Goal: Information Seeking & Learning: Check status

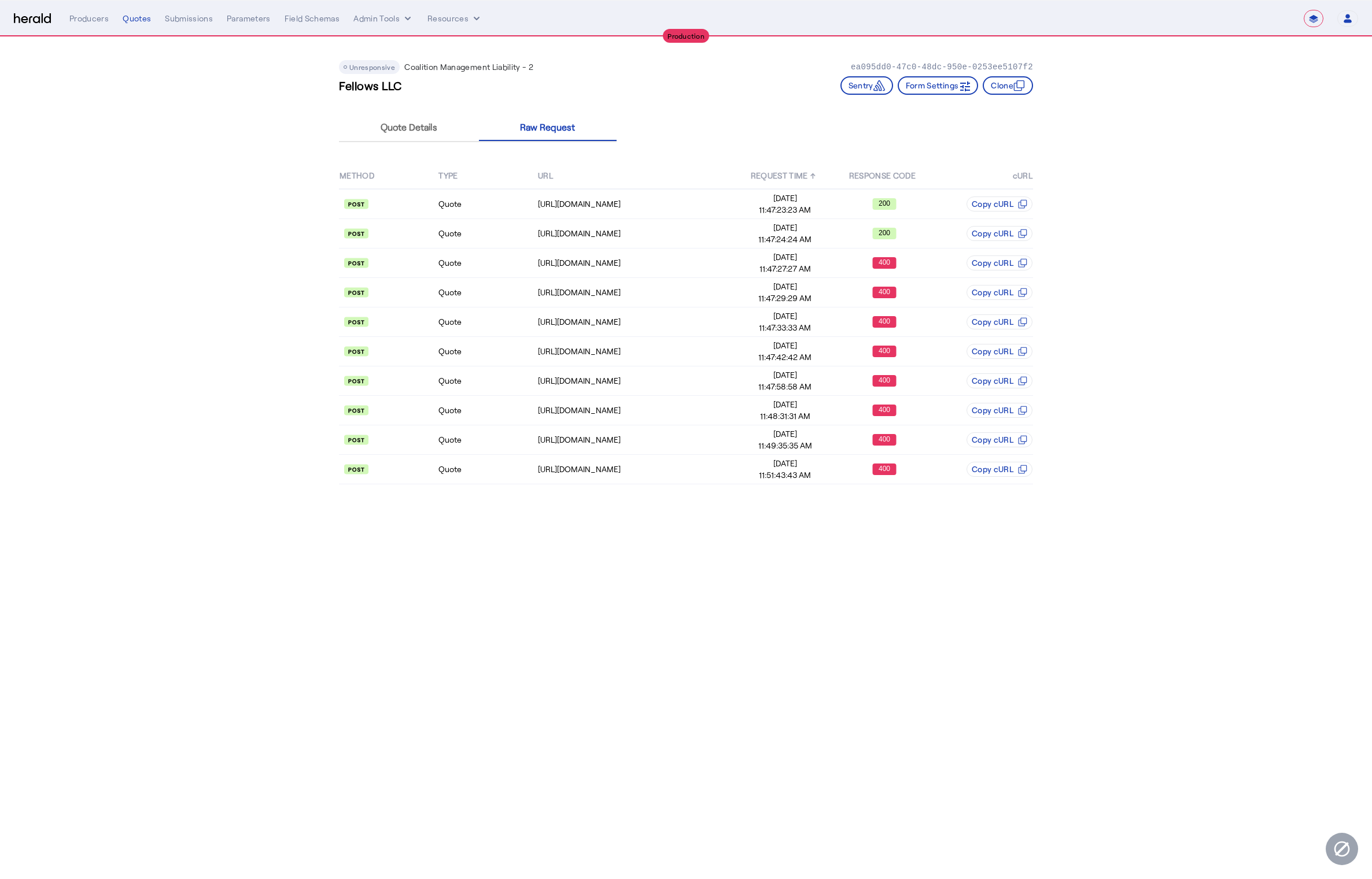
select select "**********"
click at [36, 15] on img at bounding box center [32, 19] width 37 height 11
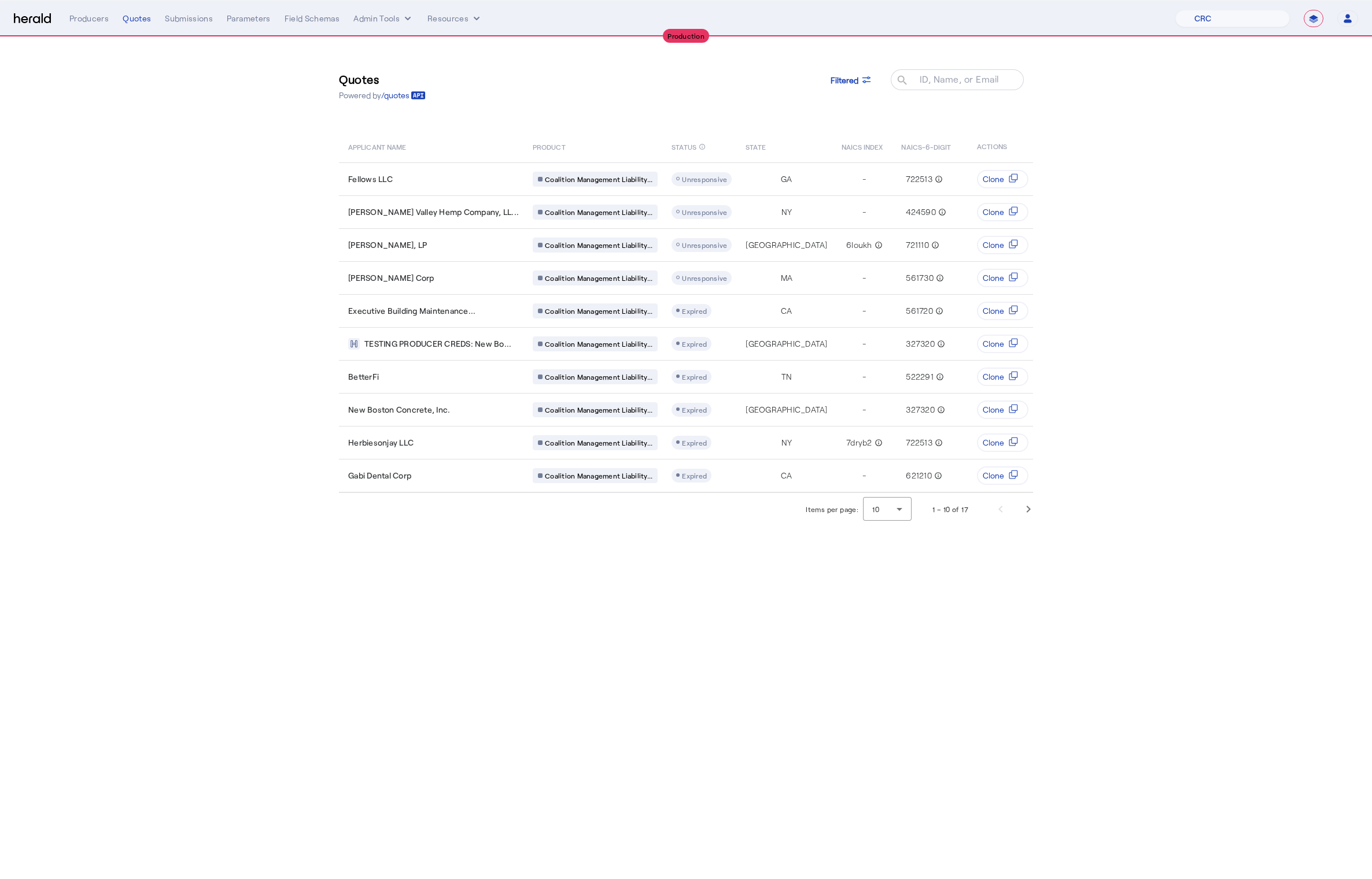
select select "pfm_h3db_crc"
select select "**********"
click at [872, 79] on span at bounding box center [851, 79] width 60 height 27
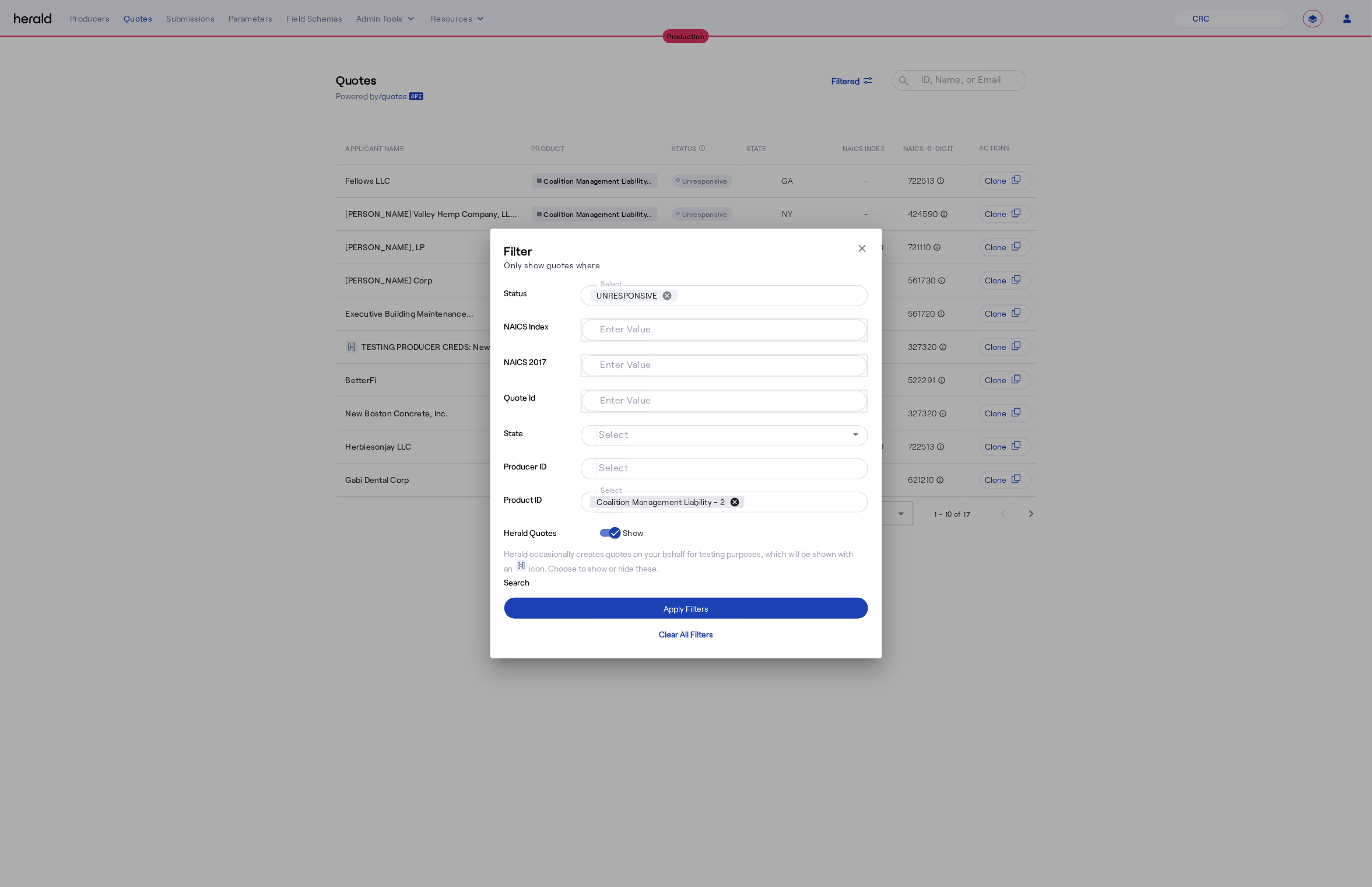
click at [739, 501] on button "cancel" at bounding box center [735, 502] width 20 height 11
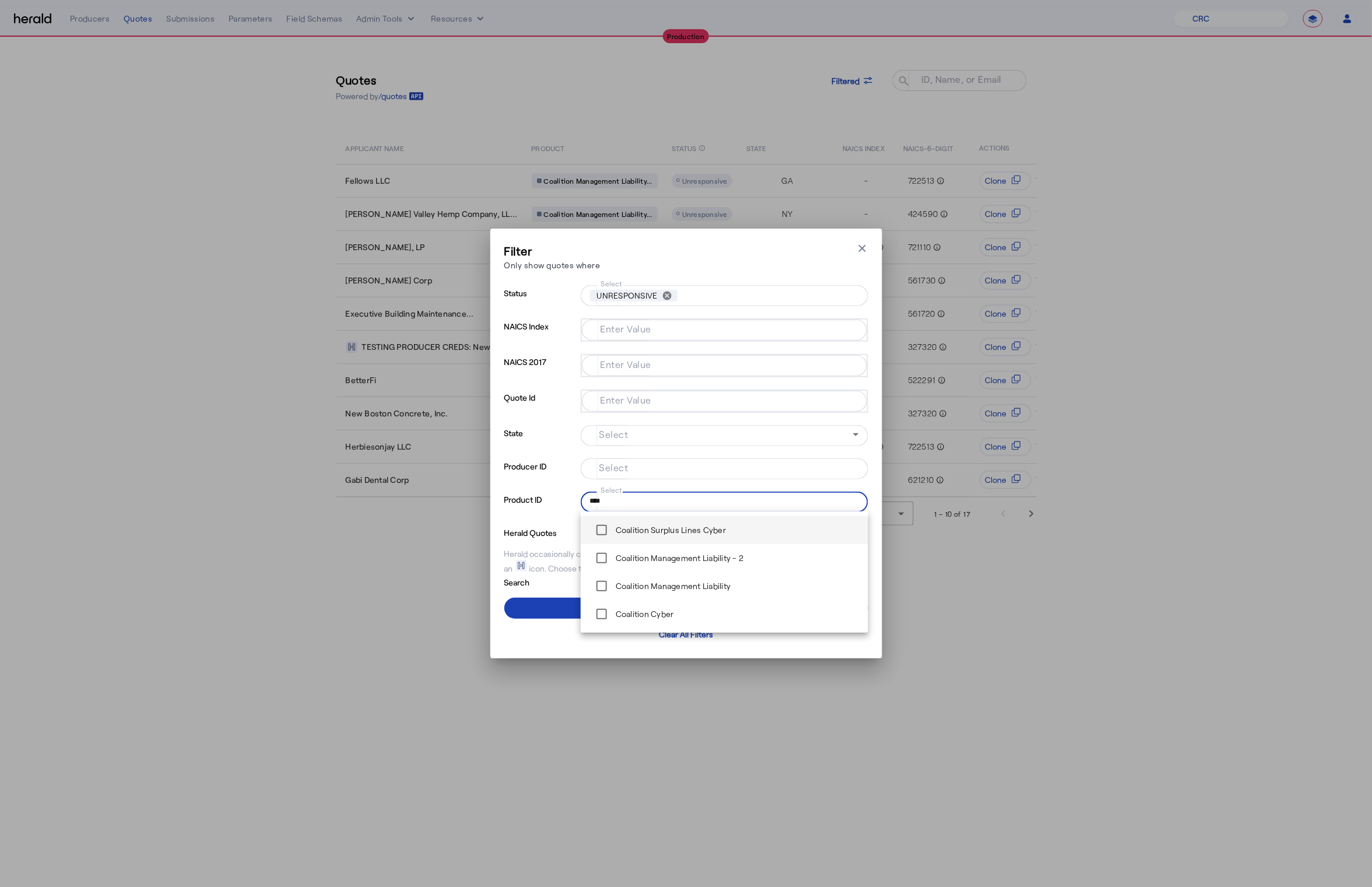
type input "****"
click at [550, 602] on span at bounding box center [687, 608] width 364 height 28
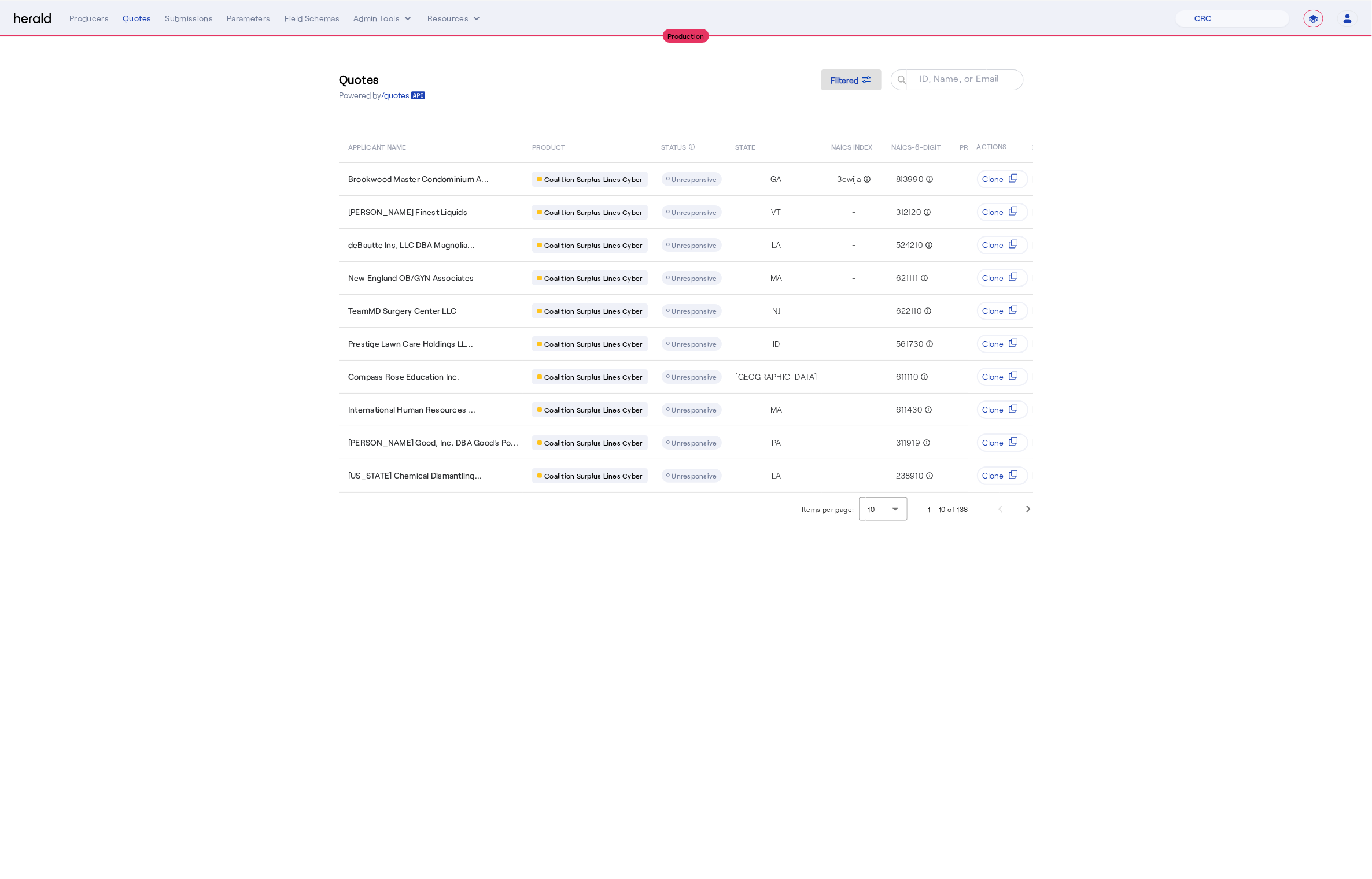
click at [663, 621] on body "**********" at bounding box center [686, 440] width 1372 height 879
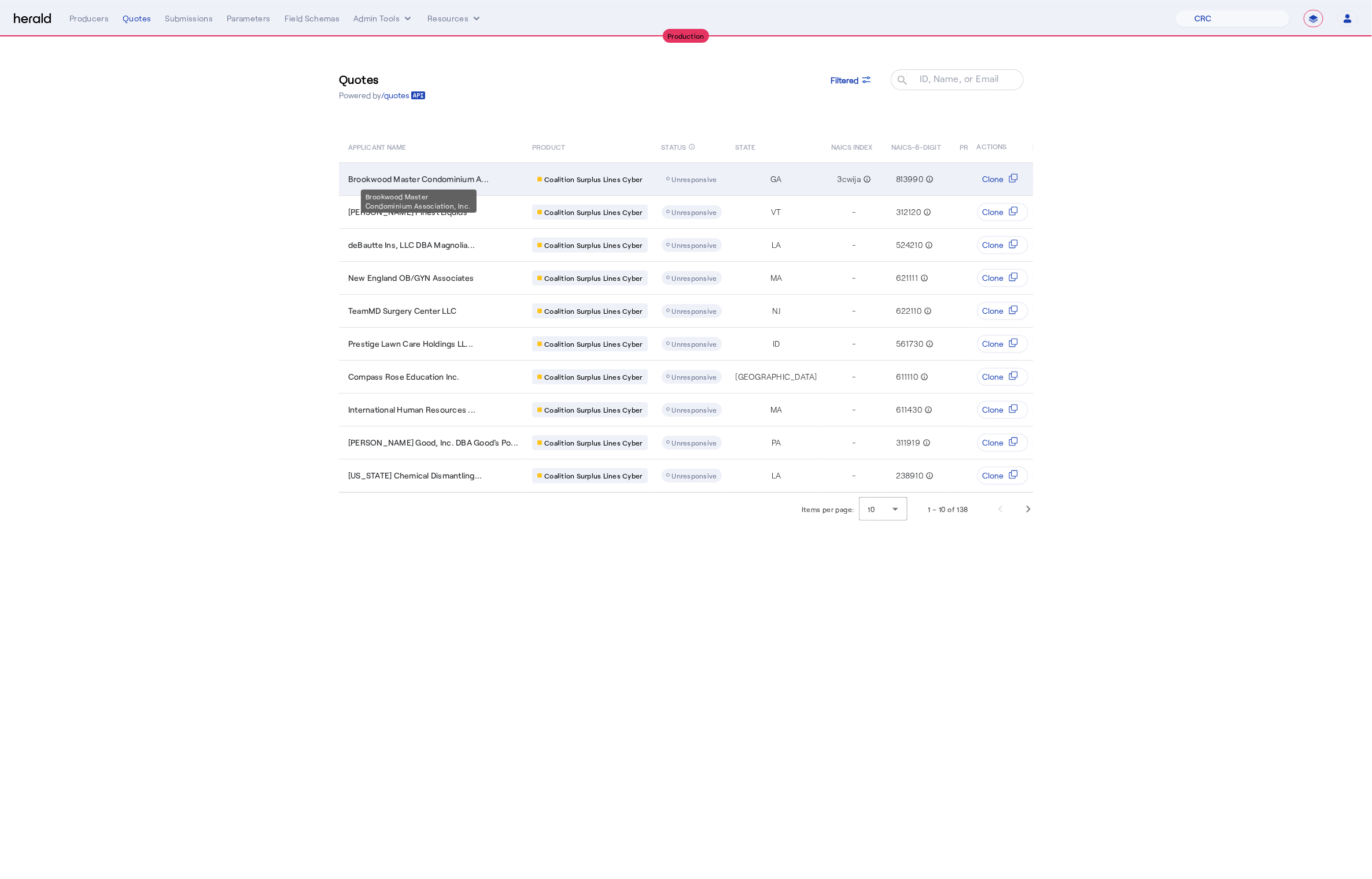
click at [447, 178] on span "Brookwood Master Condominium A..." at bounding box center [418, 180] width 140 height 12
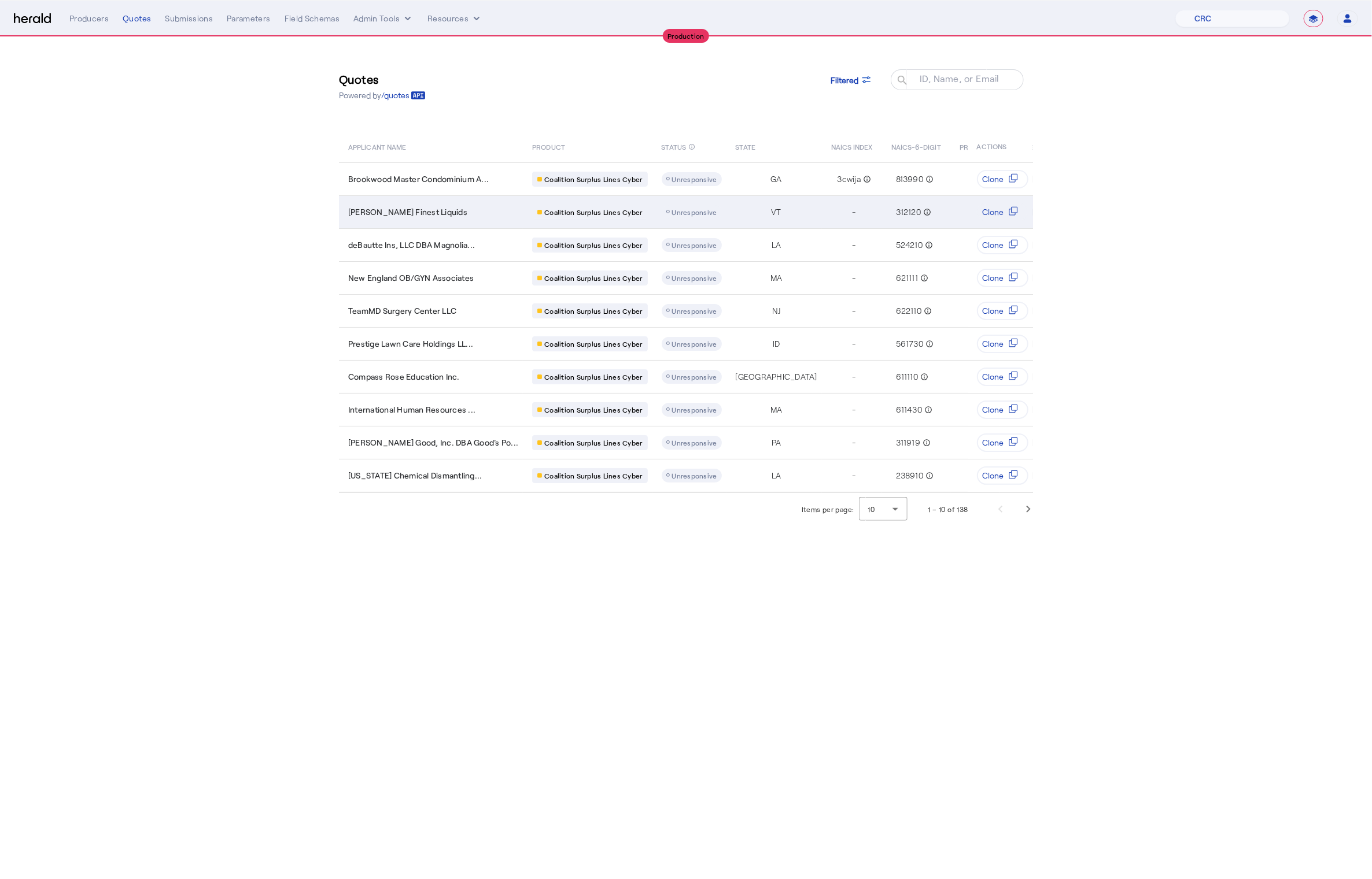
click at [466, 206] on div "Lawson's Finest Liquids" at bounding box center [433, 212] width 170 height 12
click at [850, 82] on span "Filtered" at bounding box center [844, 79] width 27 height 12
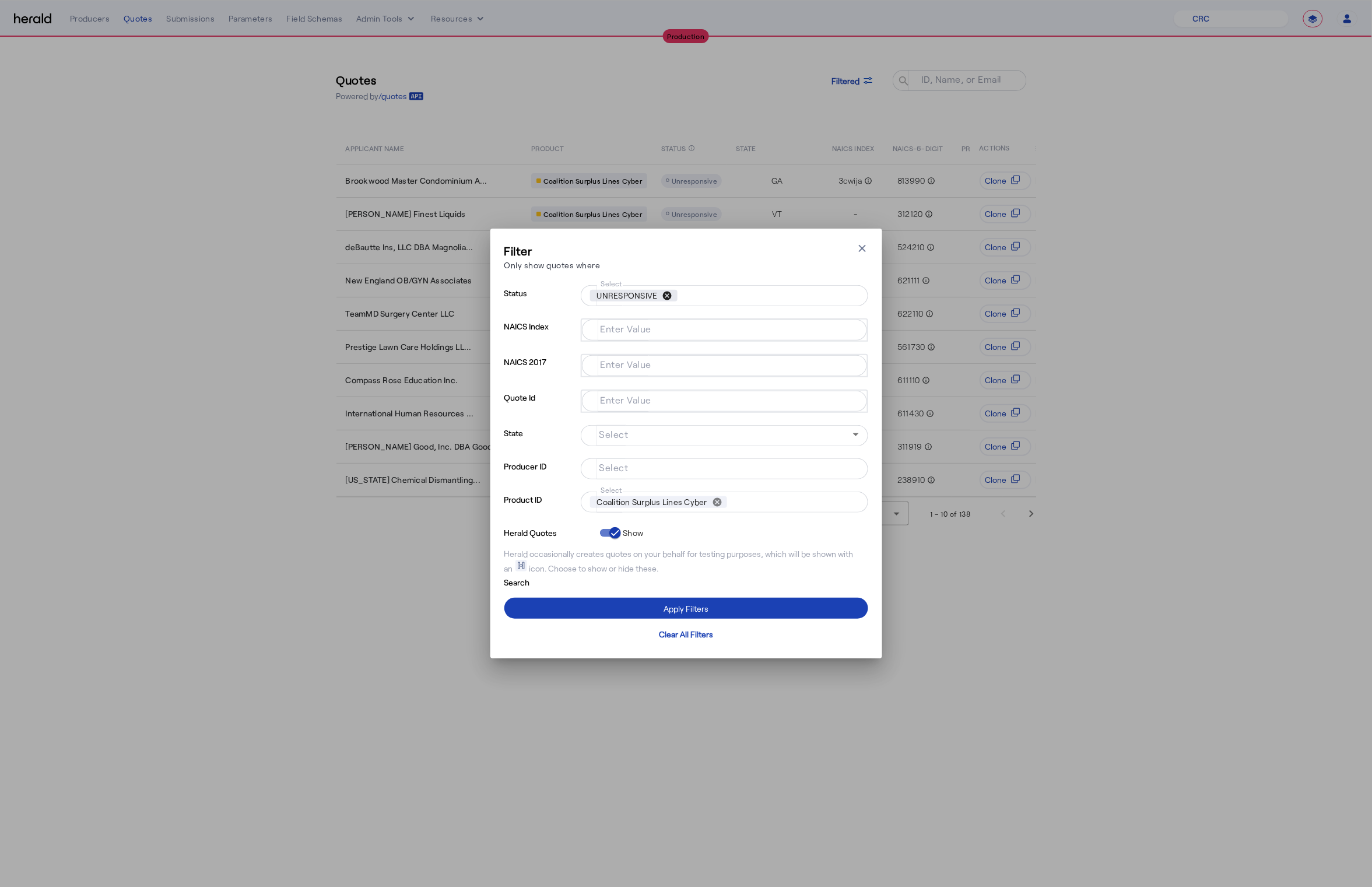
click at [664, 300] on button "cancel" at bounding box center [668, 295] width 20 height 11
click at [721, 500] on button "cancel" at bounding box center [718, 502] width 20 height 11
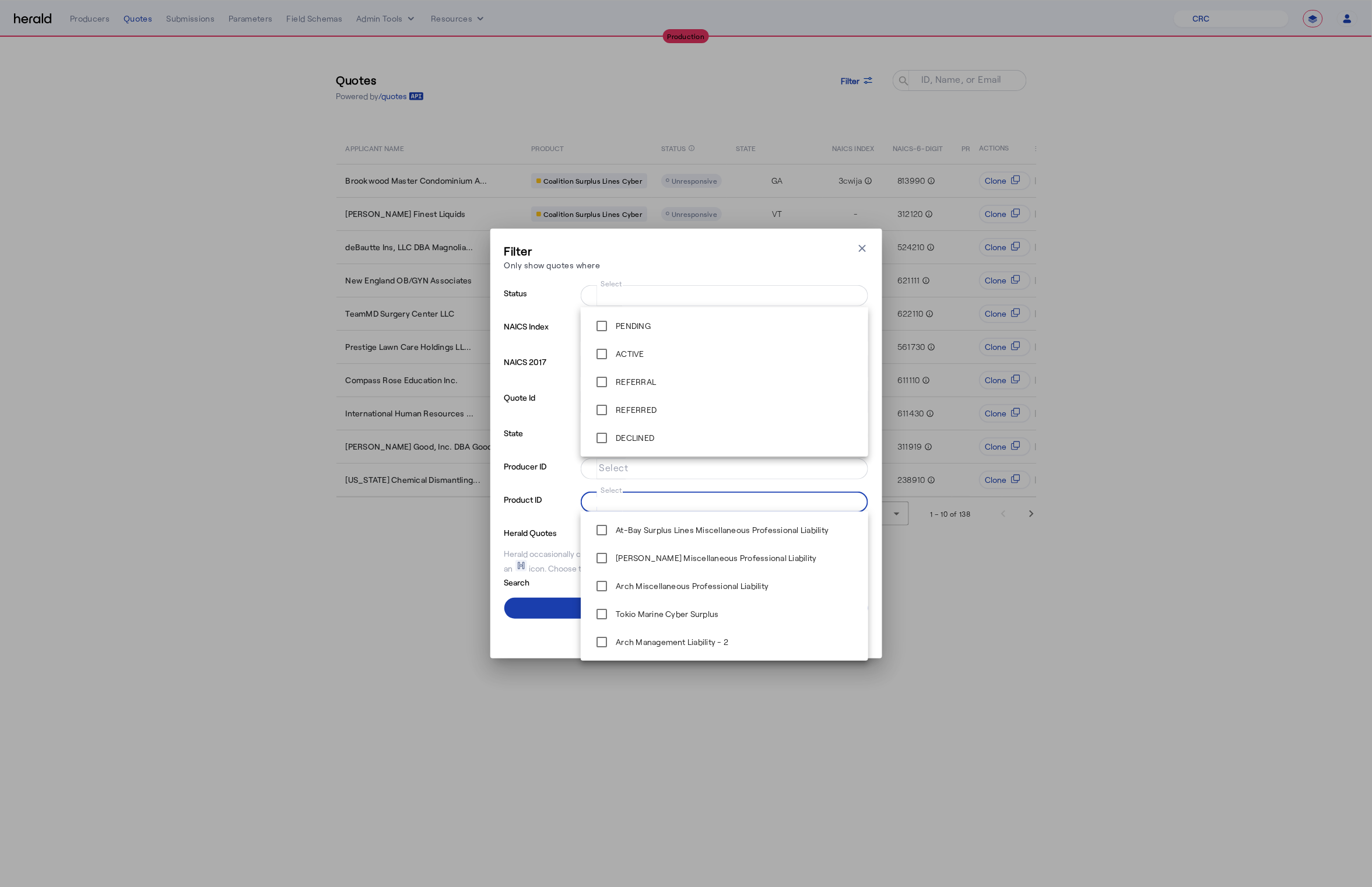
click at [558, 604] on span at bounding box center [687, 608] width 364 height 28
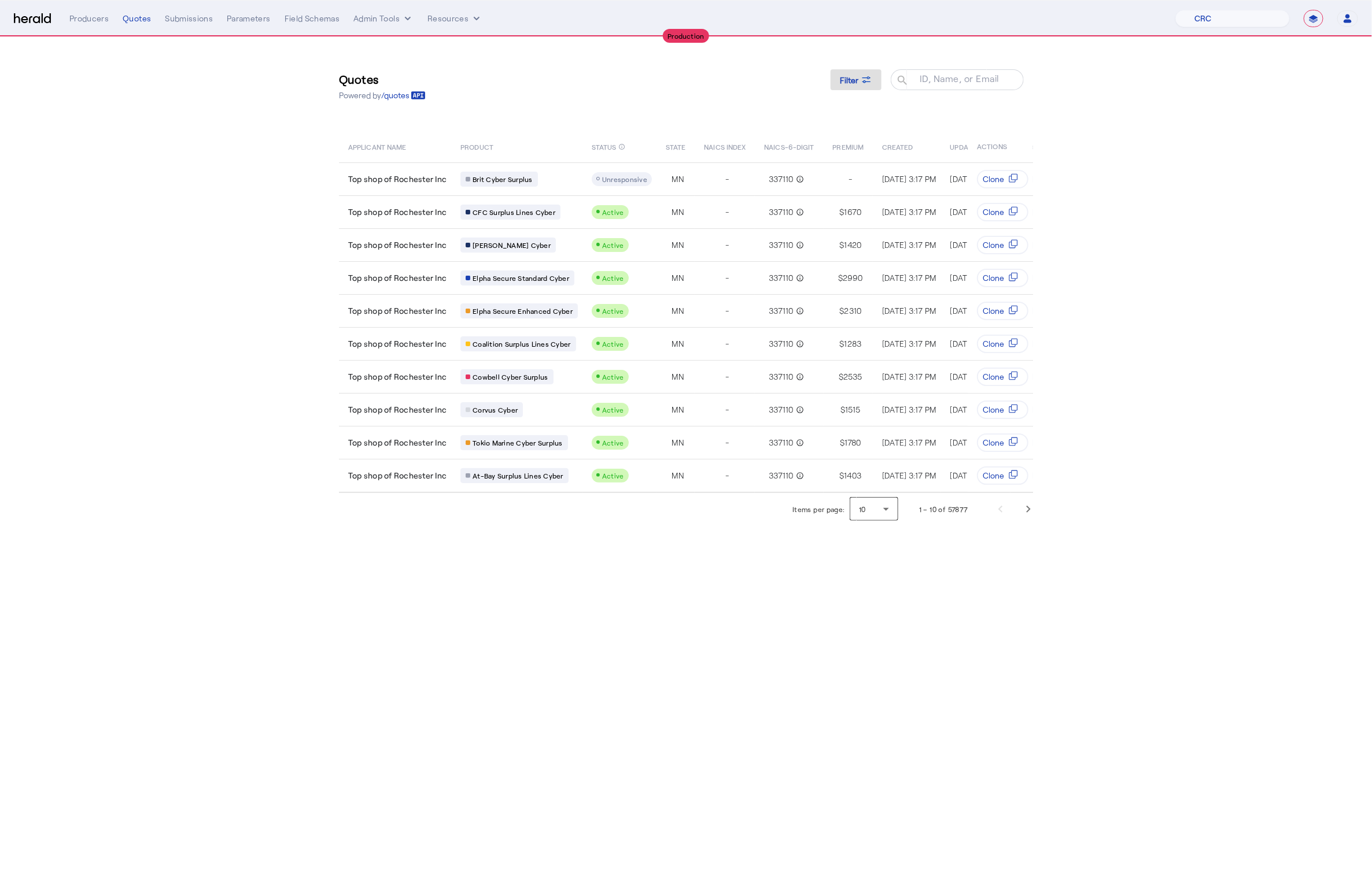
click at [898, 520] on div "Items per page: 10" at bounding box center [845, 509] width 111 height 24
click at [896, 521] on div "10" at bounding box center [873, 509] width 48 height 24
click at [870, 607] on mat-option "50" at bounding box center [873, 597] width 48 height 27
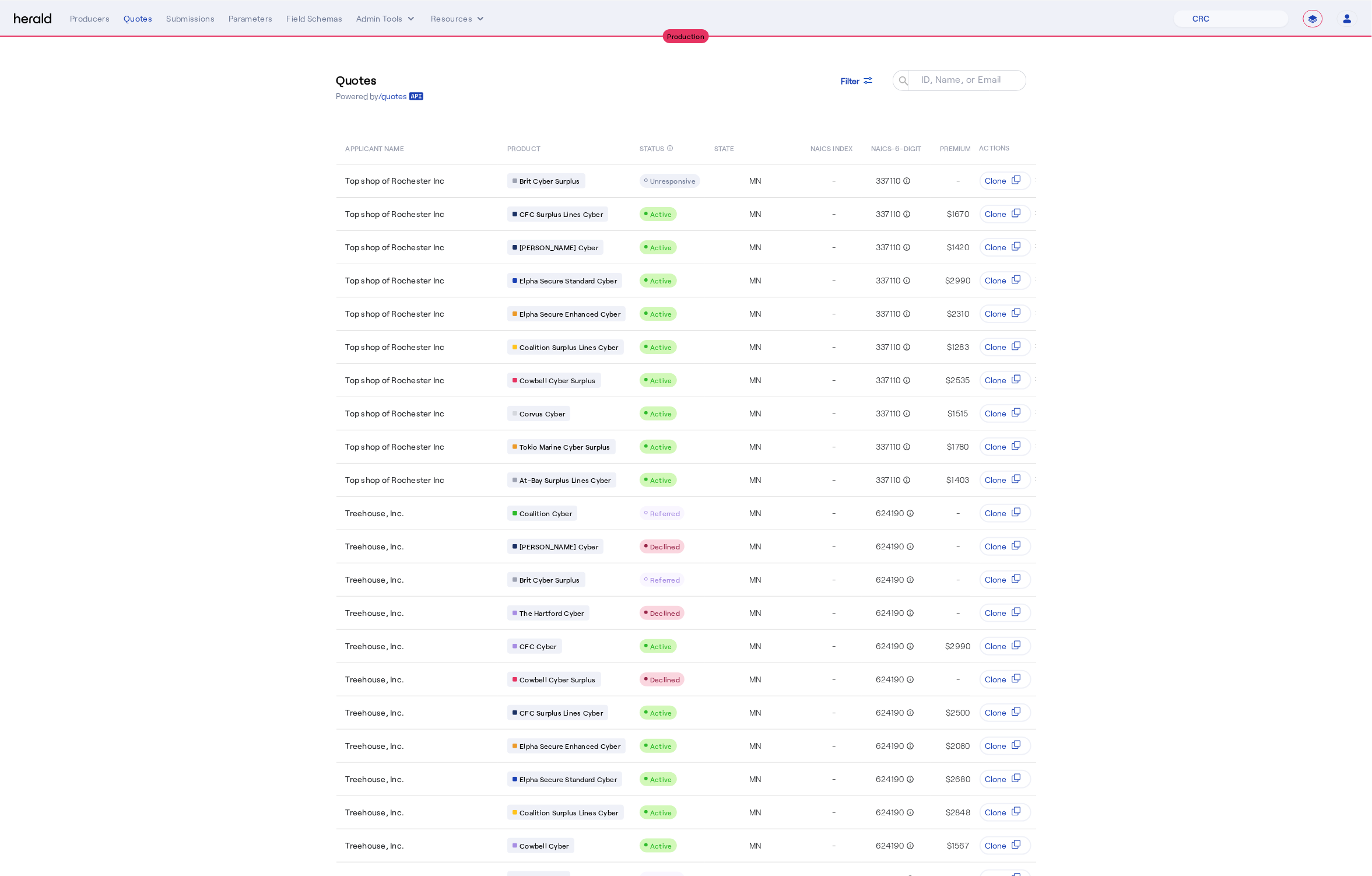
drag, startPoint x: 168, startPoint y: 348, endPoint x: 171, endPoint y: 343, distance: 5.8
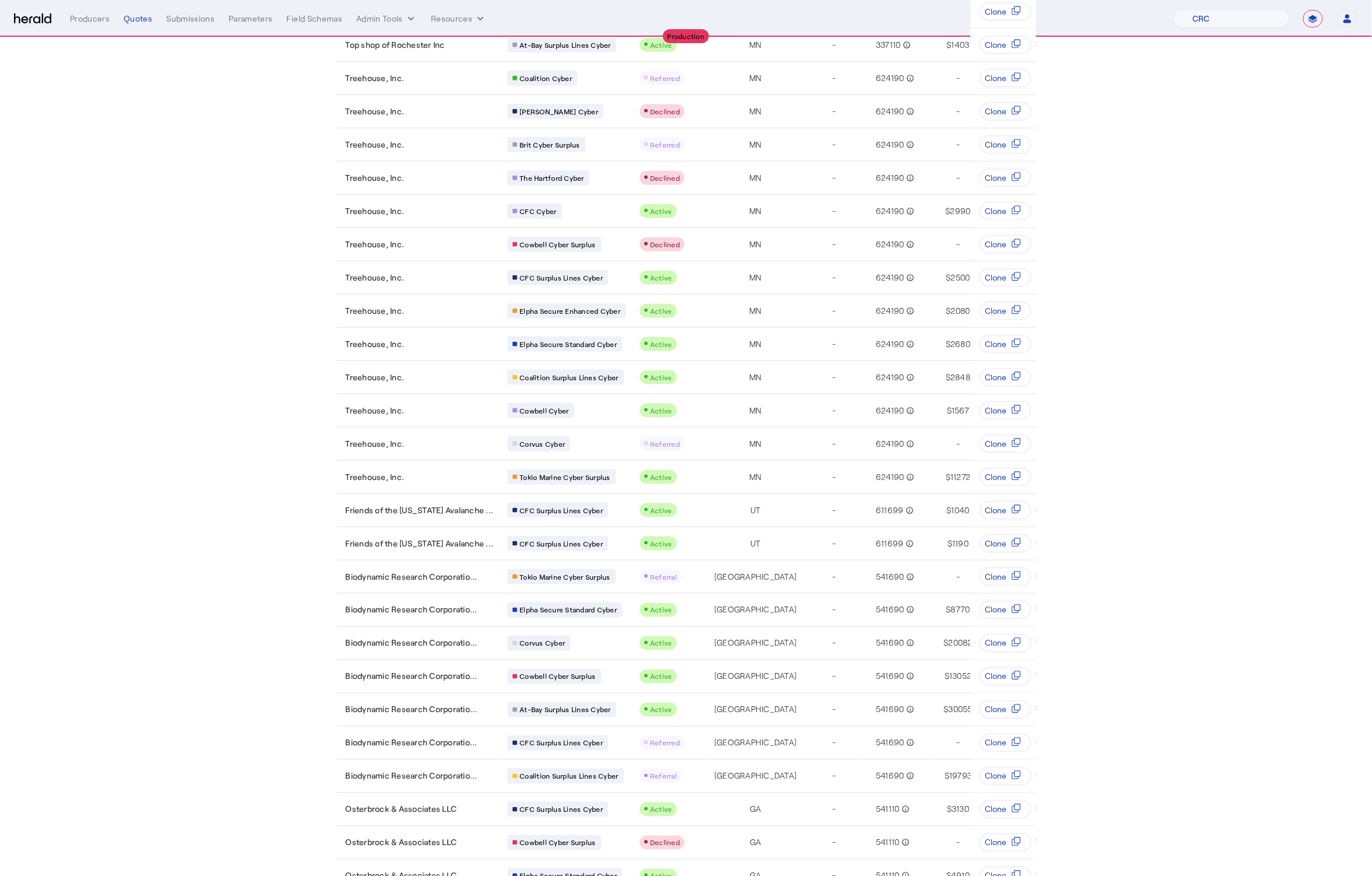
scroll to position [955, 0]
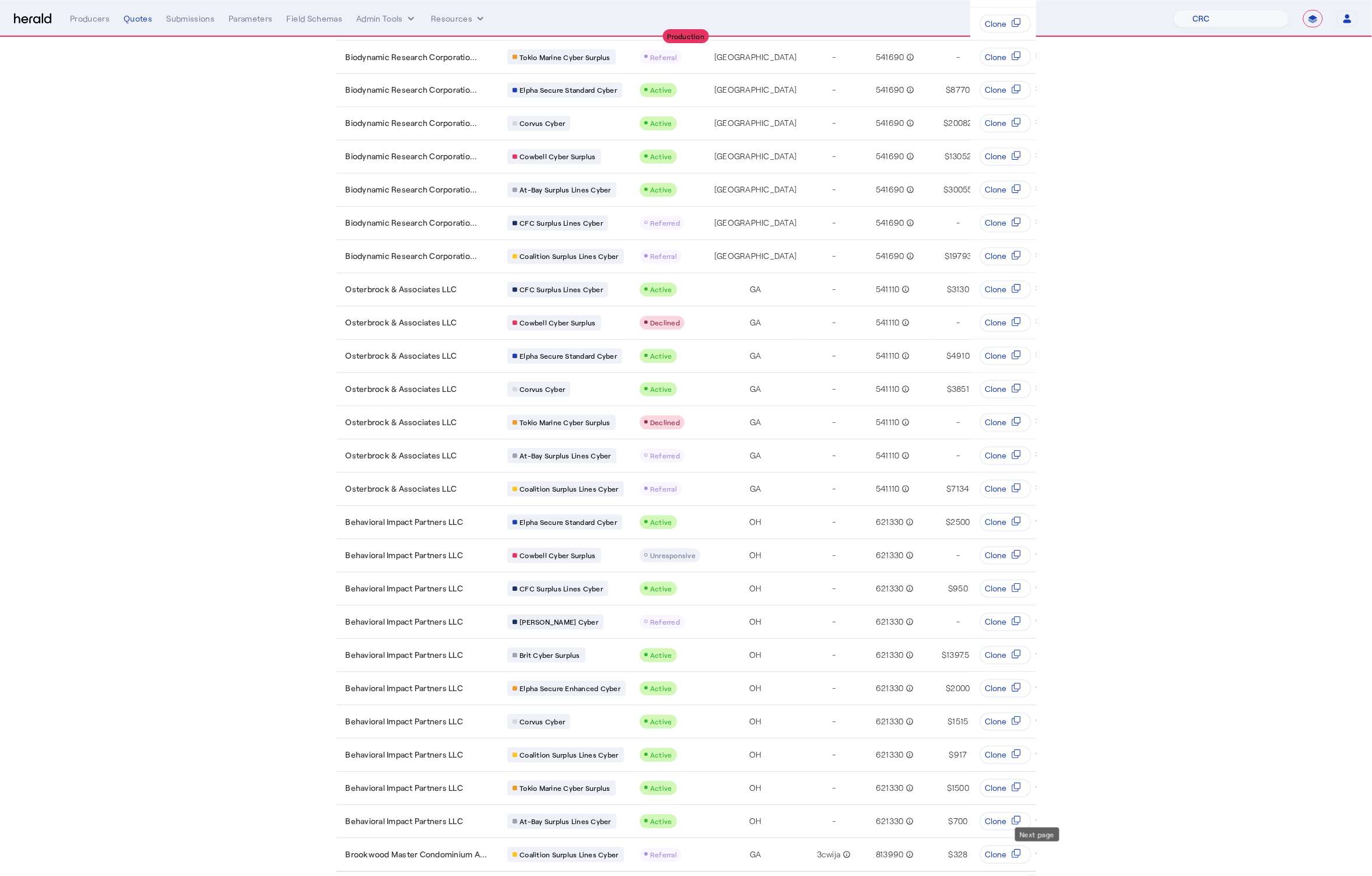
click at [1040, 874] on span "Next page" at bounding box center [1031, 888] width 28 height 28
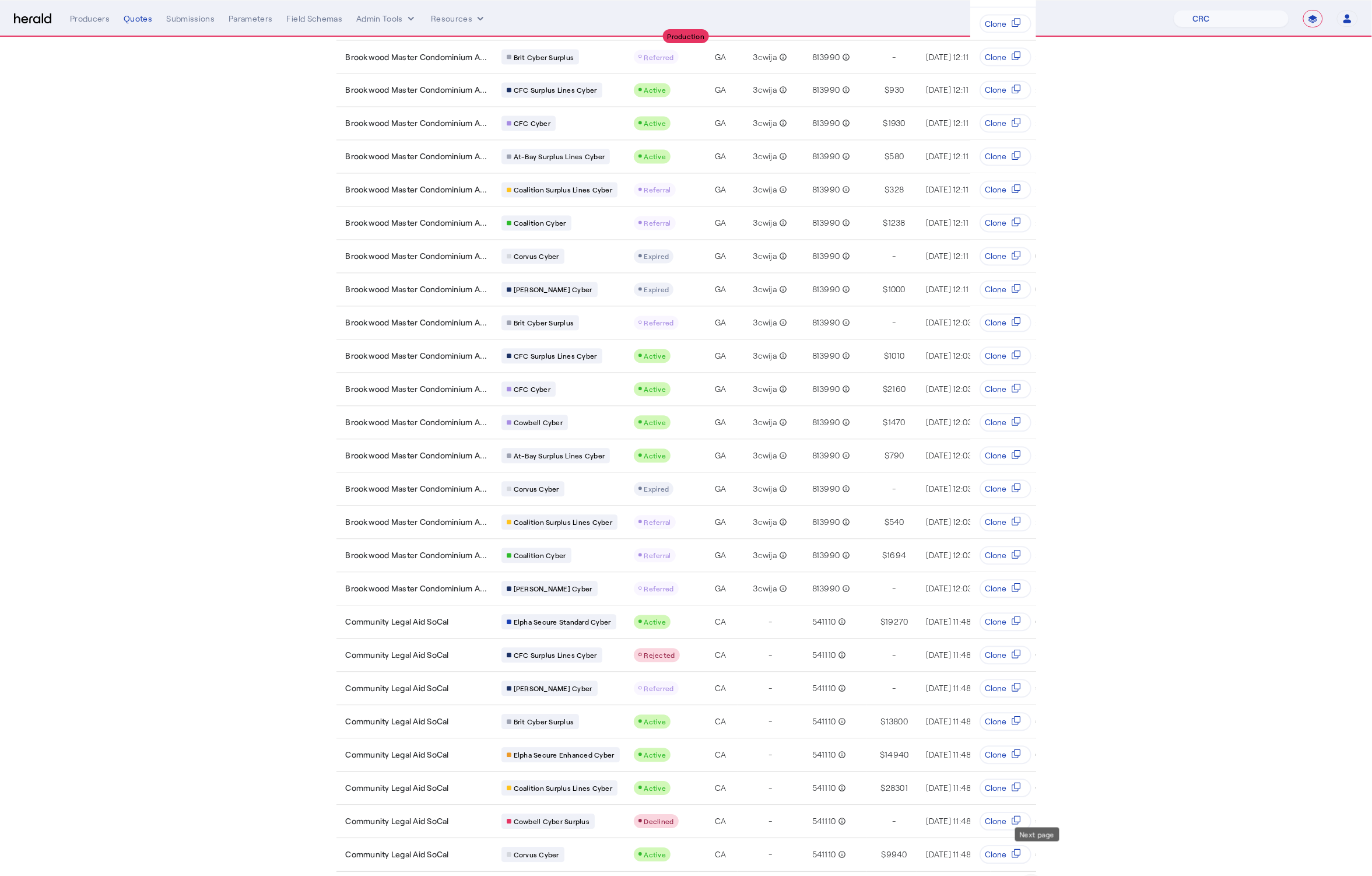
click at [1043, 874] on span "Next page" at bounding box center [1031, 888] width 28 height 28
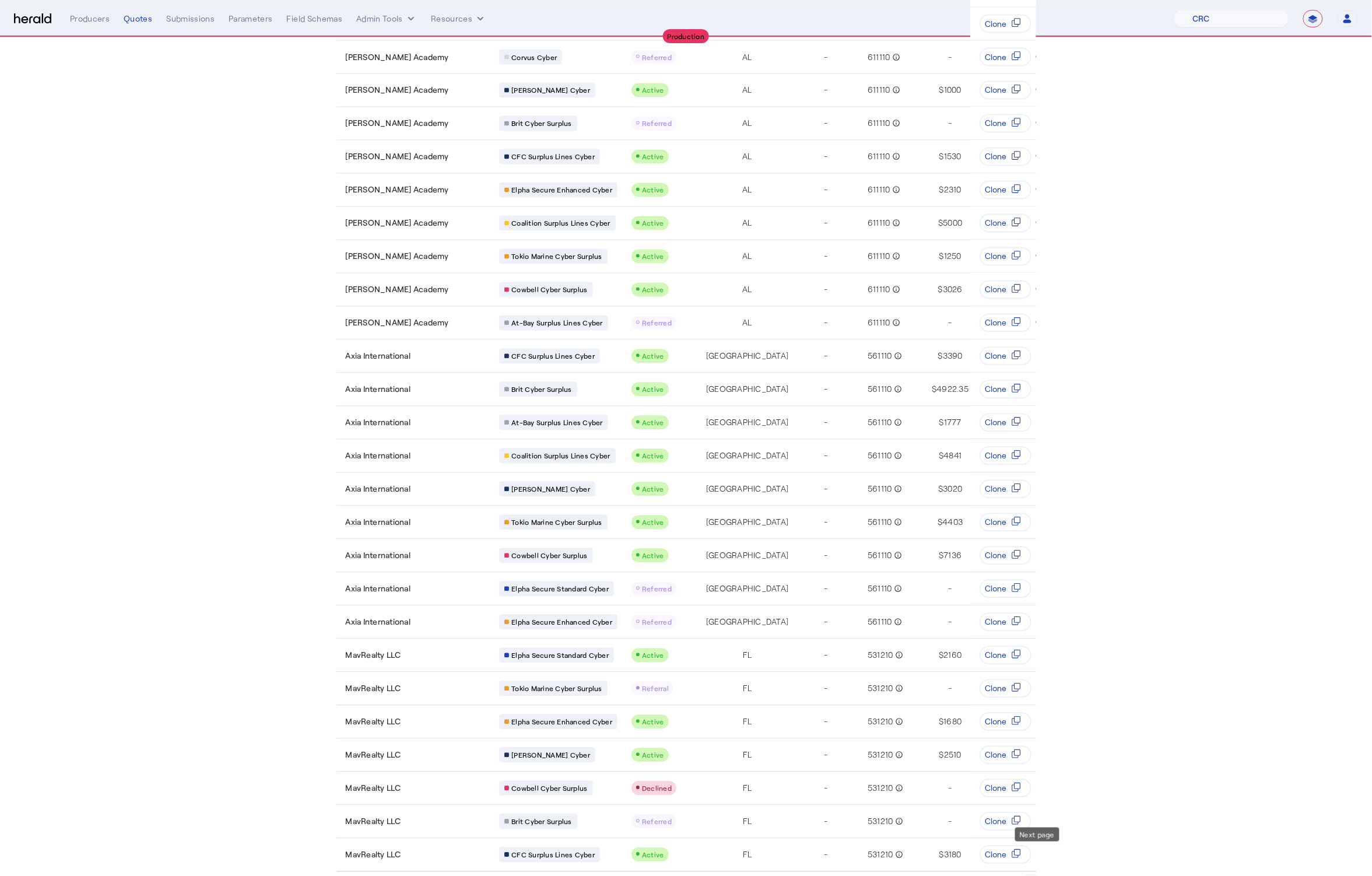
click at [1038, 874] on span "Next page" at bounding box center [1031, 888] width 28 height 28
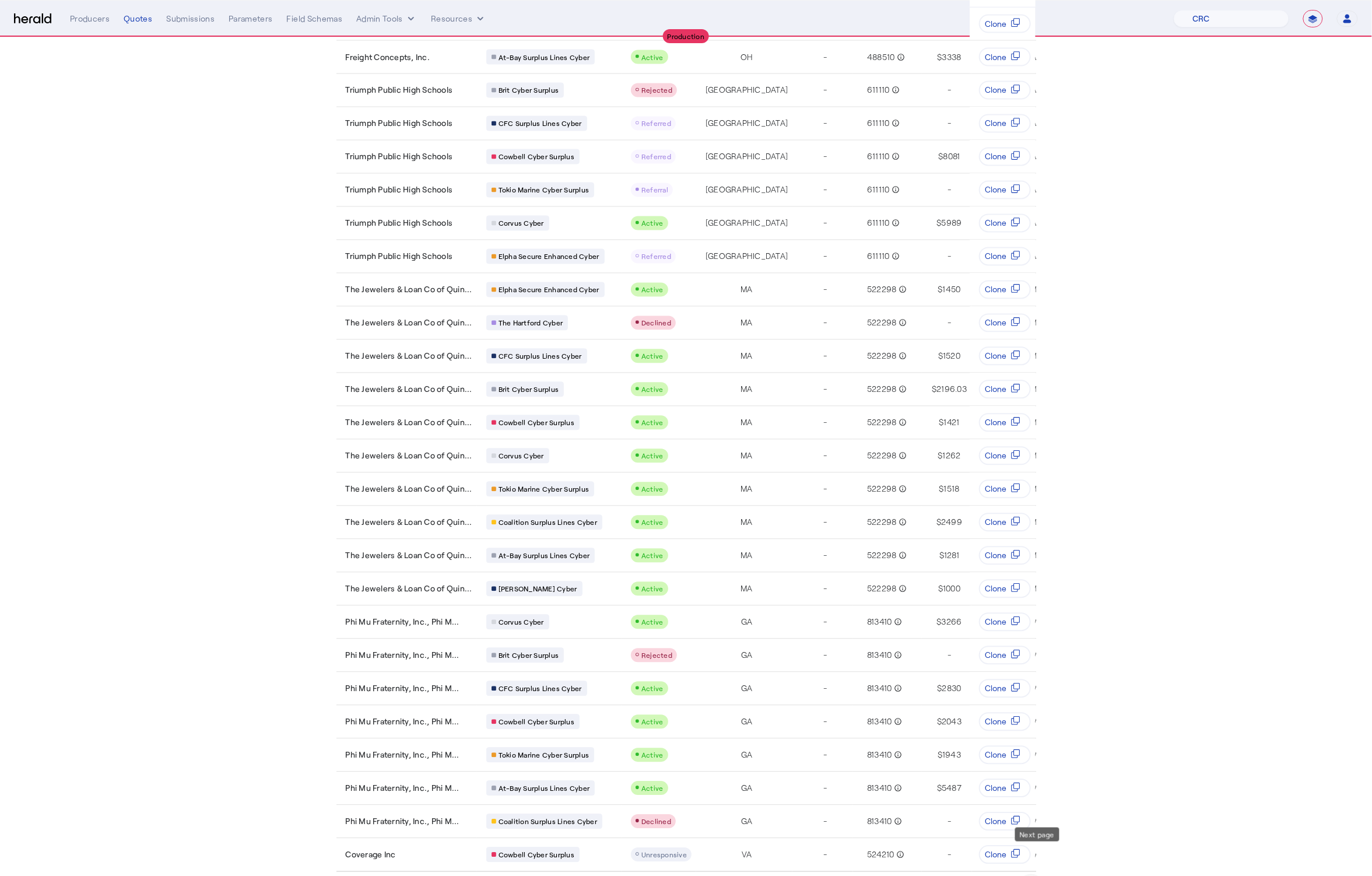
click at [1035, 874] on span "Next page" at bounding box center [1031, 888] width 28 height 28
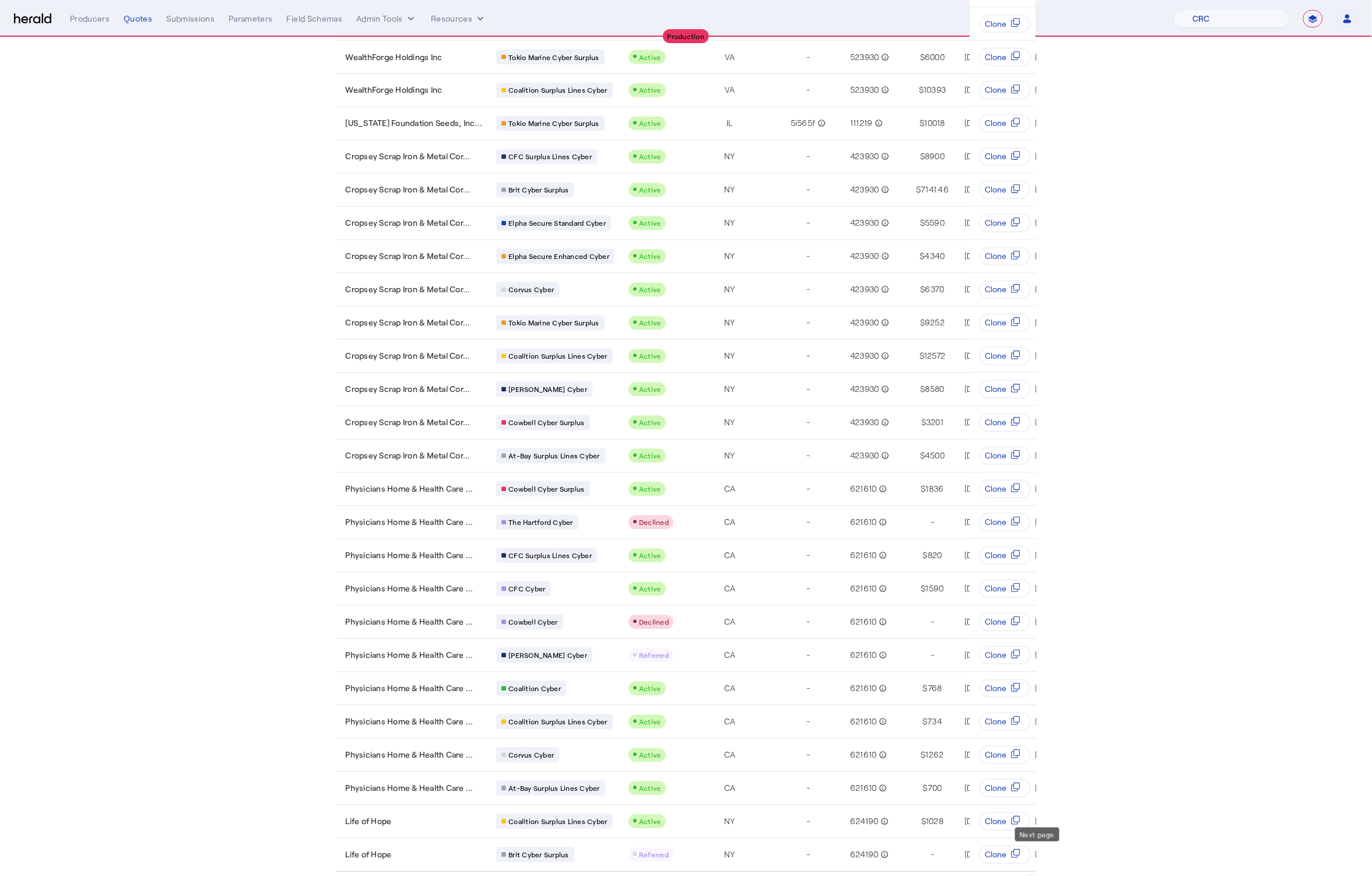
click at [1035, 874] on span "Next page" at bounding box center [1031, 888] width 28 height 28
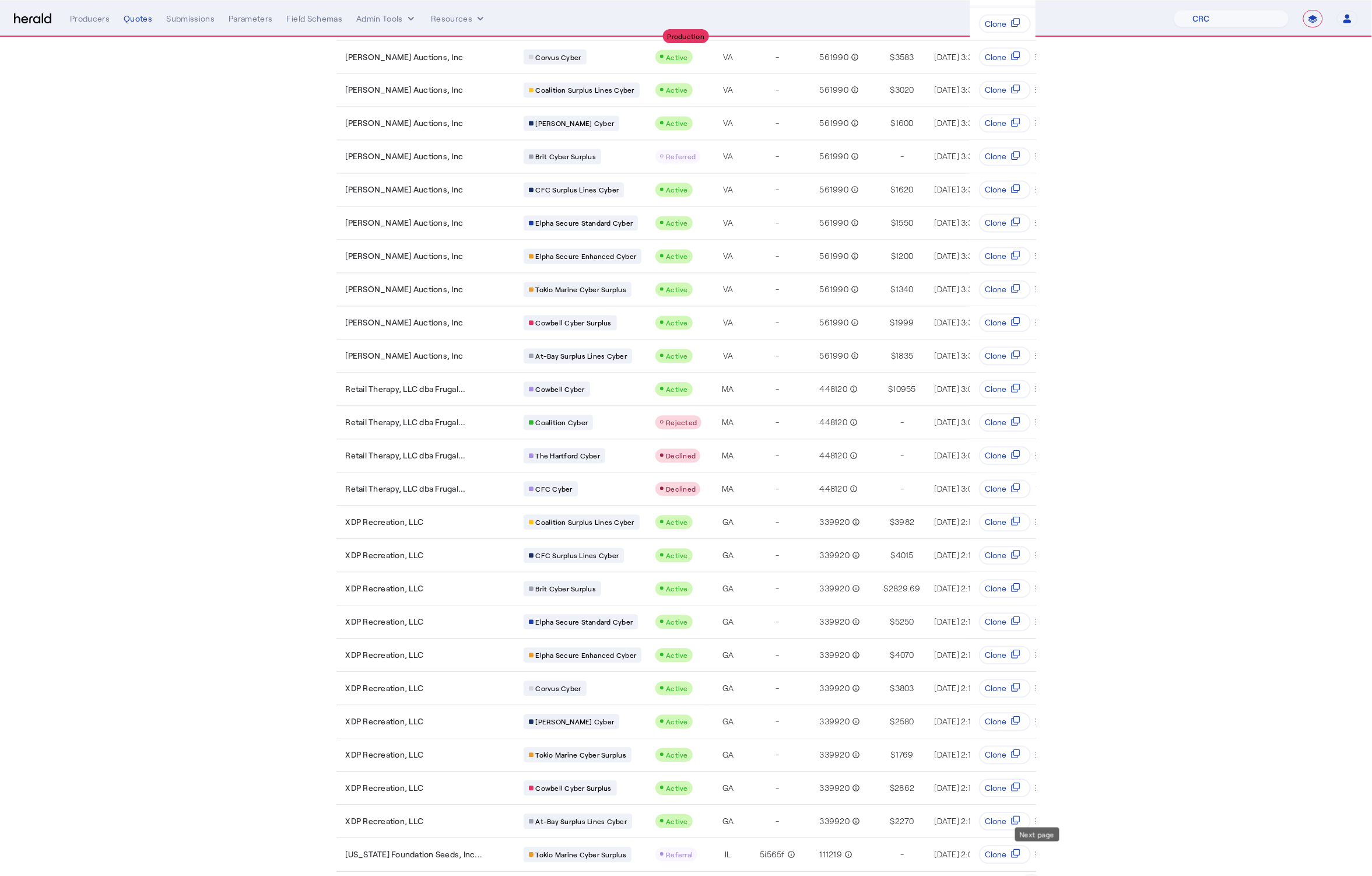
click at [1035, 874] on span "Next page" at bounding box center [1031, 888] width 28 height 28
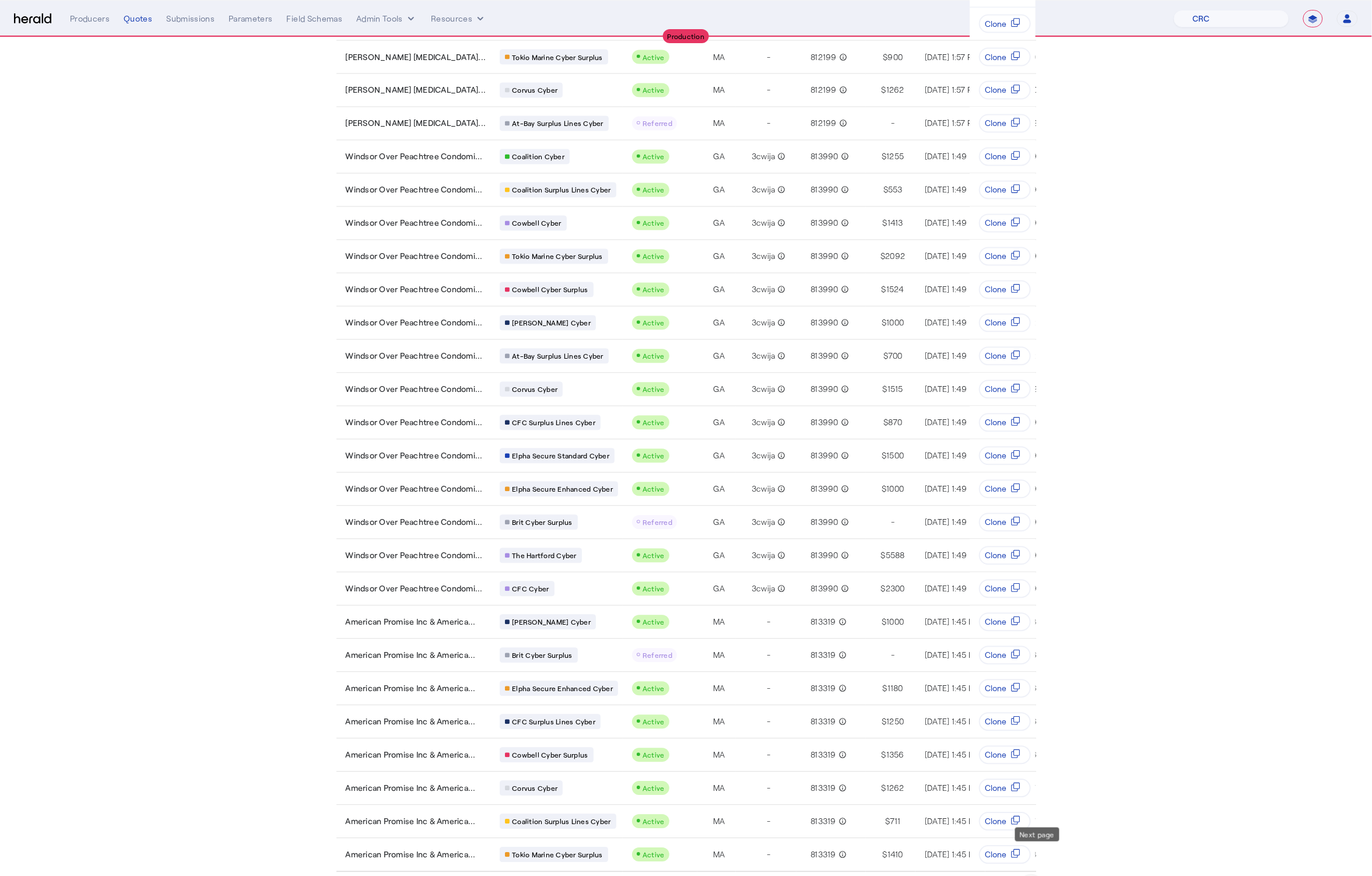
click at [1035, 874] on span "Next page" at bounding box center [1031, 888] width 28 height 28
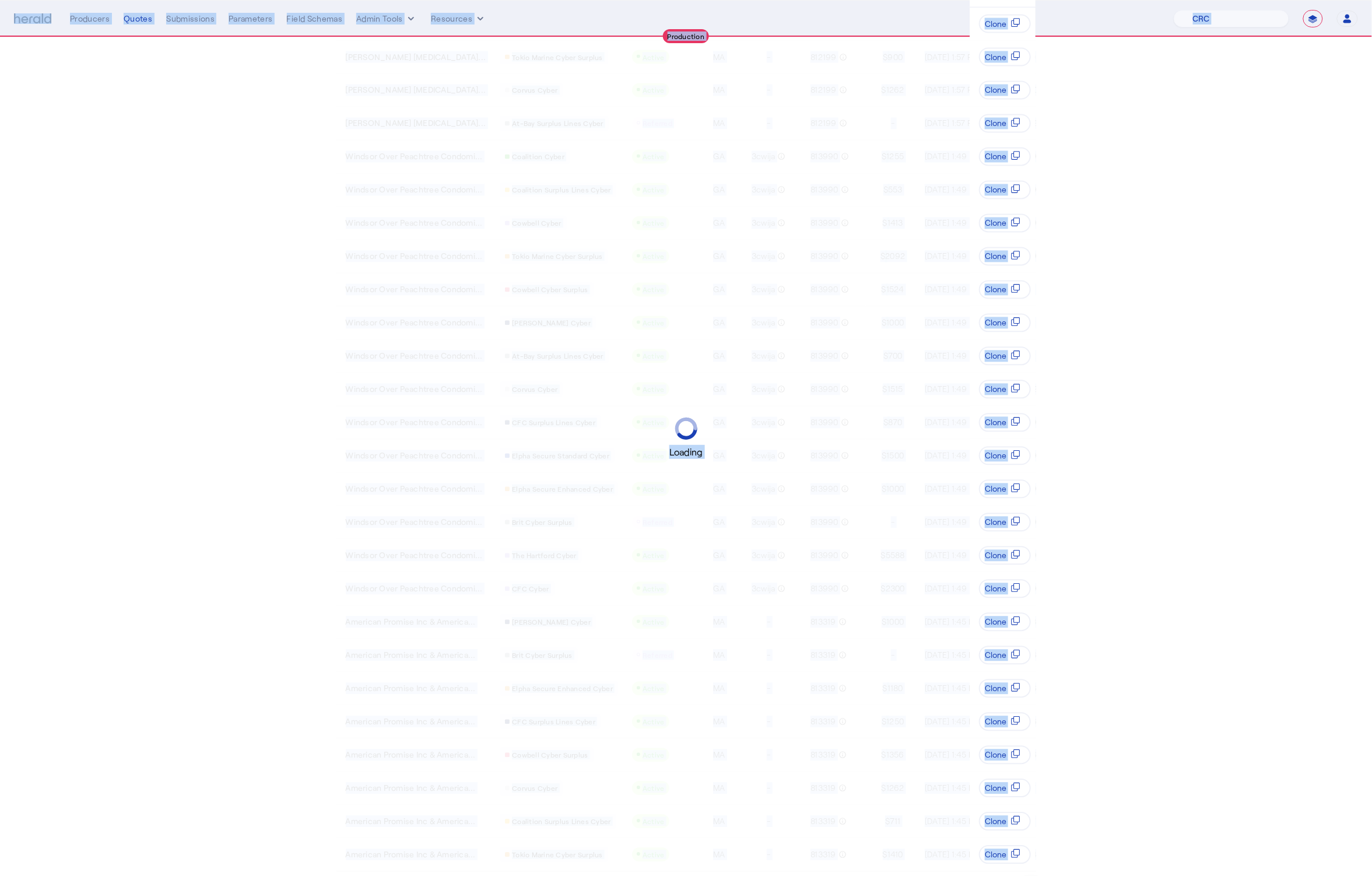
click at [1035, 860] on div "Loading" at bounding box center [686, 438] width 1372 height 876
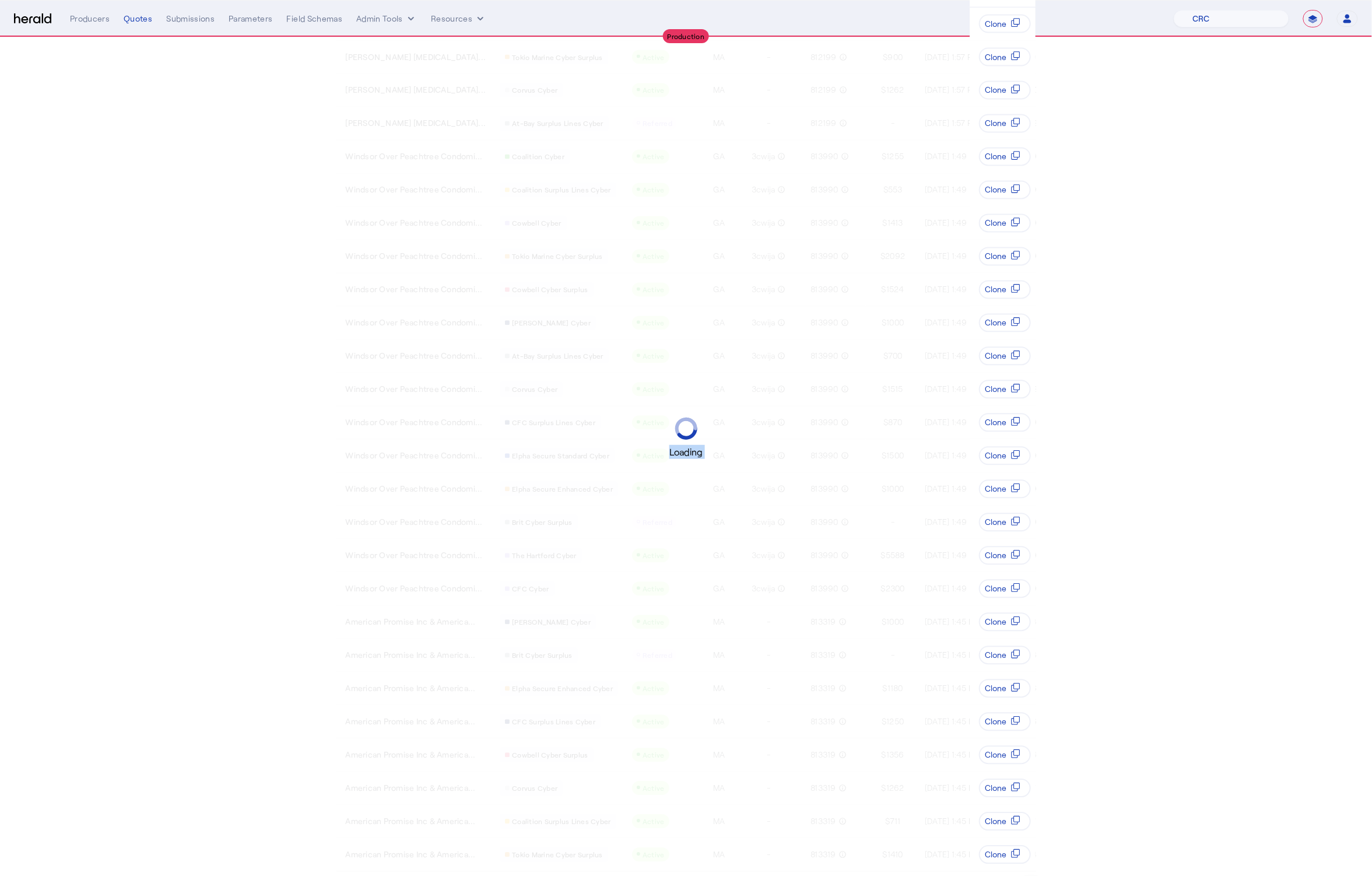
click at [1035, 860] on div "Loading" at bounding box center [686, 438] width 1372 height 876
click at [1035, 874] on span "Next page" at bounding box center [1031, 888] width 28 height 28
click at [1035, 860] on div "Loading" at bounding box center [686, 438] width 1372 height 876
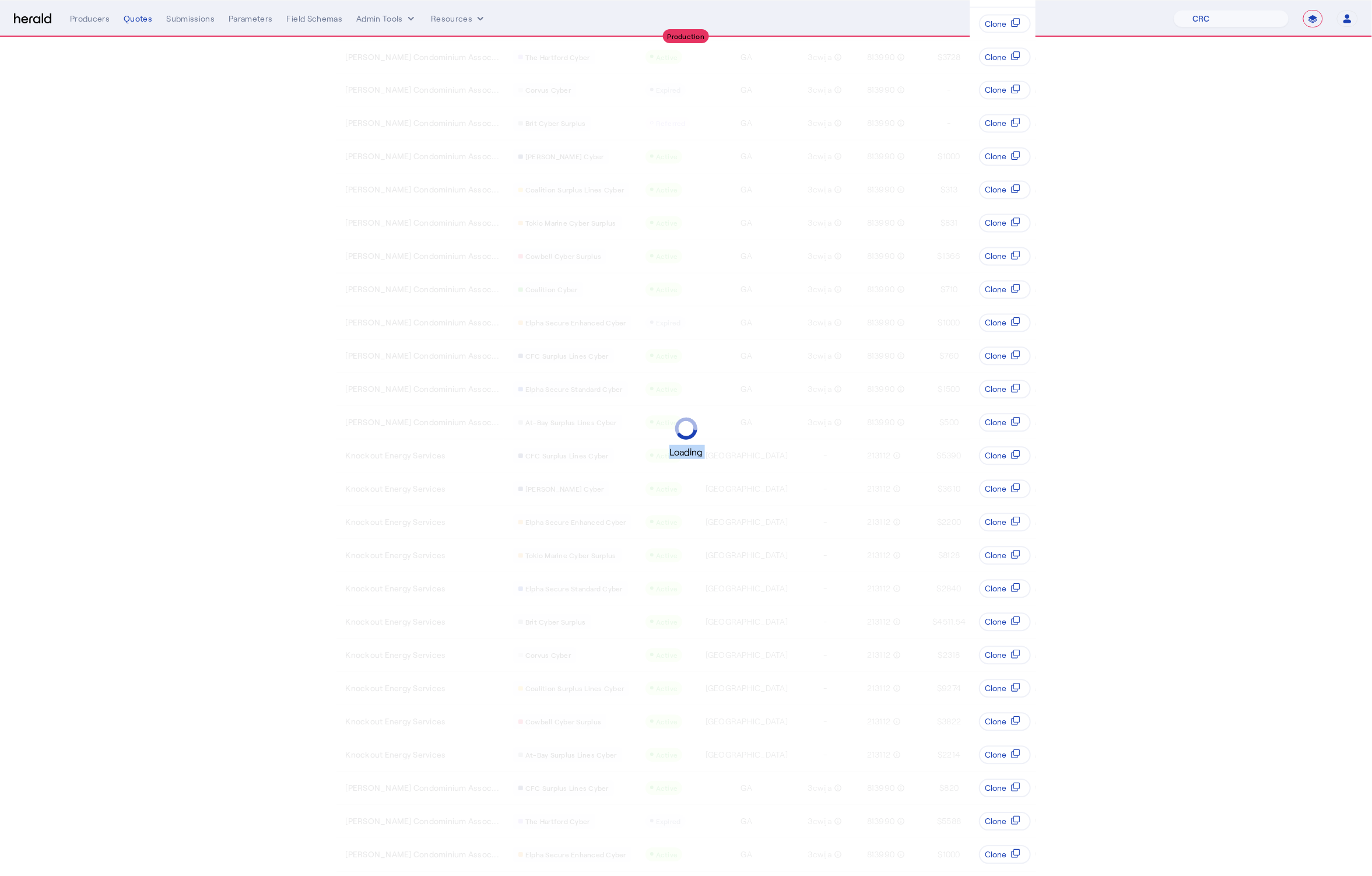
click at [1035, 860] on div "Loading" at bounding box center [686, 438] width 1372 height 876
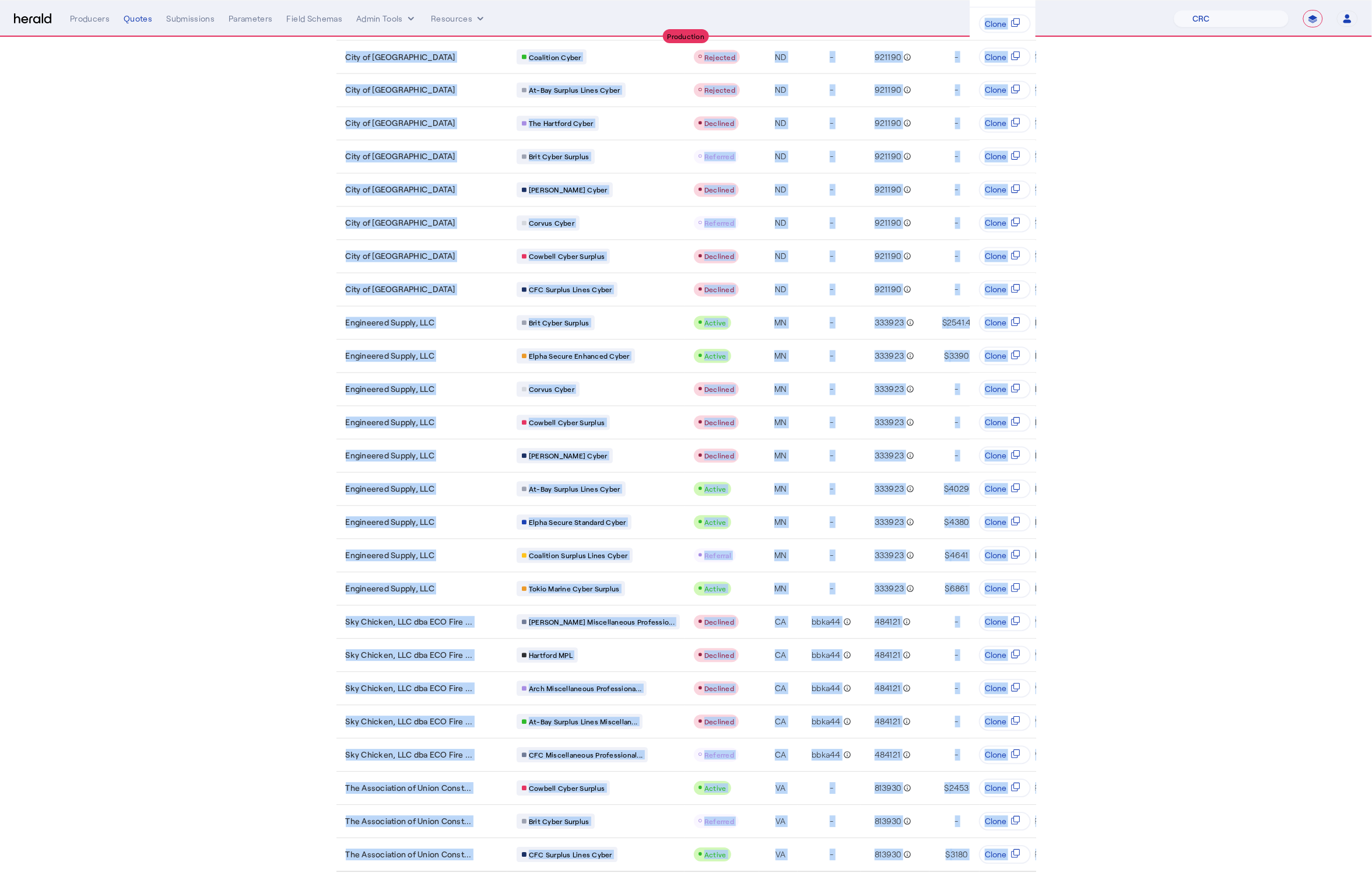
click at [1035, 874] on span "Next page" at bounding box center [1031, 888] width 28 height 28
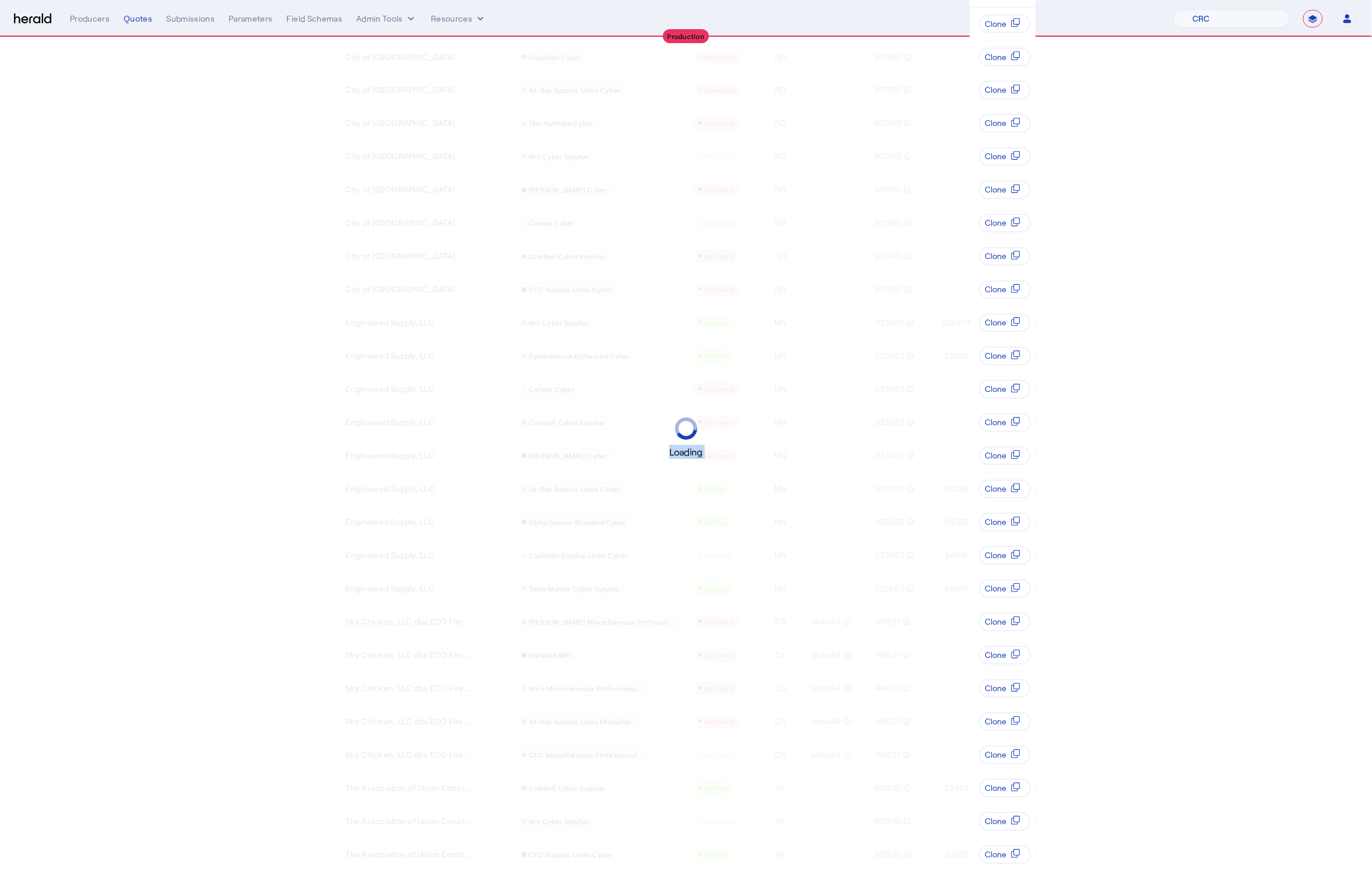
click at [1035, 860] on div "Loading" at bounding box center [686, 438] width 1372 height 876
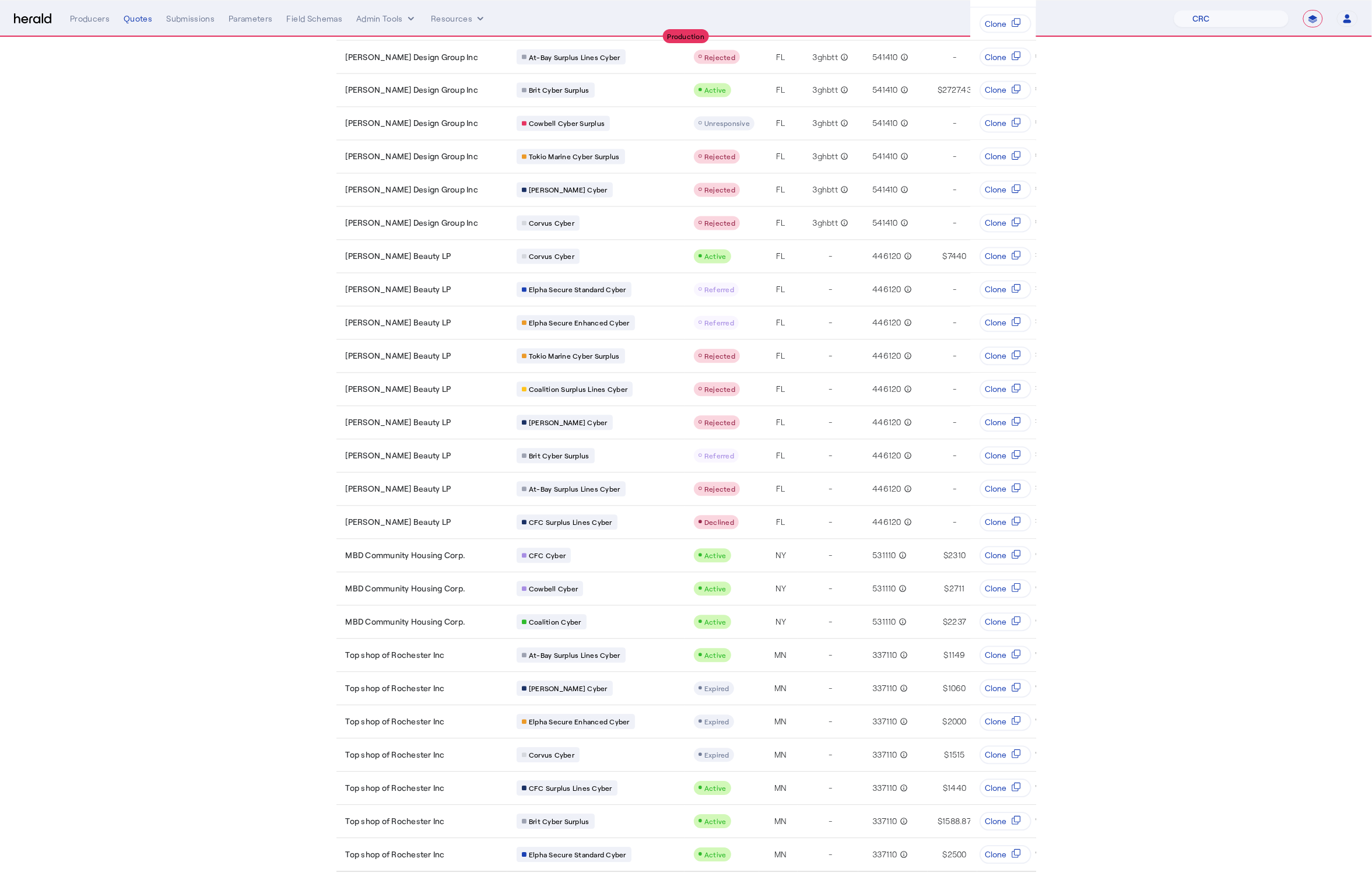
click at [1035, 874] on span "Next page" at bounding box center [1031, 888] width 28 height 28
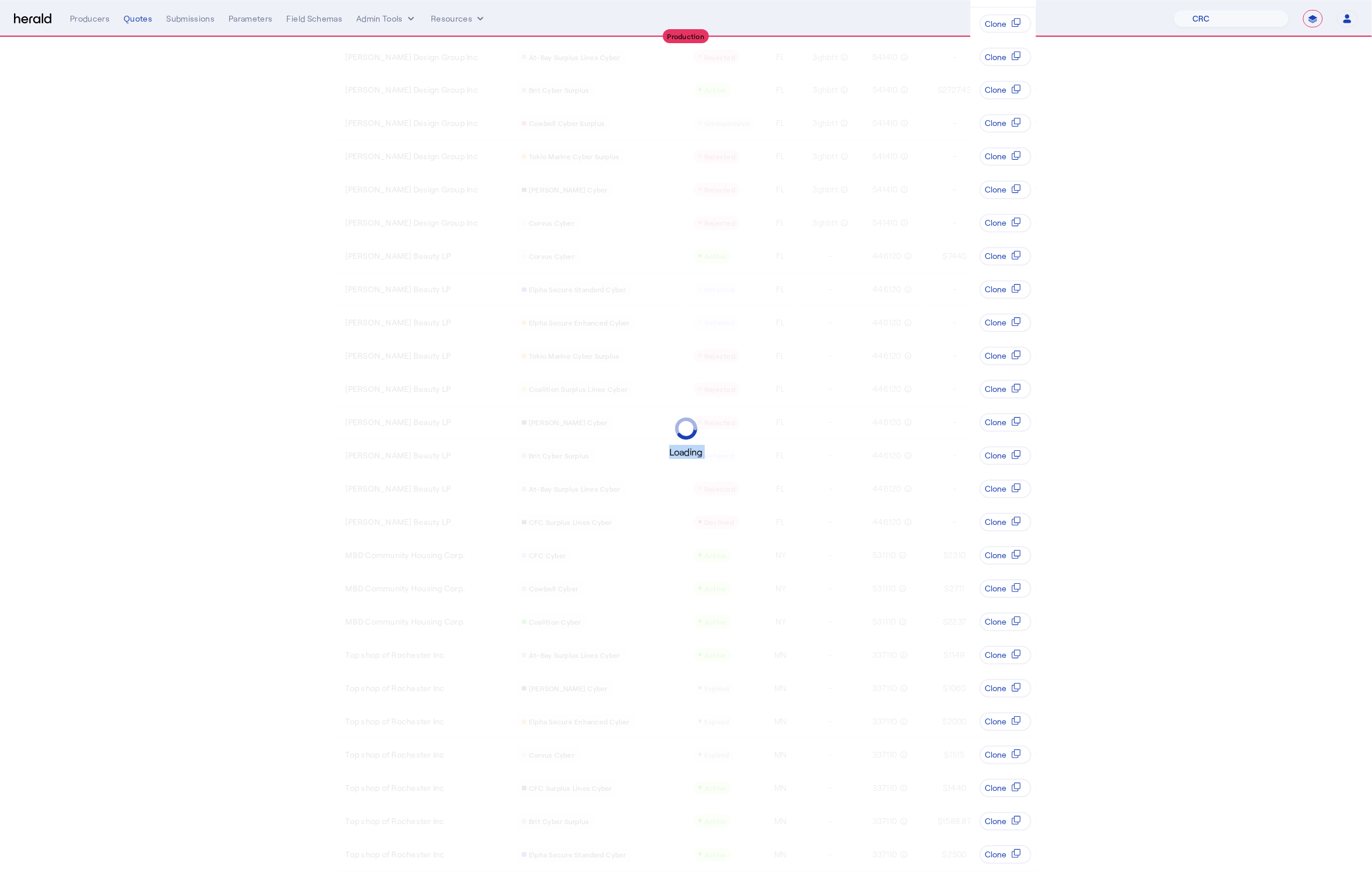
click at [1035, 860] on div "Loading" at bounding box center [686, 438] width 1372 height 876
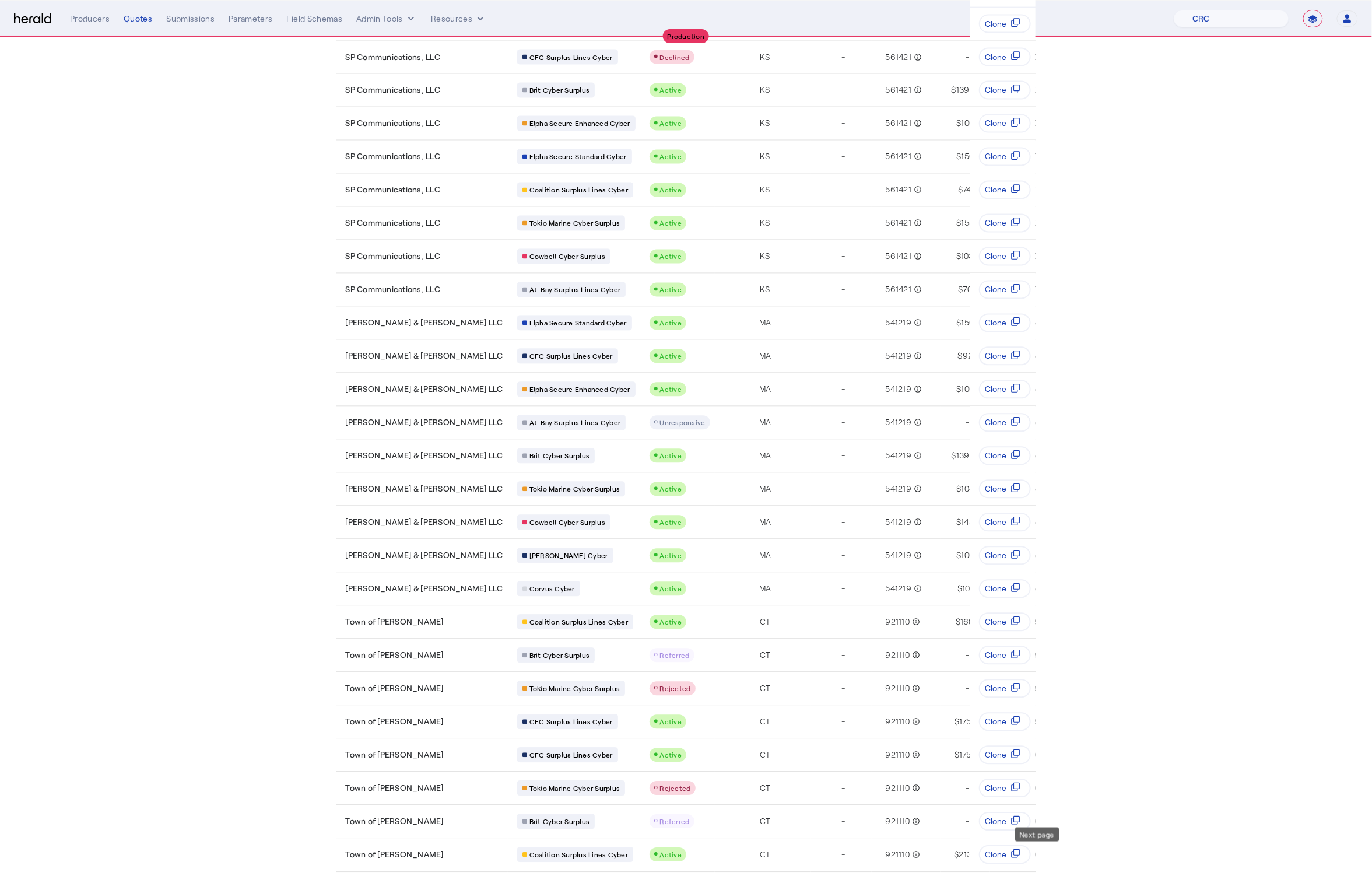
click at [1035, 874] on span "Next page" at bounding box center [1031, 888] width 28 height 28
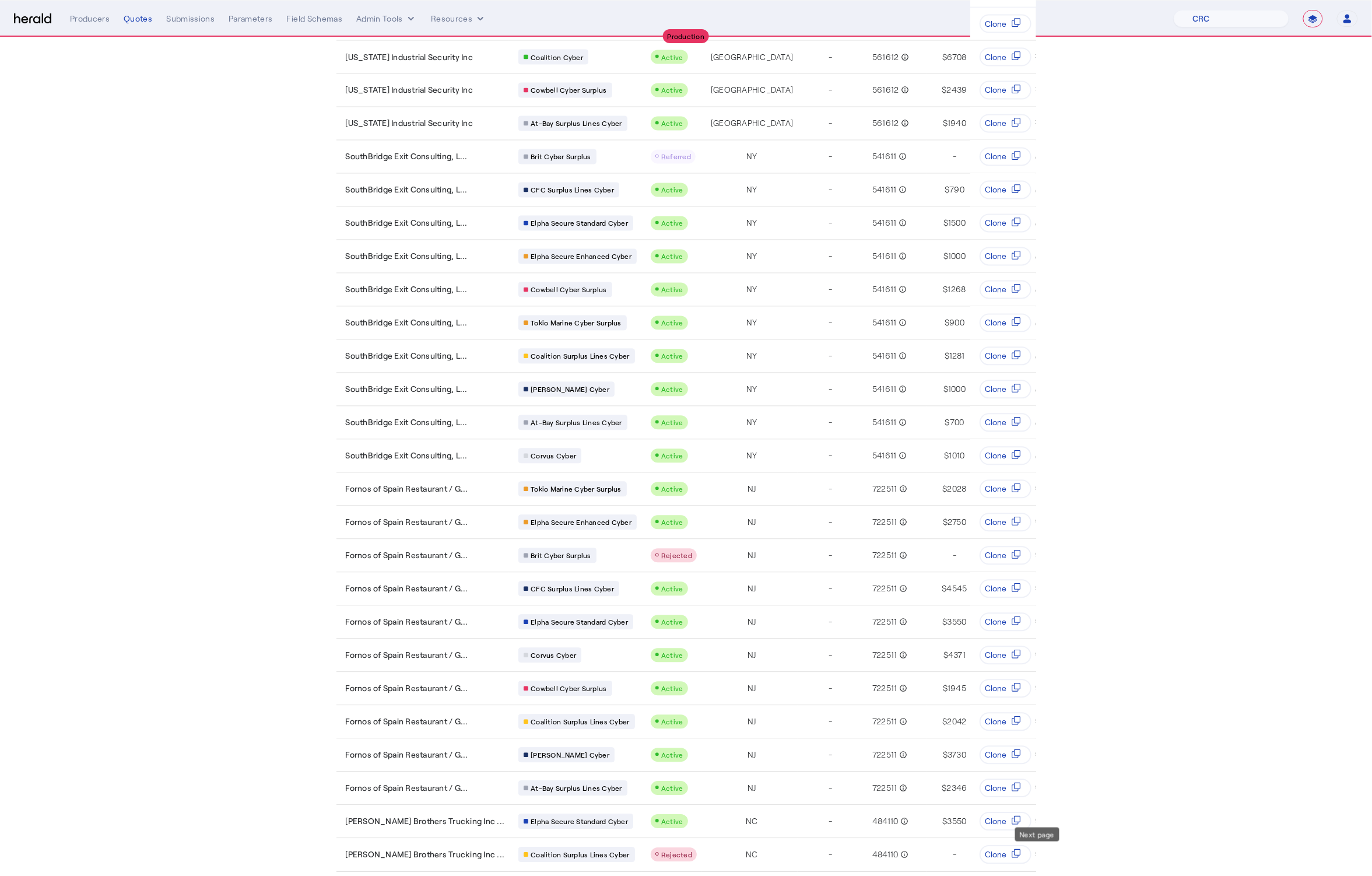
click at [1035, 874] on span "Next page" at bounding box center [1031, 888] width 28 height 28
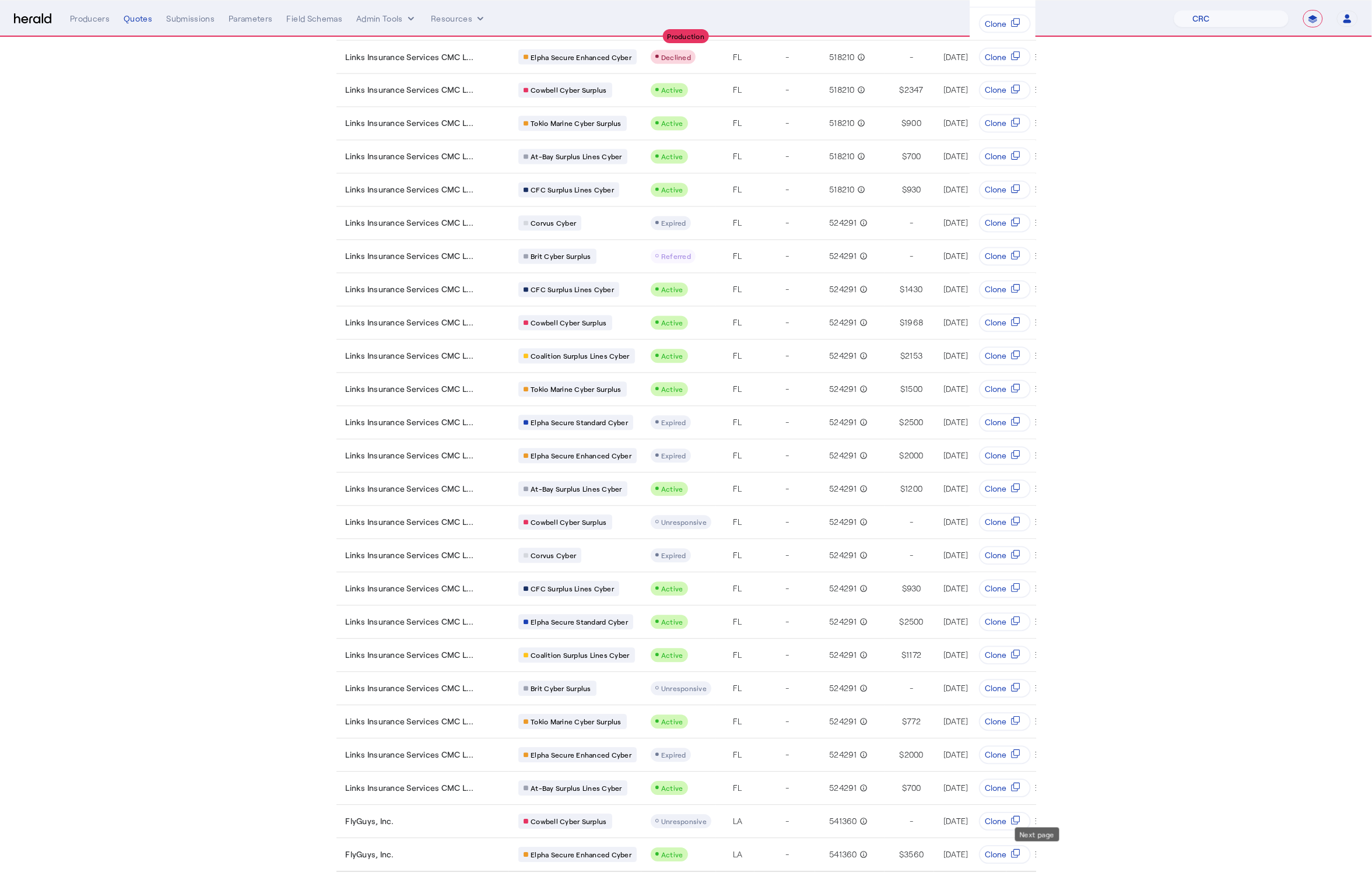
click at [1035, 874] on span "Next page" at bounding box center [1031, 888] width 28 height 28
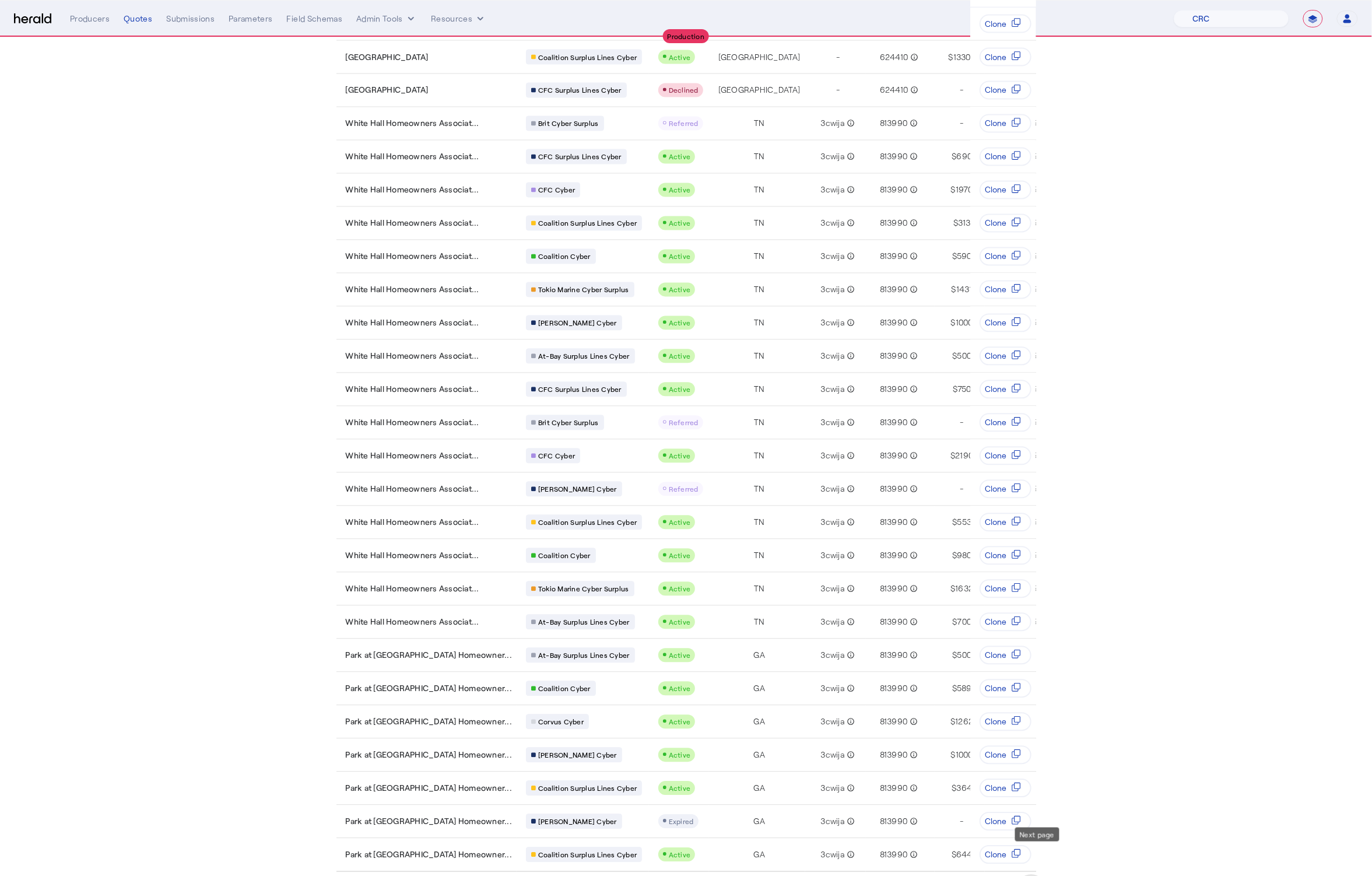
click at [1035, 874] on span "Next page" at bounding box center [1031, 888] width 28 height 28
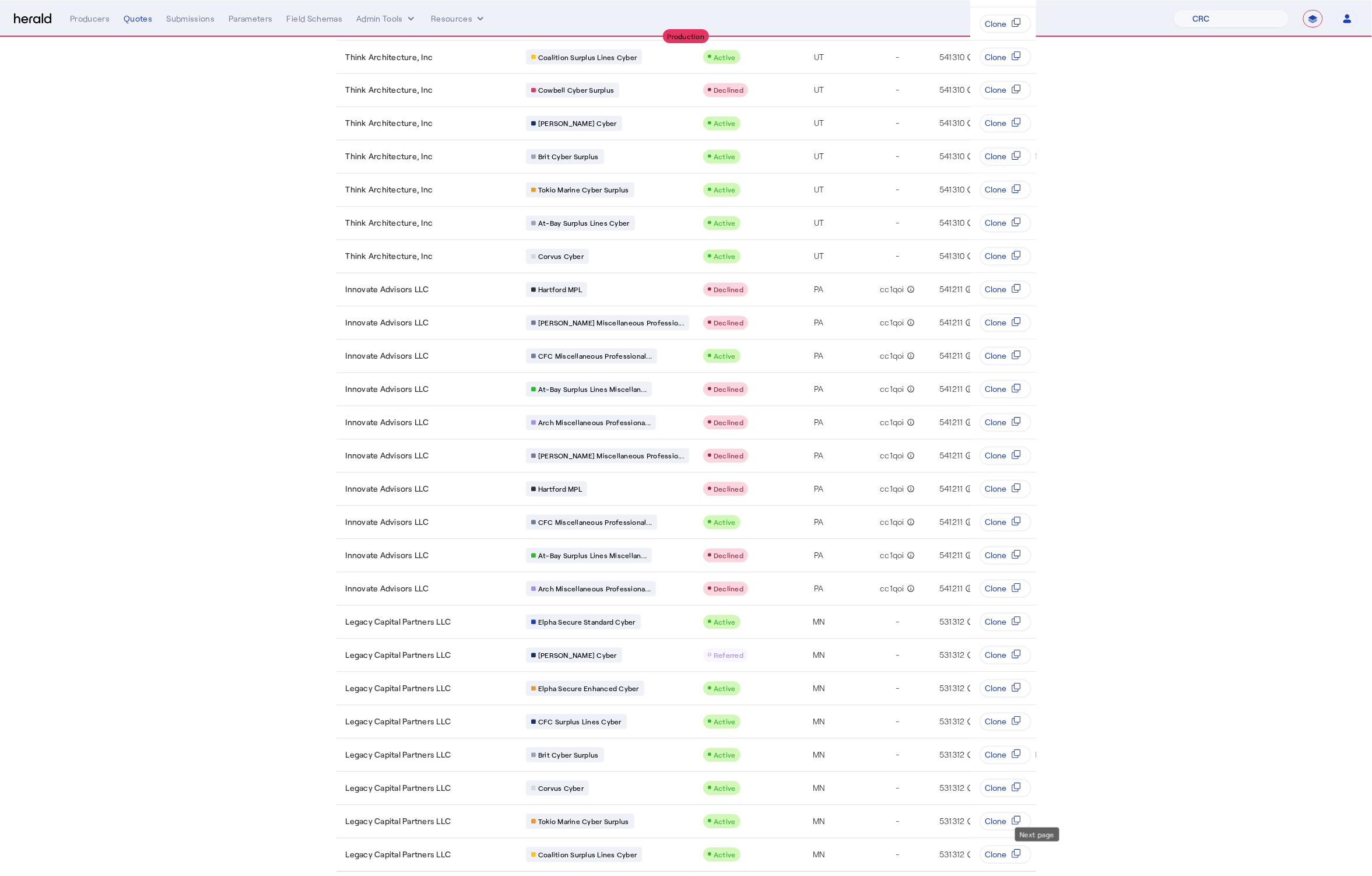
click at [1035, 874] on span "Next page" at bounding box center [1031, 888] width 28 height 28
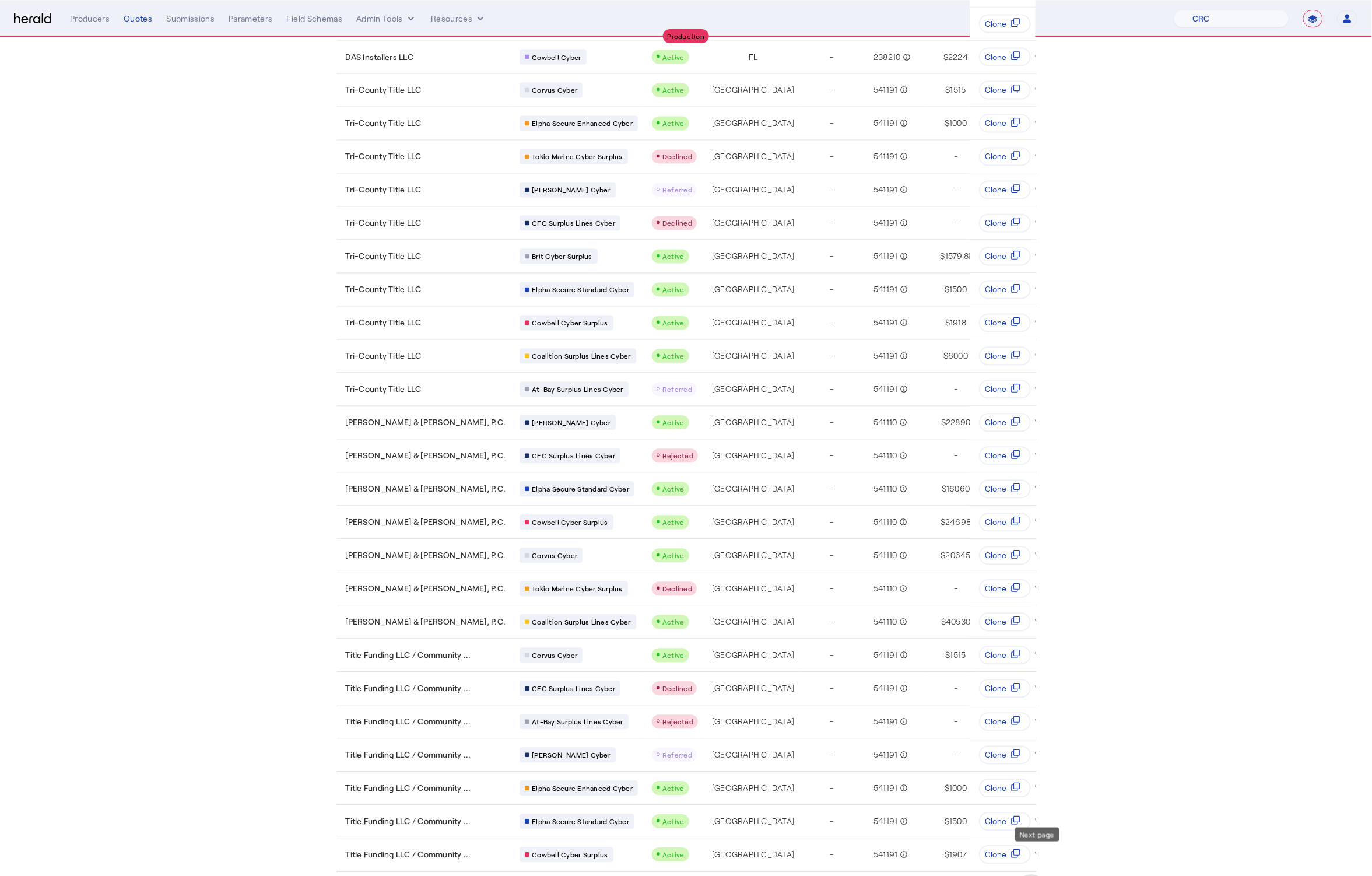
click at [1035, 874] on span "Next page" at bounding box center [1031, 888] width 28 height 28
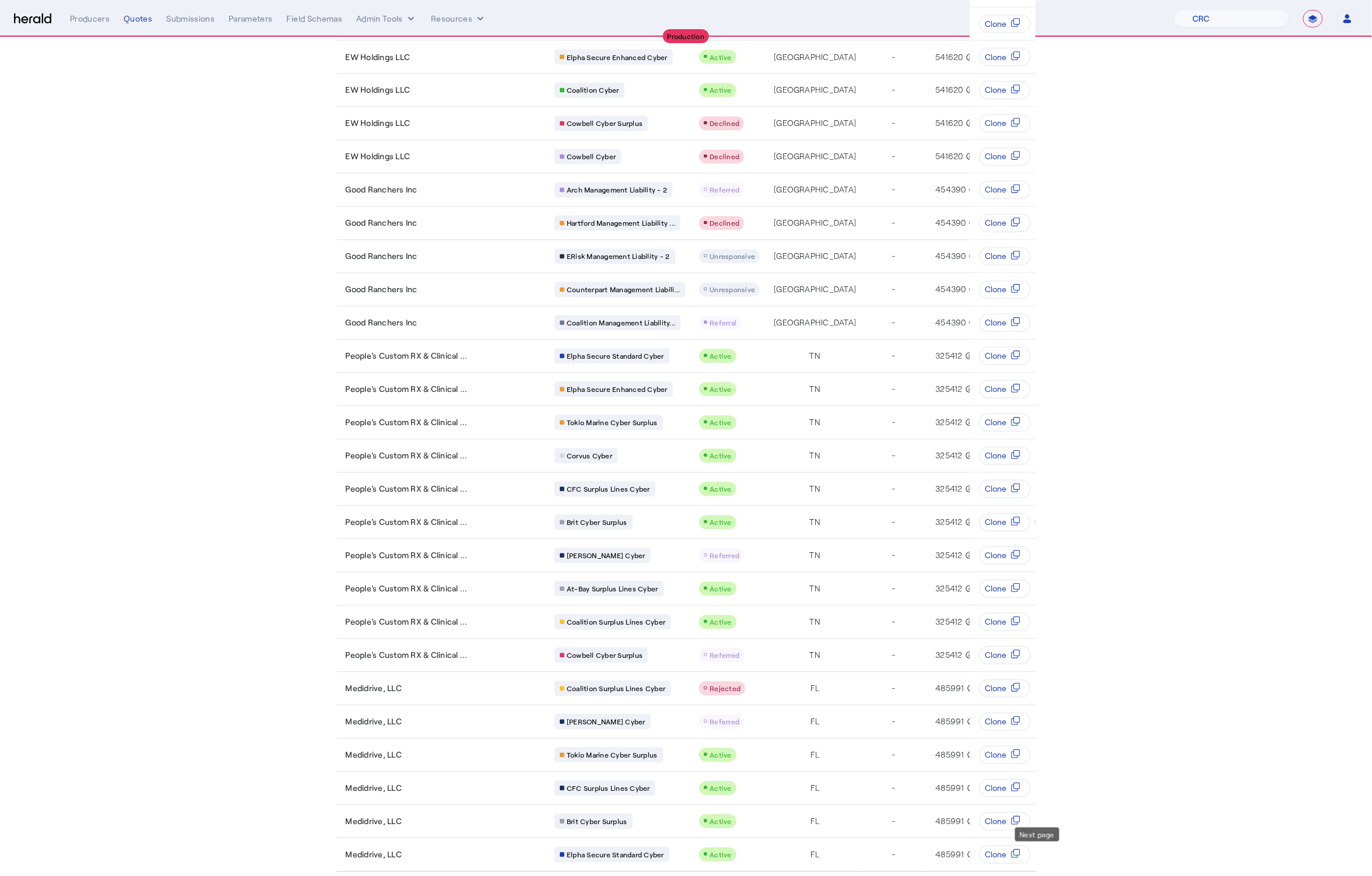
click at [1035, 874] on span "Next page" at bounding box center [1031, 888] width 28 height 28
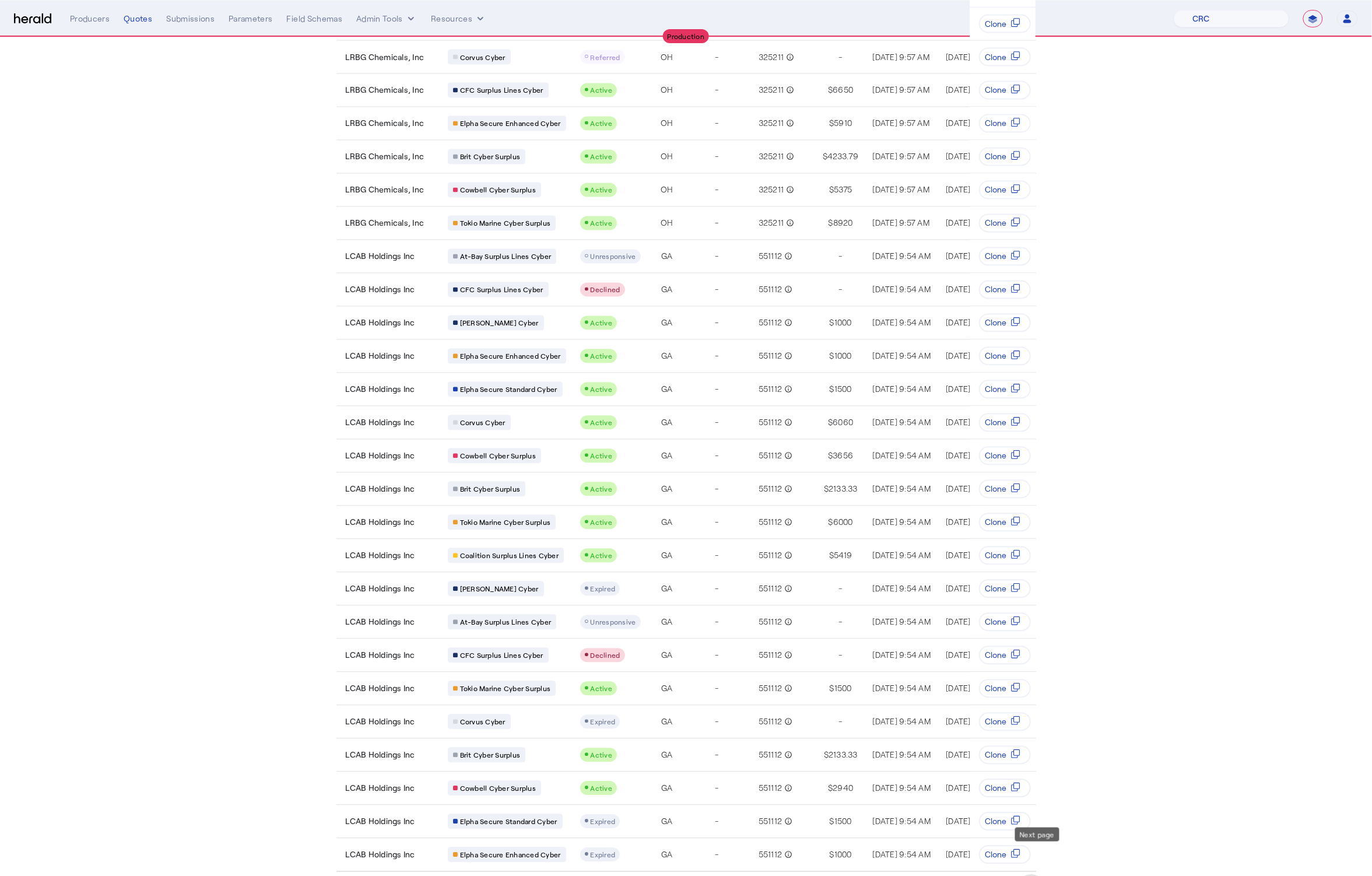
click at [1035, 874] on span "Next page" at bounding box center [1031, 888] width 28 height 28
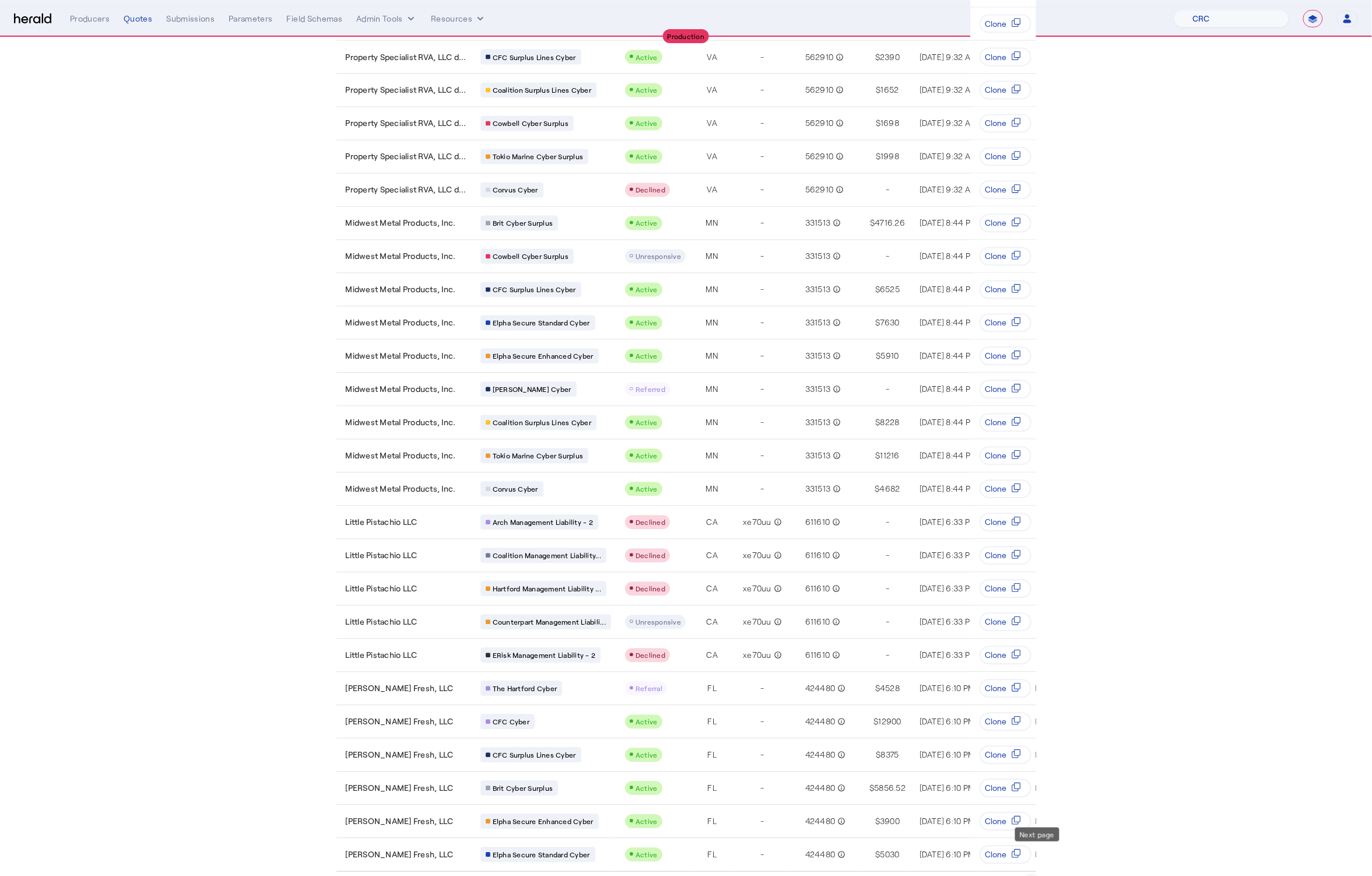
click at [1029, 874] on span "Next page" at bounding box center [1031, 888] width 28 height 28
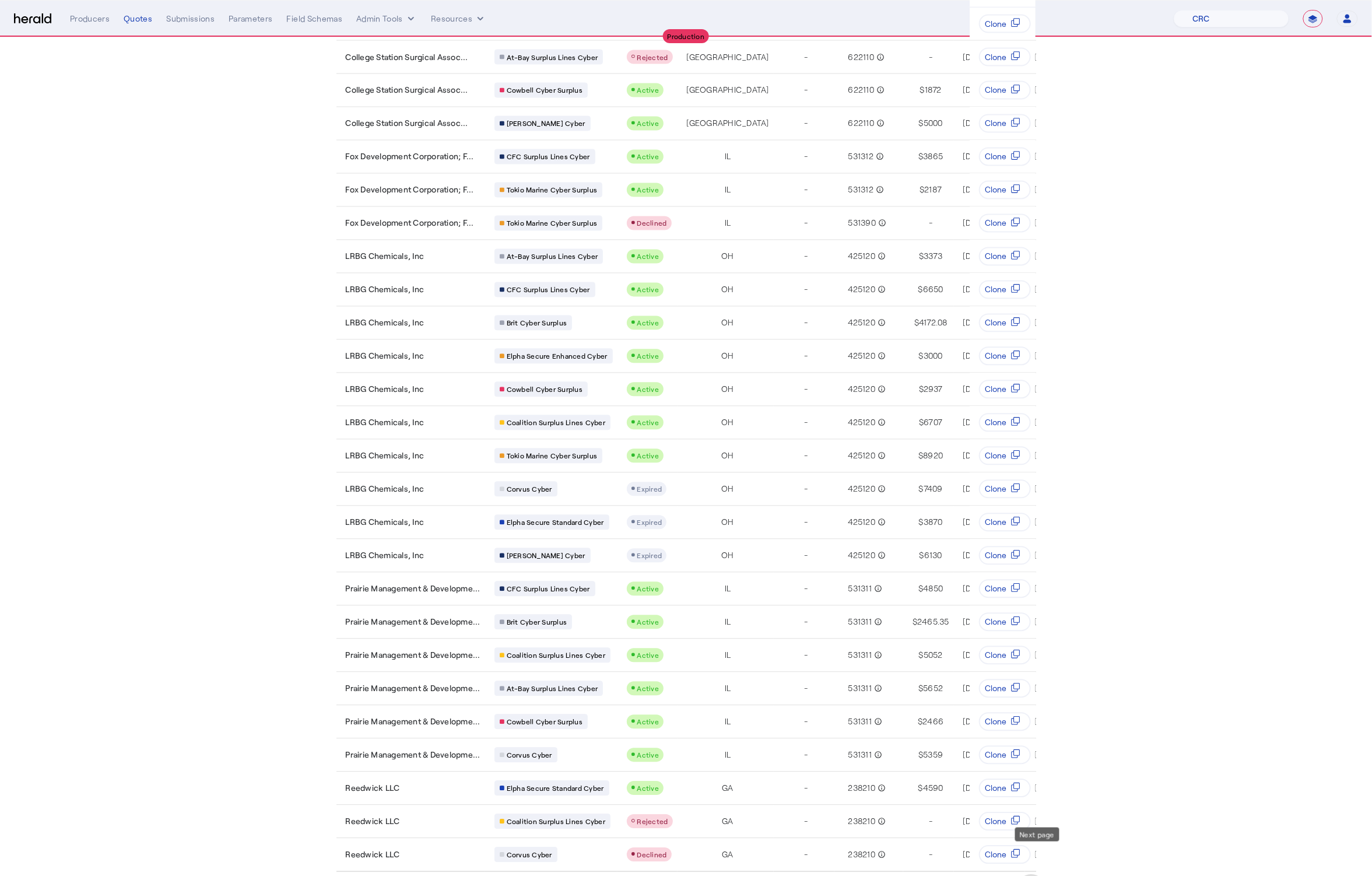
click at [1046, 874] on span "Next page" at bounding box center [1031, 888] width 28 height 28
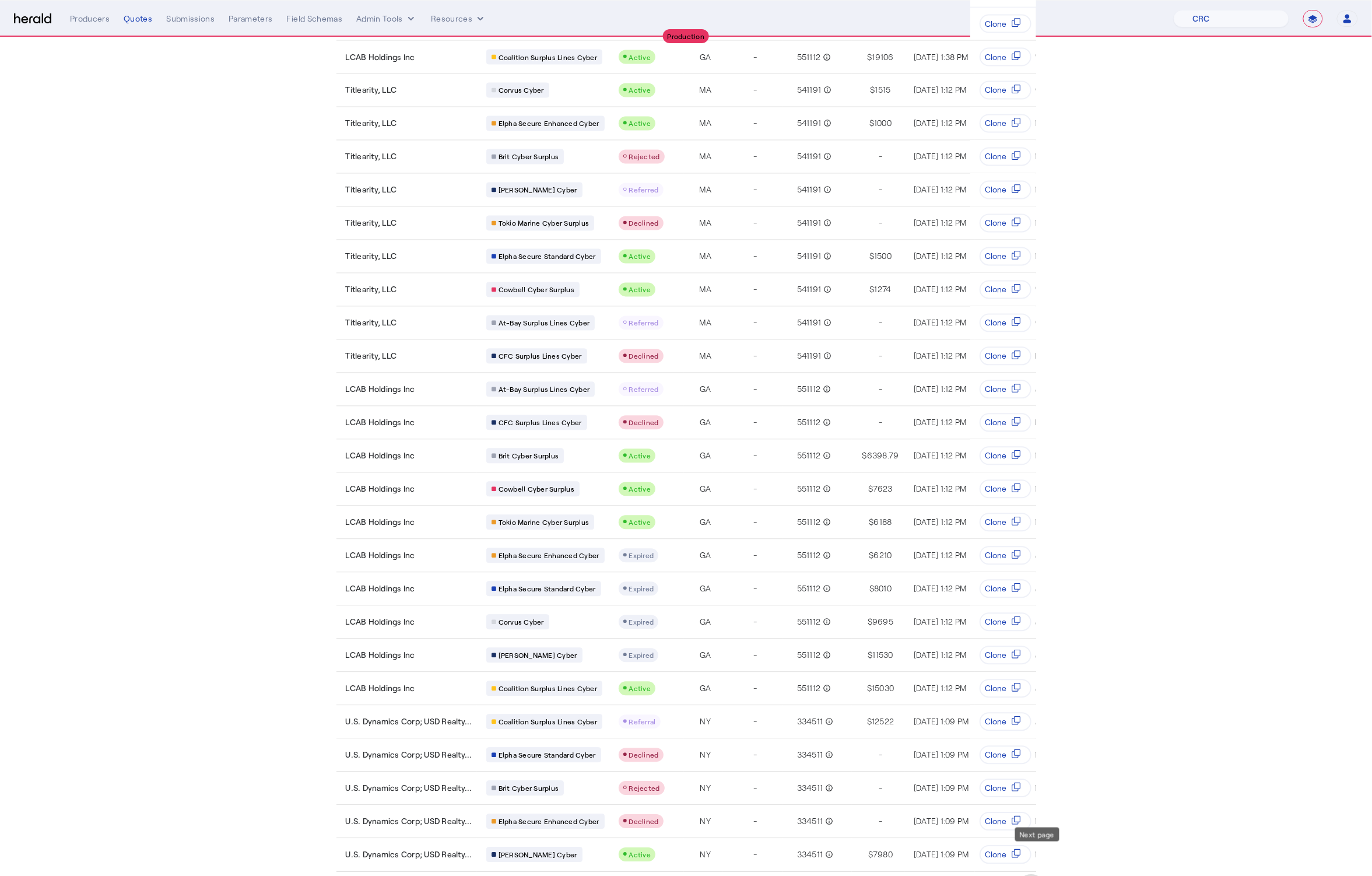
click at [1046, 874] on span "Next page" at bounding box center [1031, 888] width 28 height 28
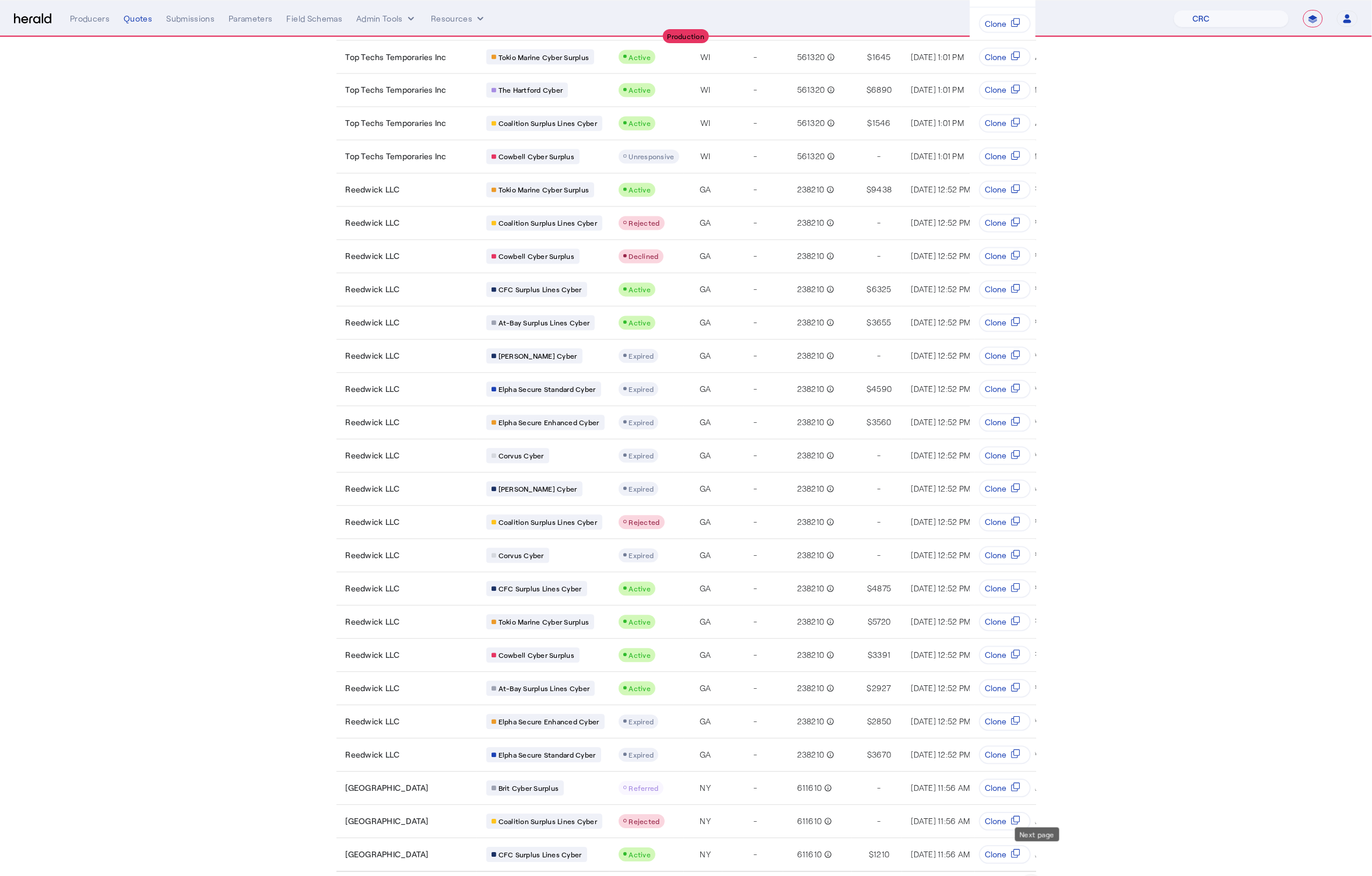
click at [1046, 874] on span "Next page" at bounding box center [1031, 888] width 28 height 28
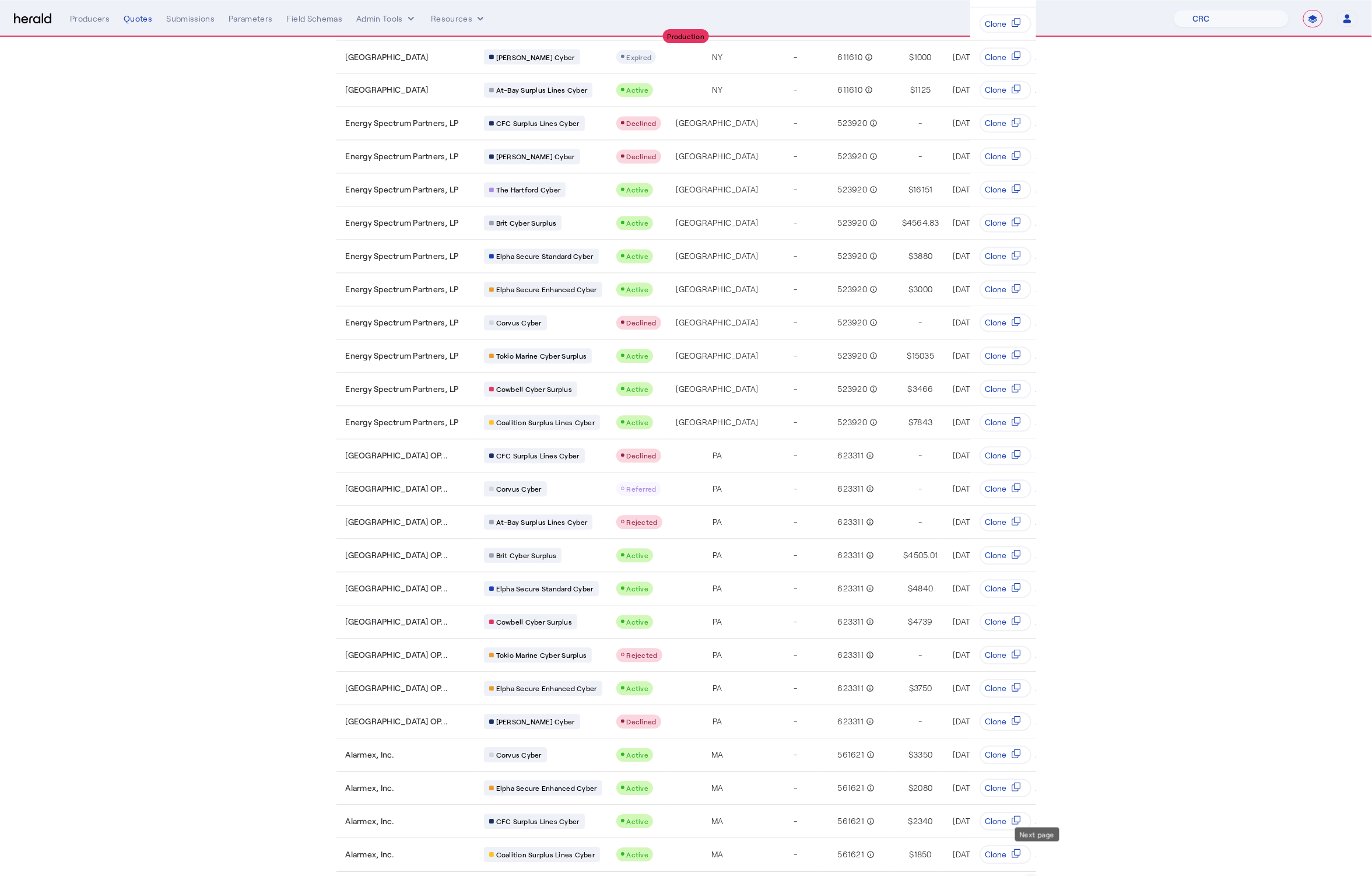
click at [1046, 874] on span "Next page" at bounding box center [1031, 888] width 28 height 28
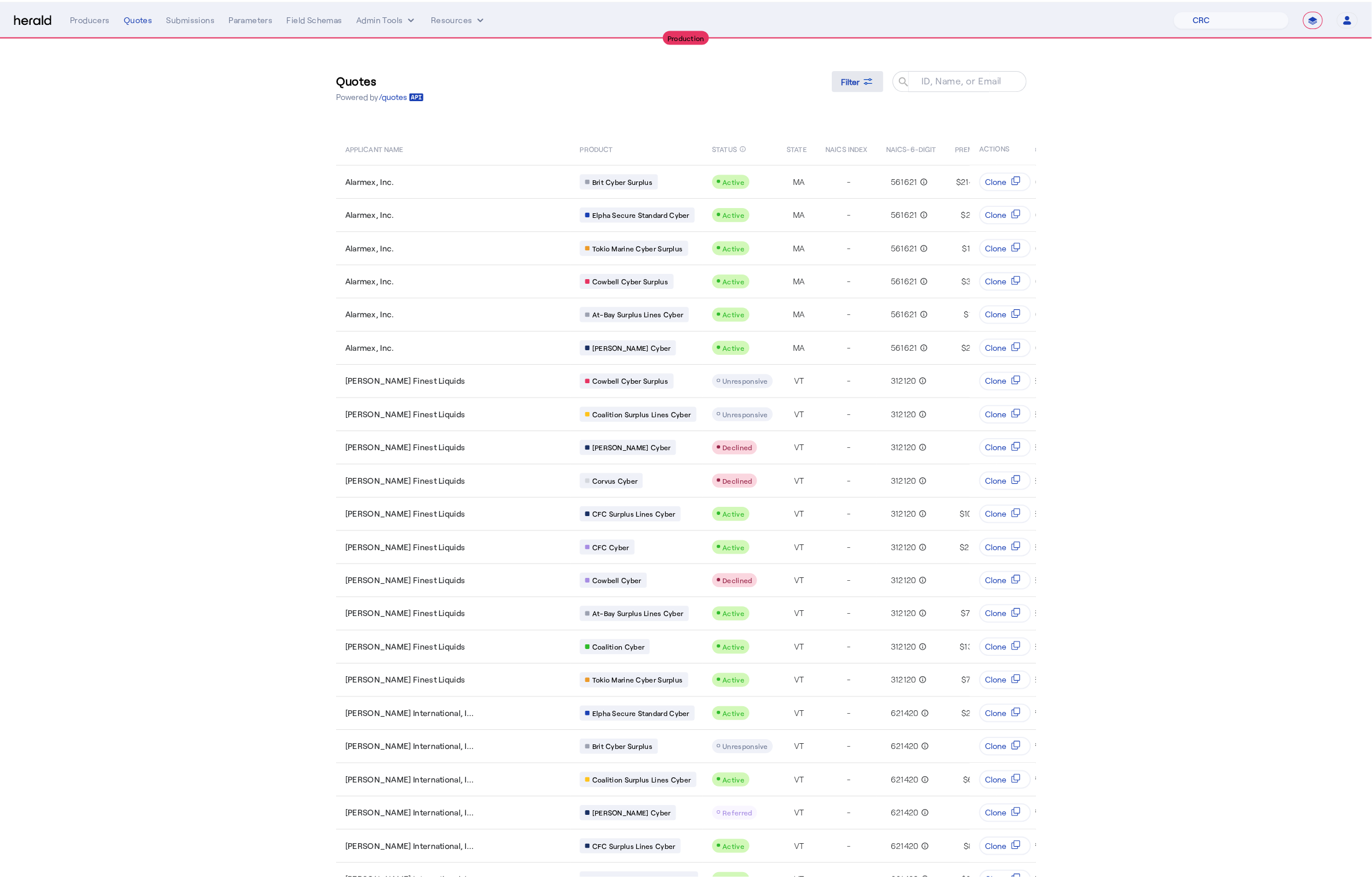
scroll to position [0, 0]
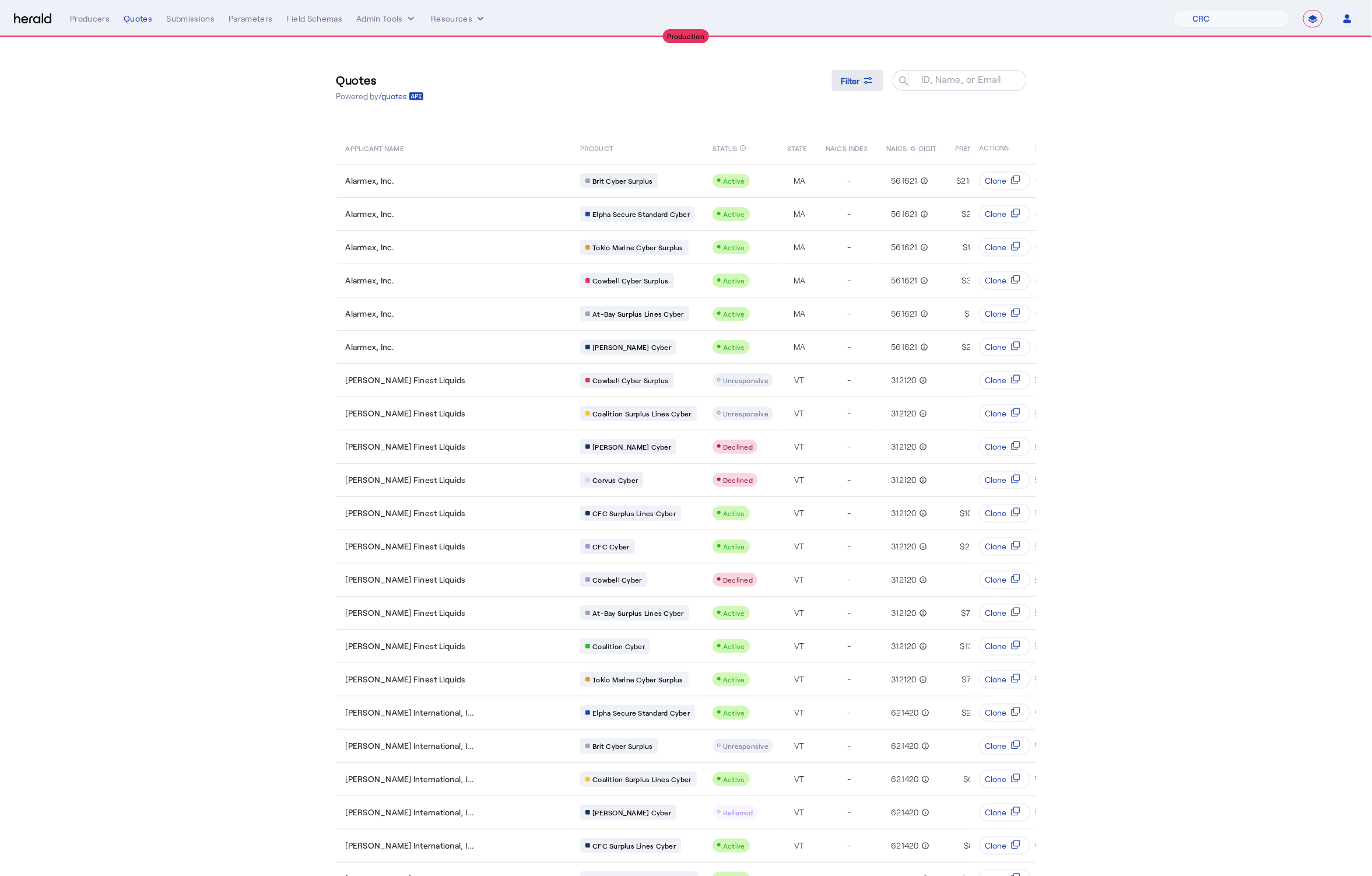
click at [872, 84] on icon at bounding box center [868, 80] width 12 height 12
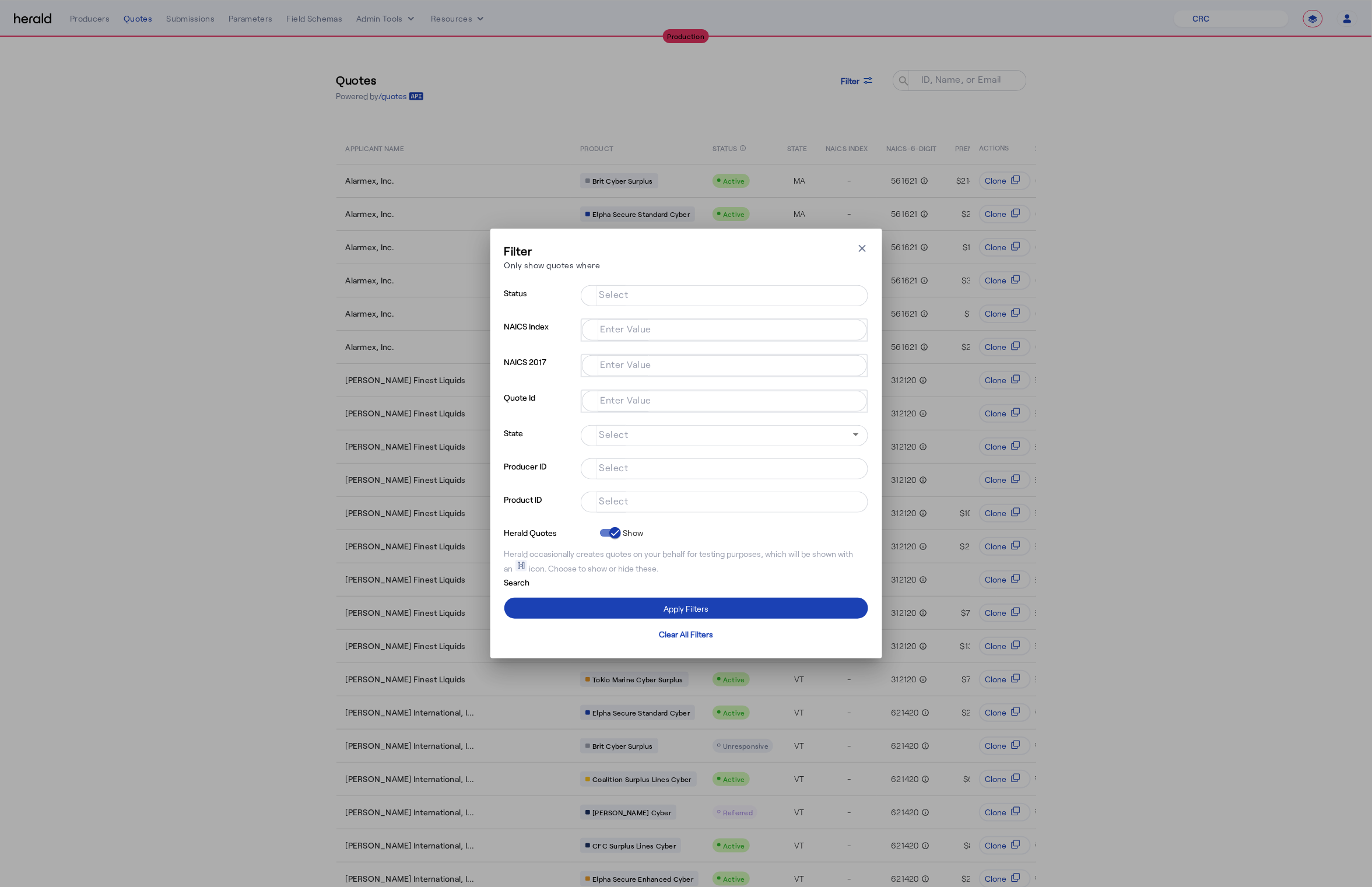
click at [706, 503] on input "Select" at bounding box center [722, 501] width 264 height 14
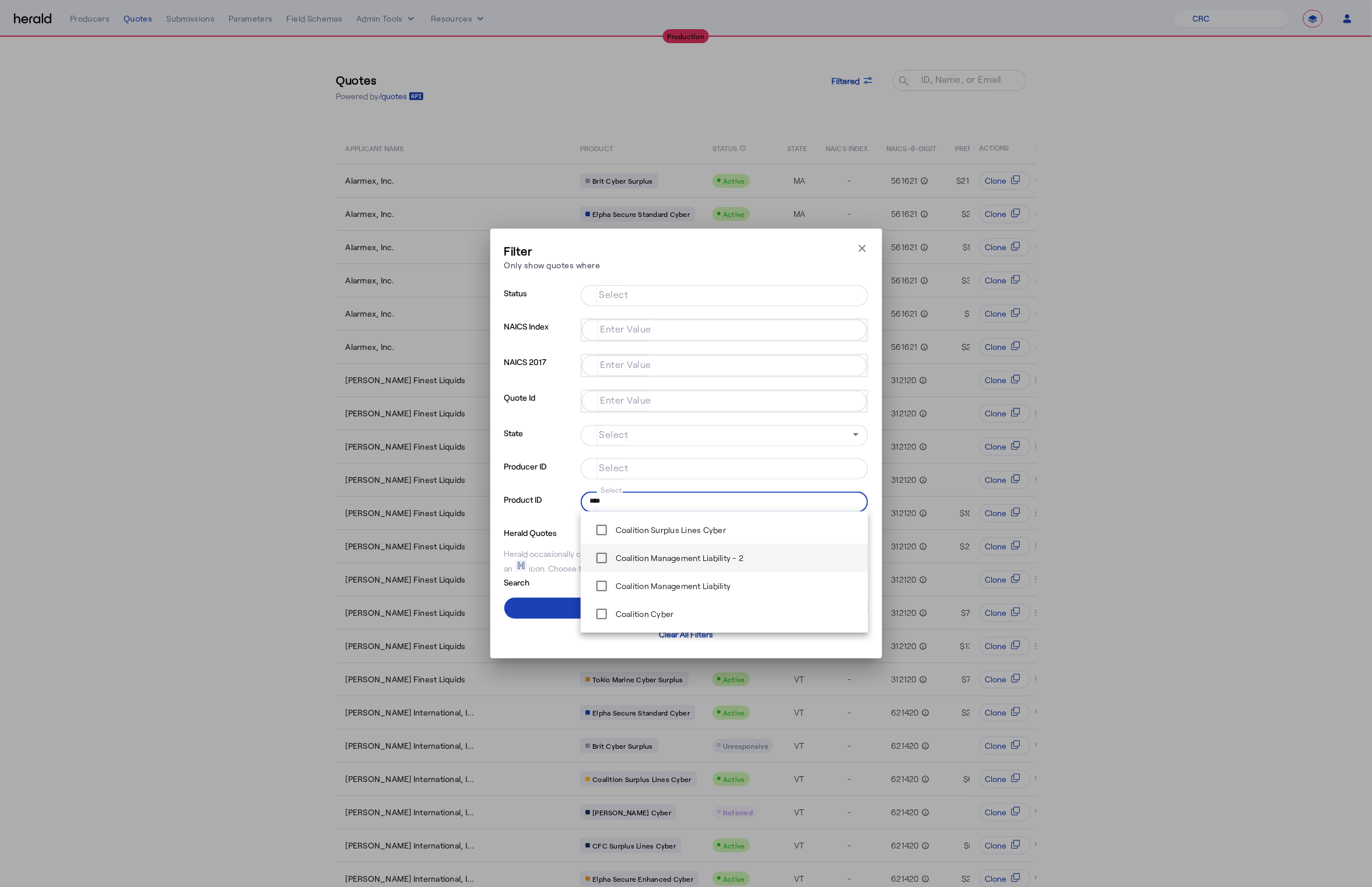
type input "****"
click at [657, 300] on input "Select" at bounding box center [722, 294] width 264 height 14
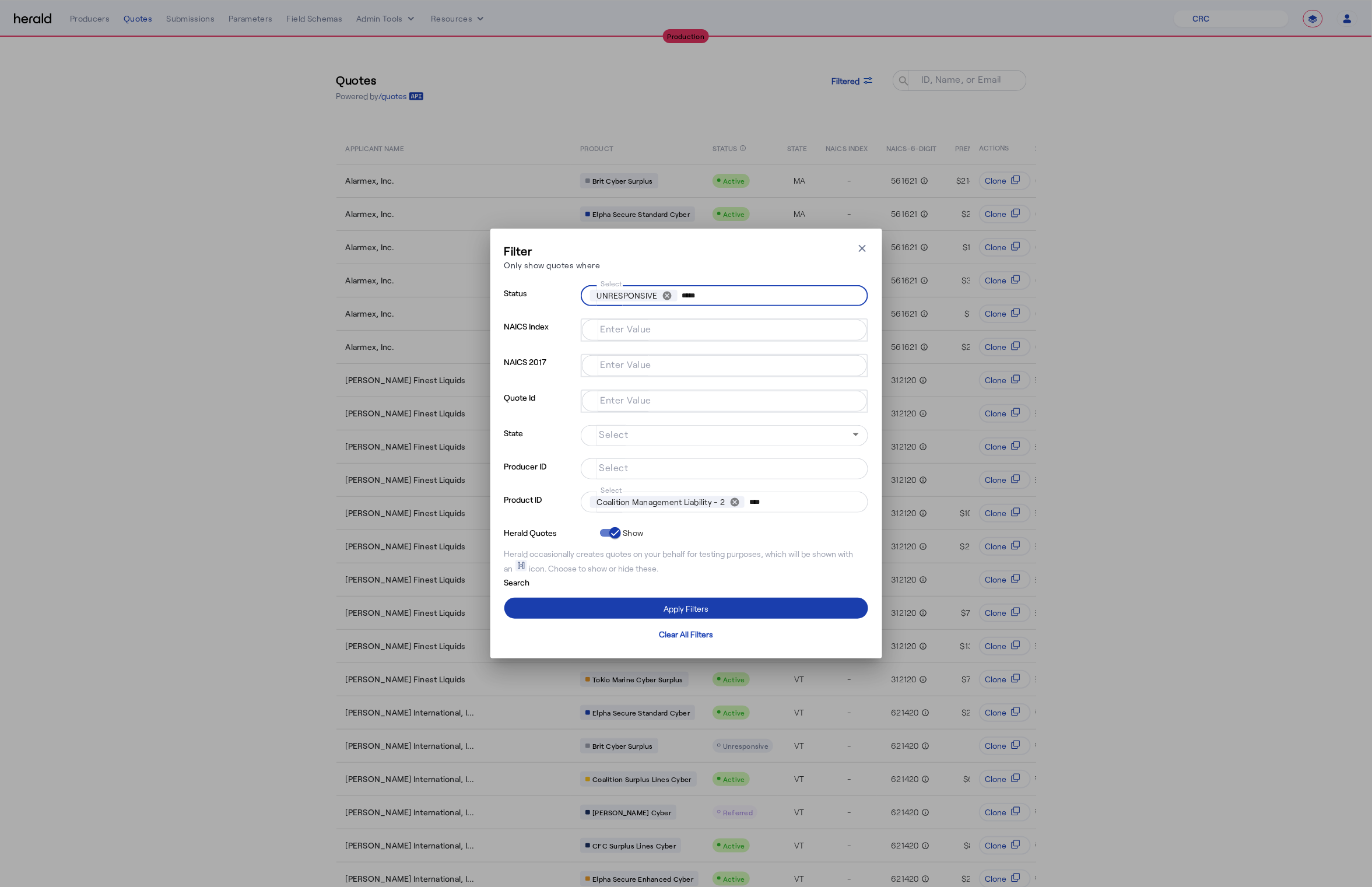
type input "*****"
click at [759, 609] on span at bounding box center [687, 608] width 364 height 28
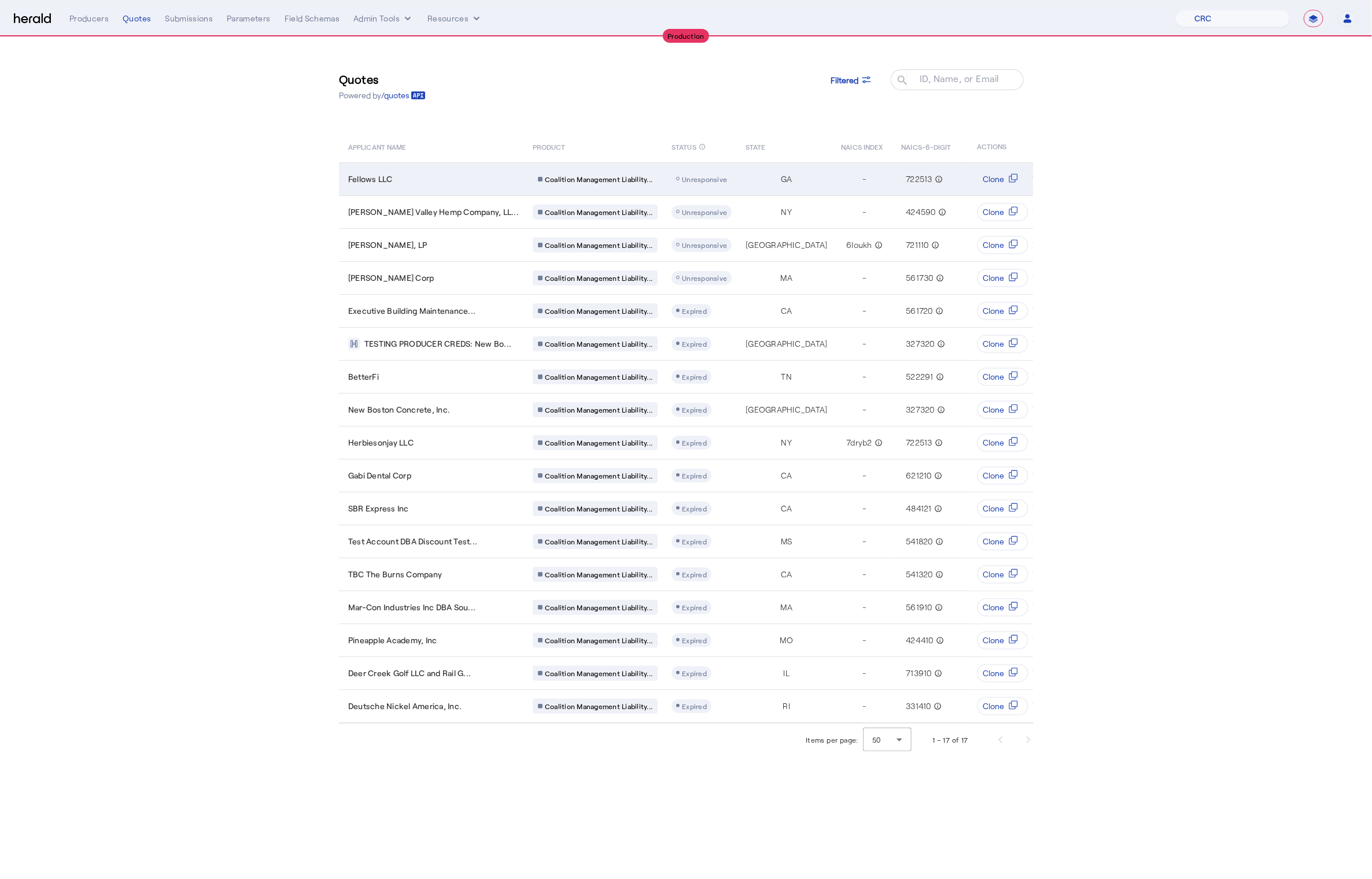
click at [464, 188] on td "Fellows LLC" at bounding box center [431, 180] width 185 height 33
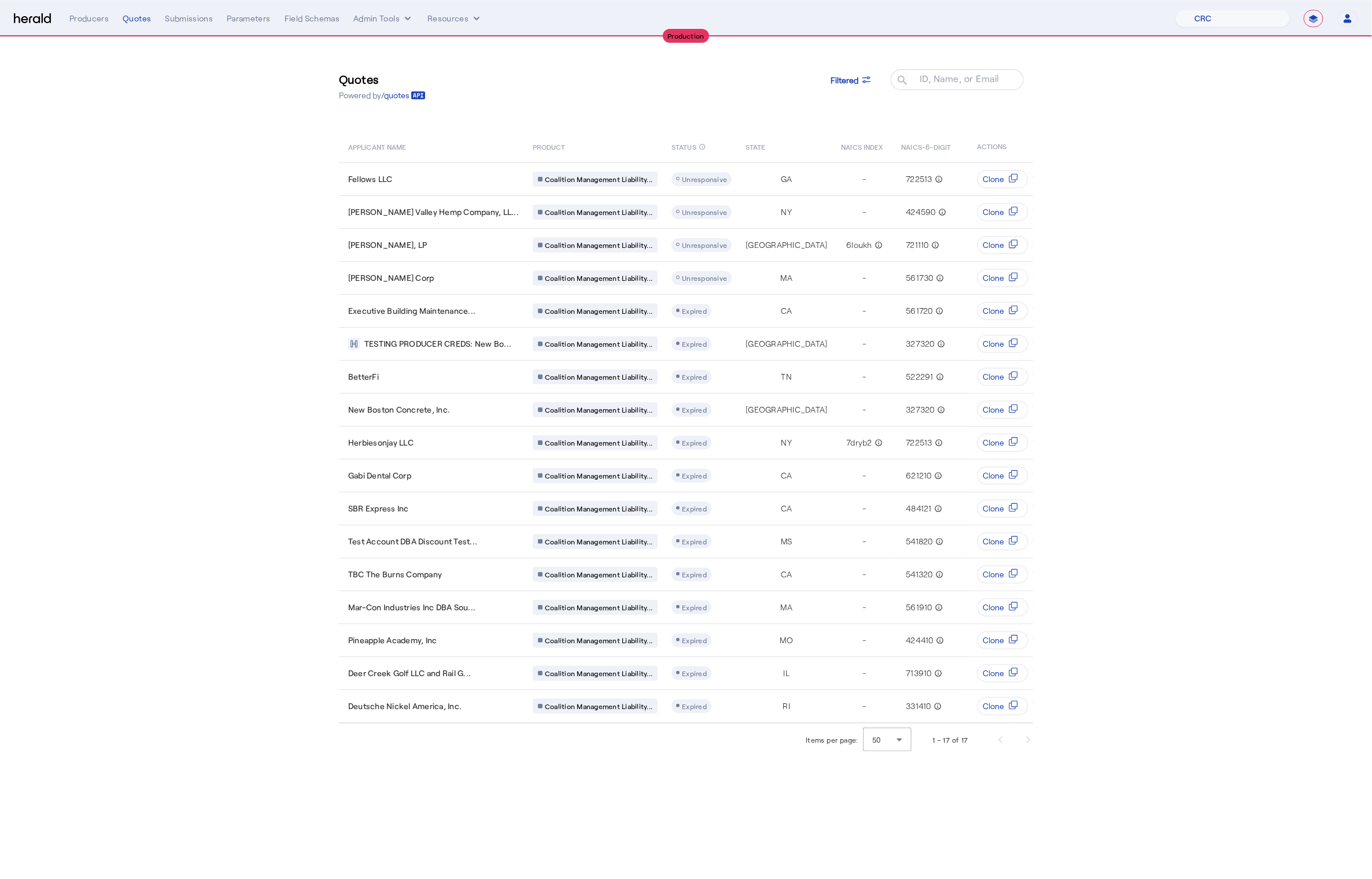
click at [1203, 267] on section "Quotes Powered by /quotes Filtered ID, Name, or Email search APPLICANT NAME PRO…" at bounding box center [686, 396] width 1372 height 719
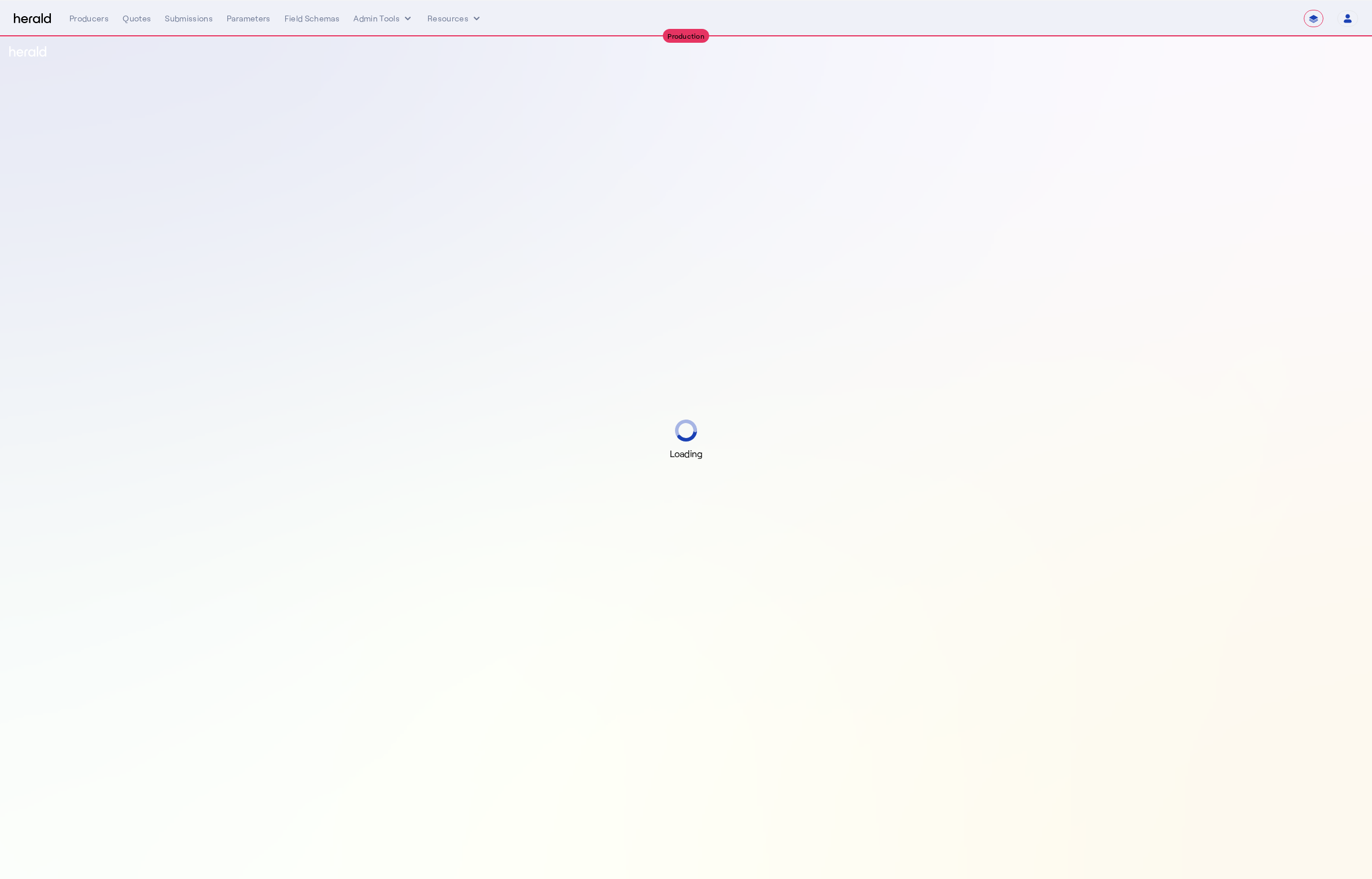
select select "**********"
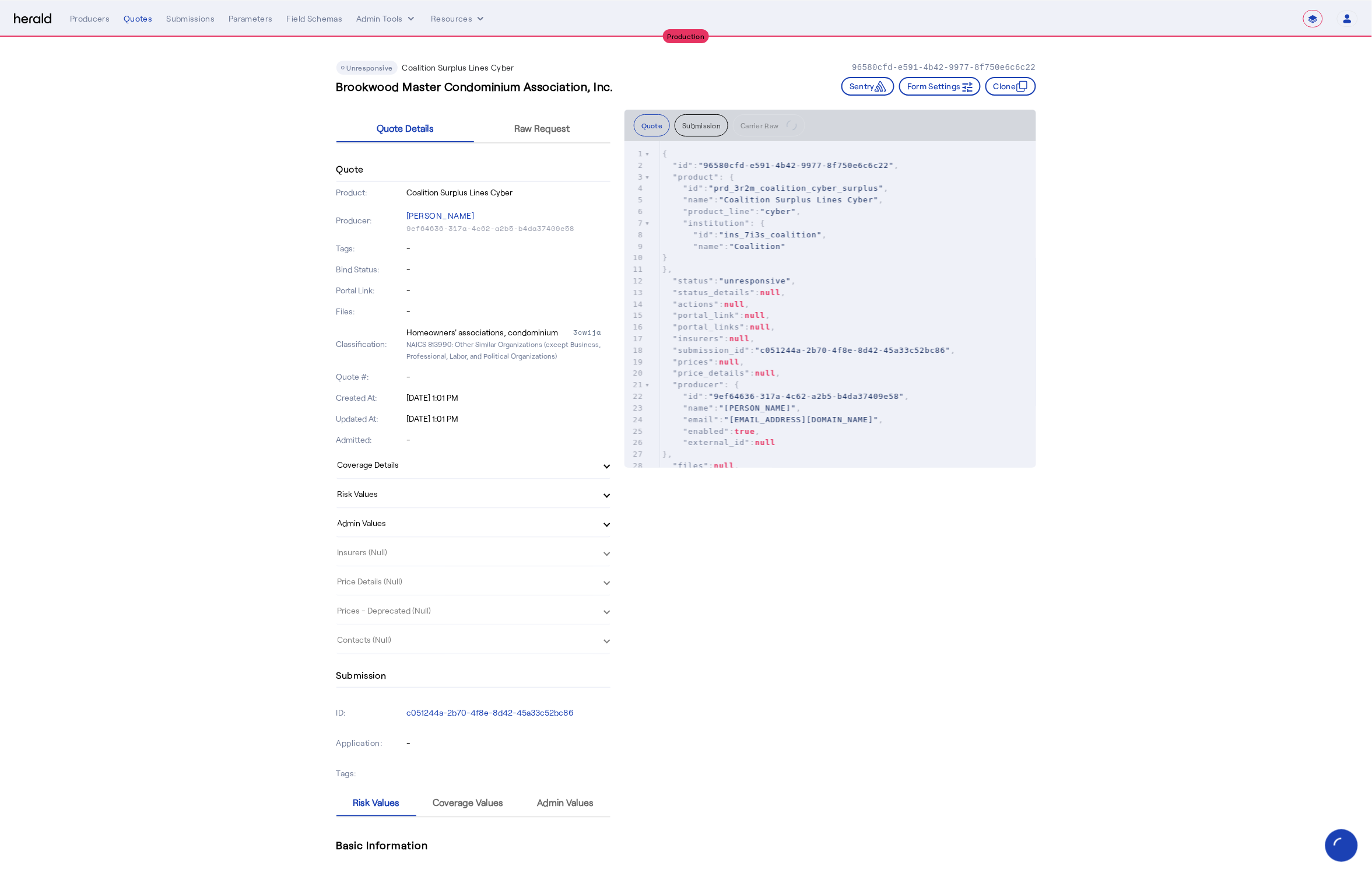
click at [570, 124] on span "Raw Request" at bounding box center [542, 128] width 55 height 9
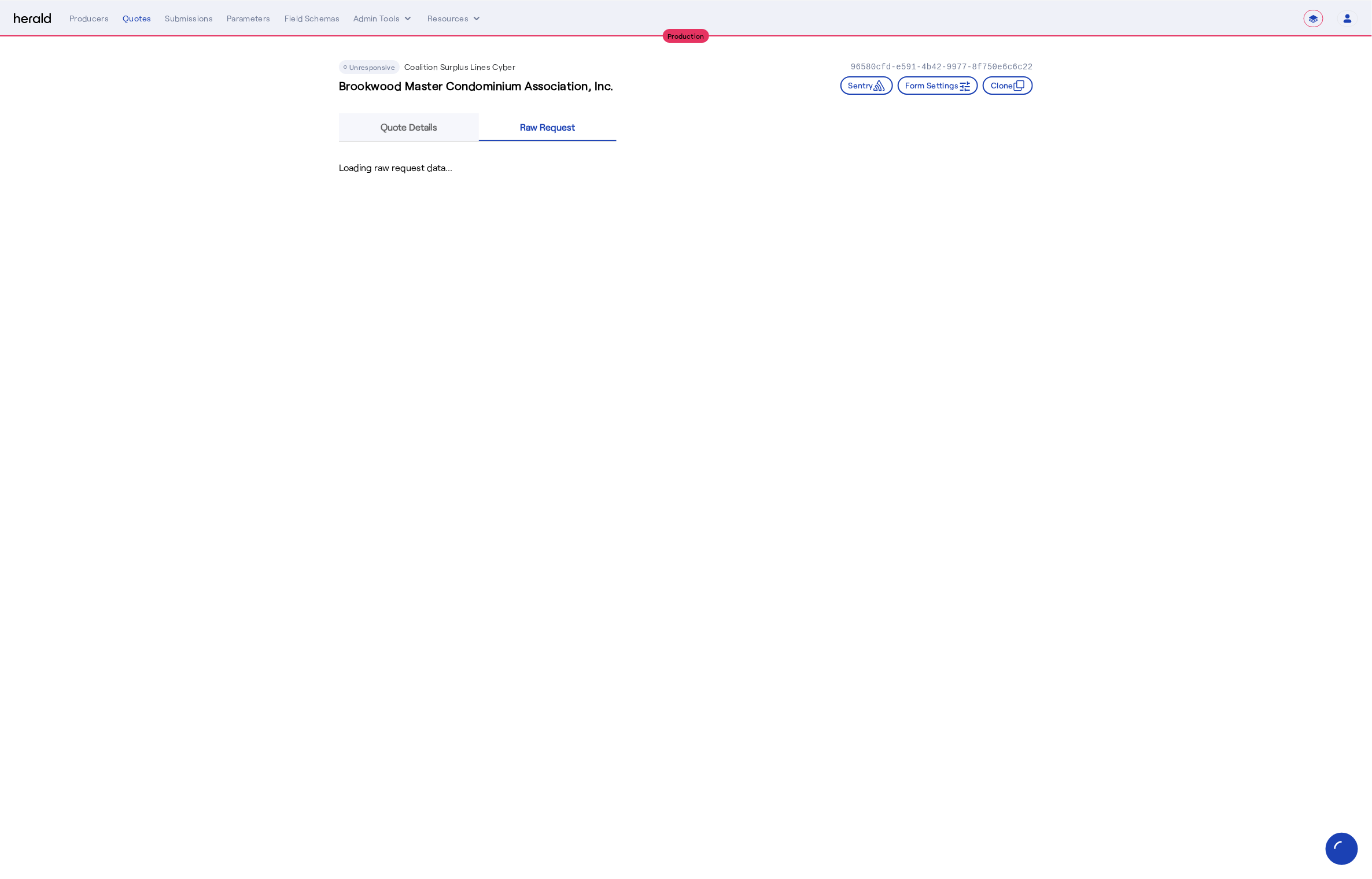
click at [383, 127] on span "Quote Details" at bounding box center [409, 127] width 57 height 9
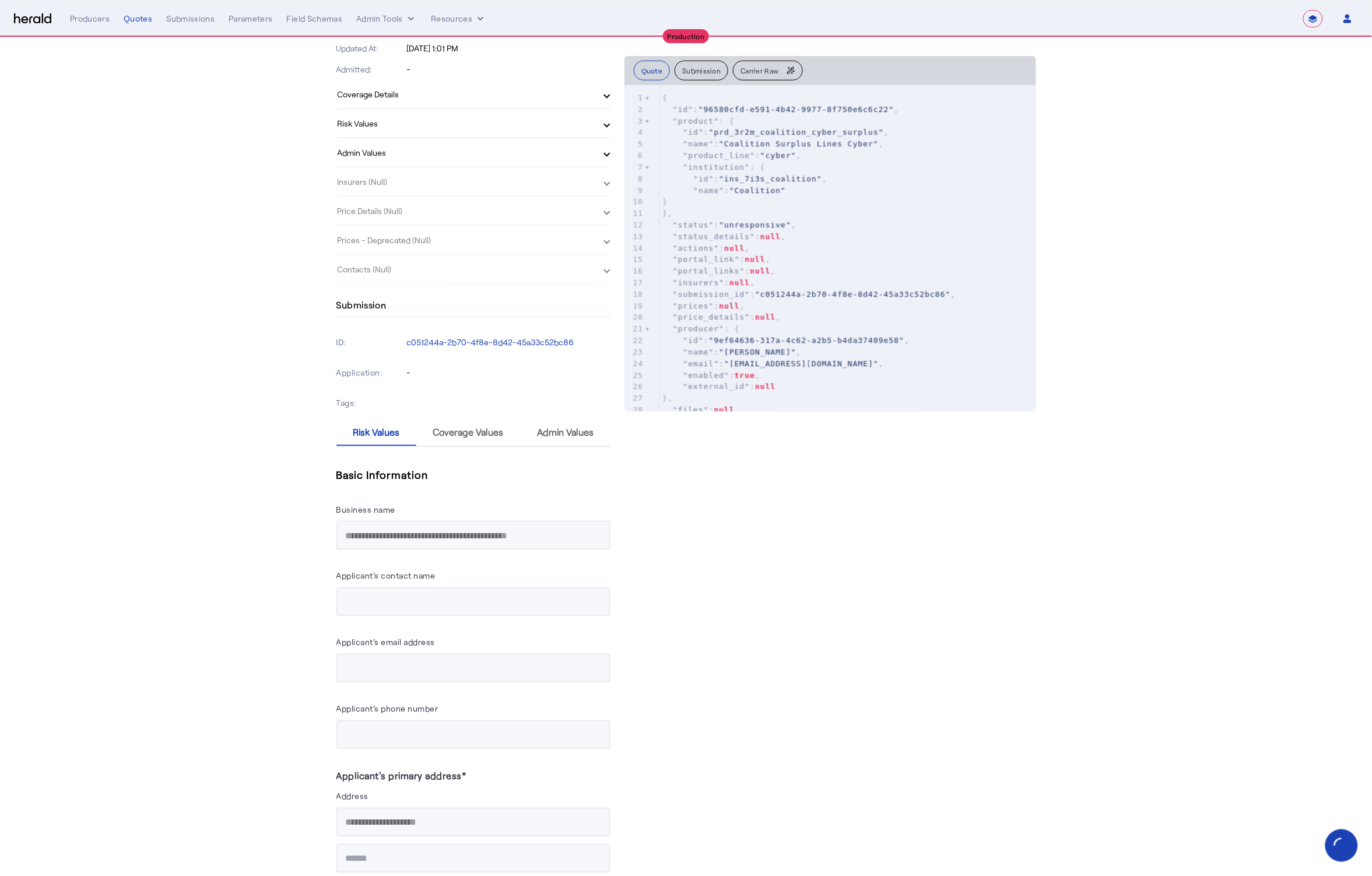
scroll to position [149, 0]
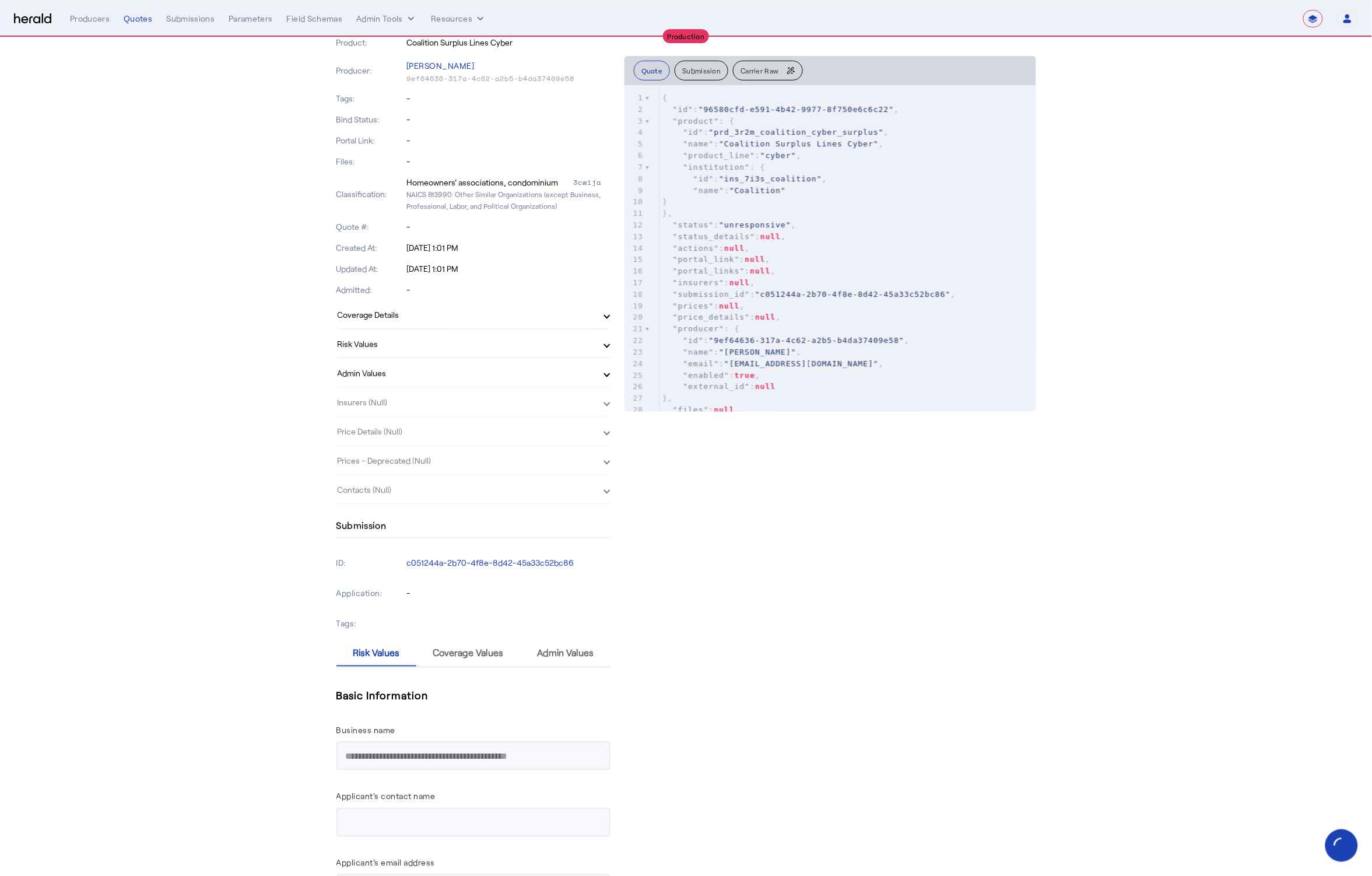
click at [610, 374] on span at bounding box center [607, 373] width 5 height 12
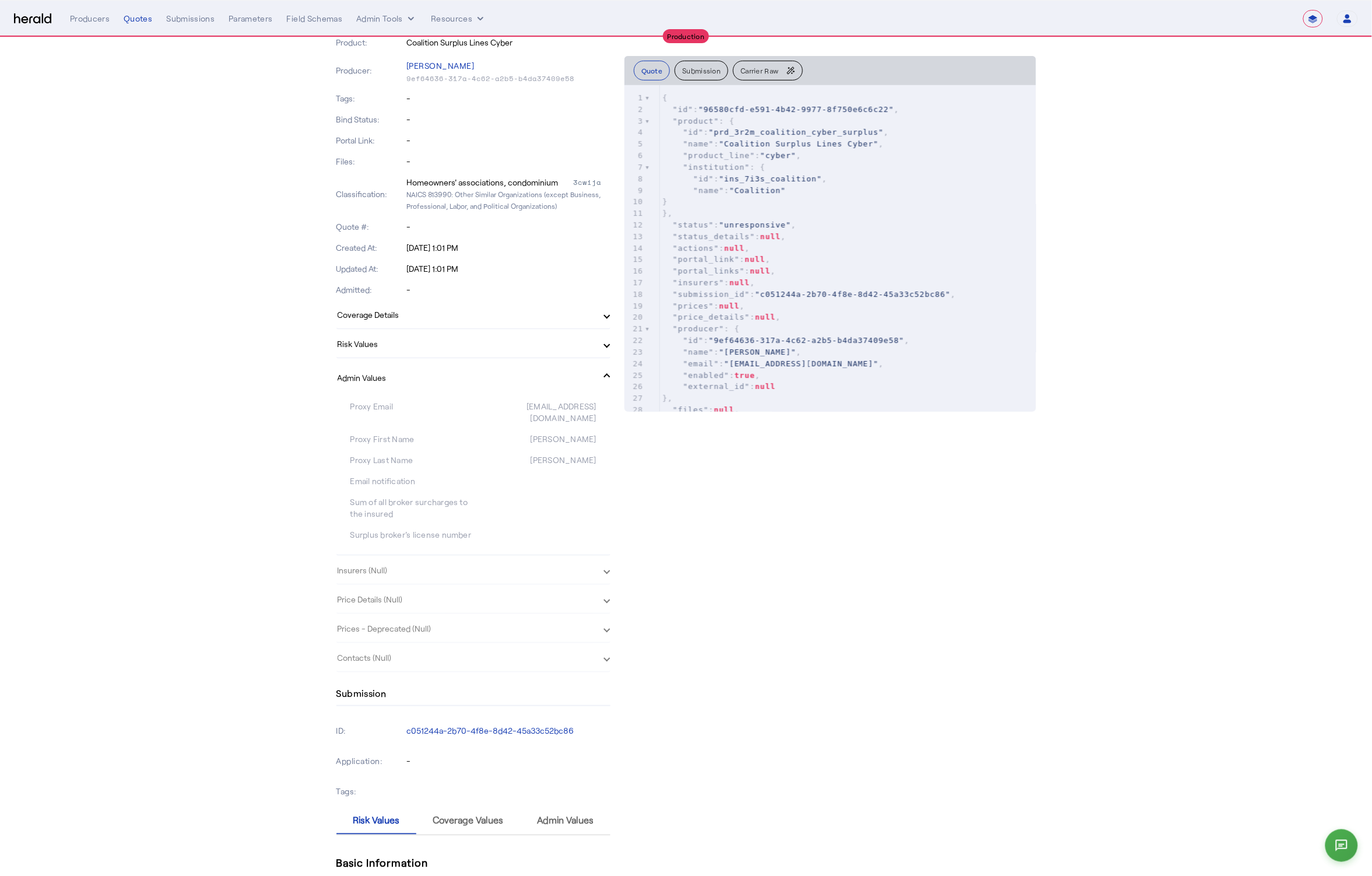
click at [610, 374] on span at bounding box center [607, 377] width 5 height 12
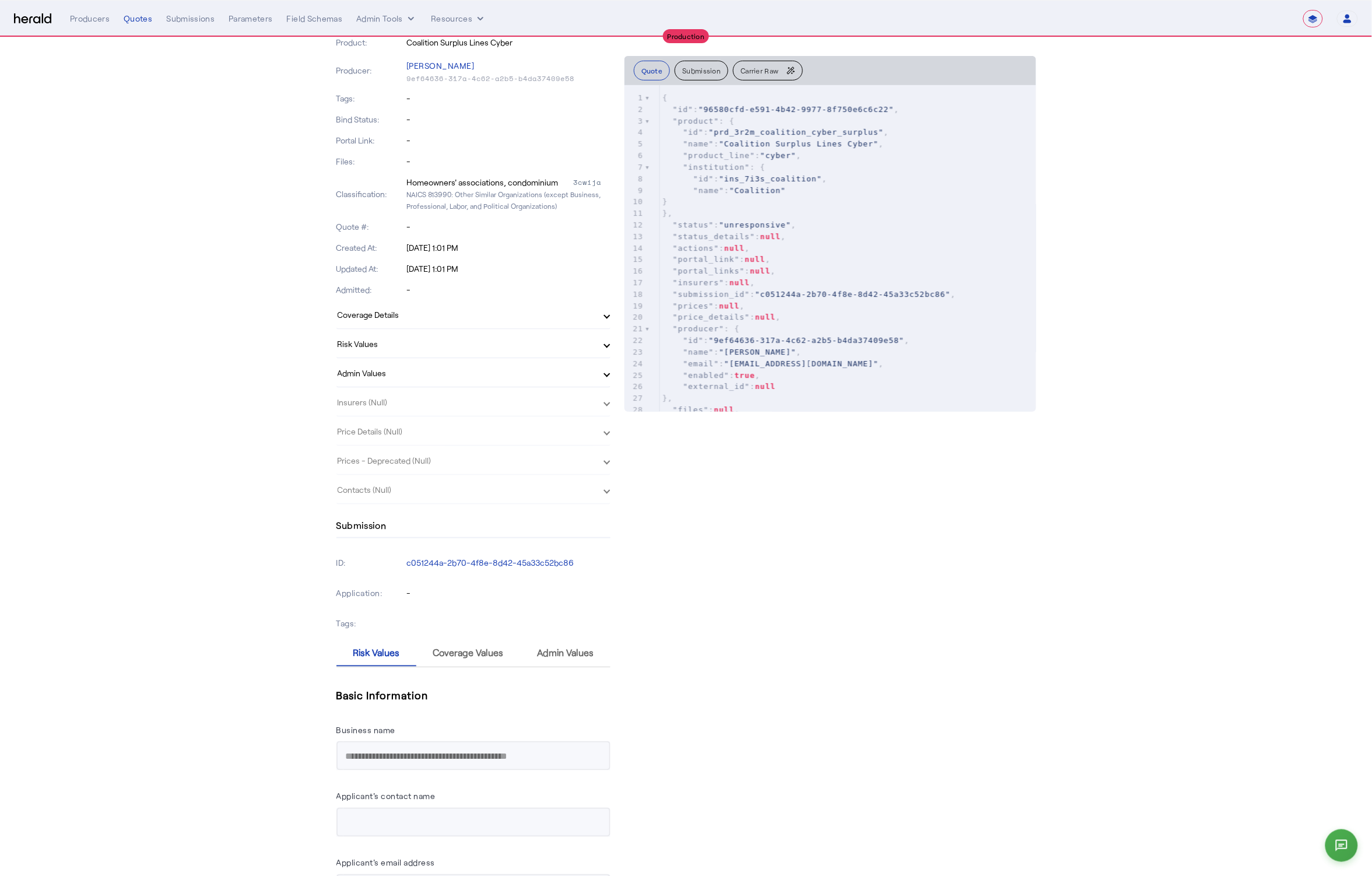
click at [605, 313] on span "Coverage Details" at bounding box center [471, 315] width 267 height 12
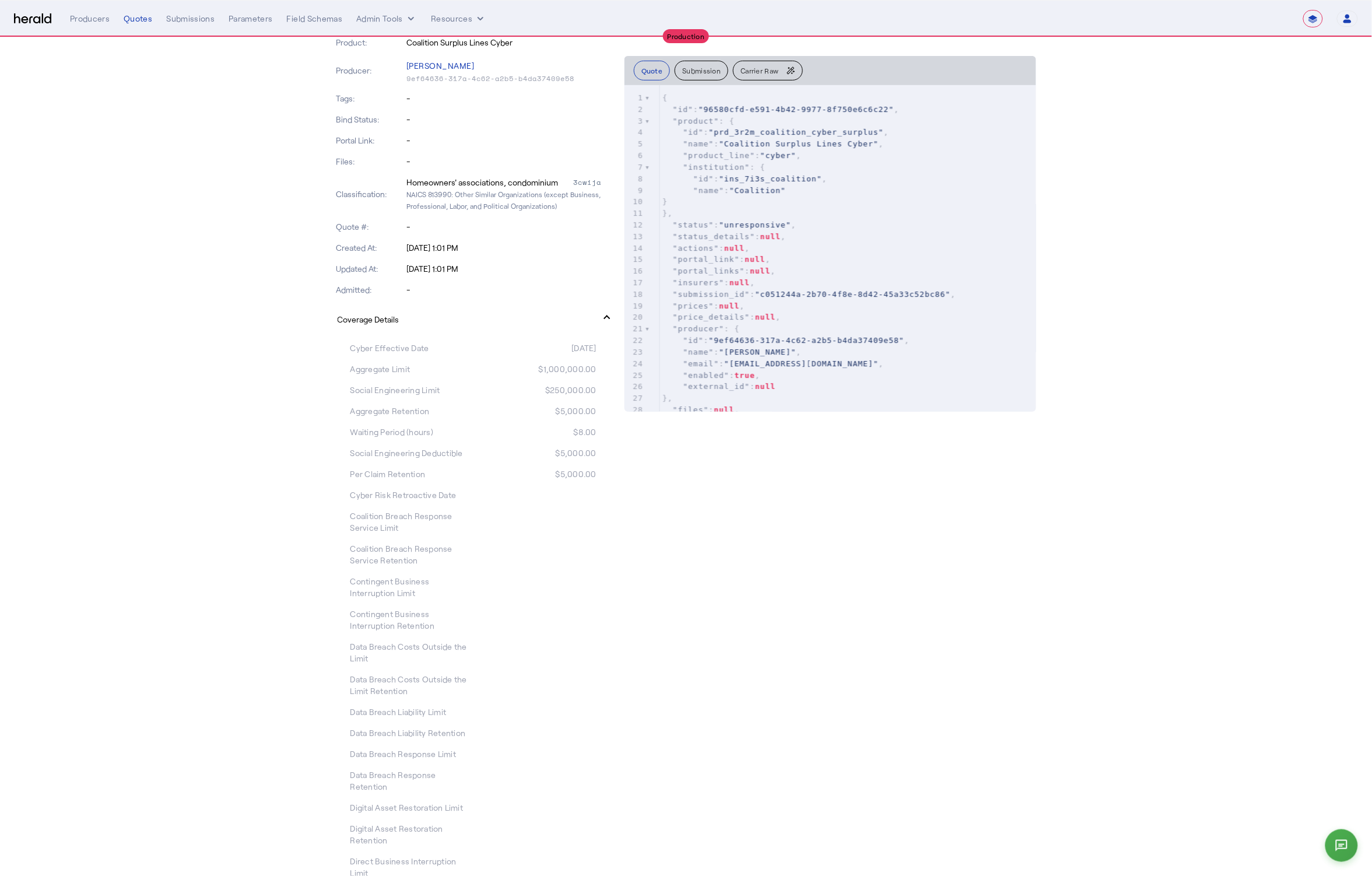
click at [605, 313] on span "Coverage Details" at bounding box center [471, 319] width 267 height 12
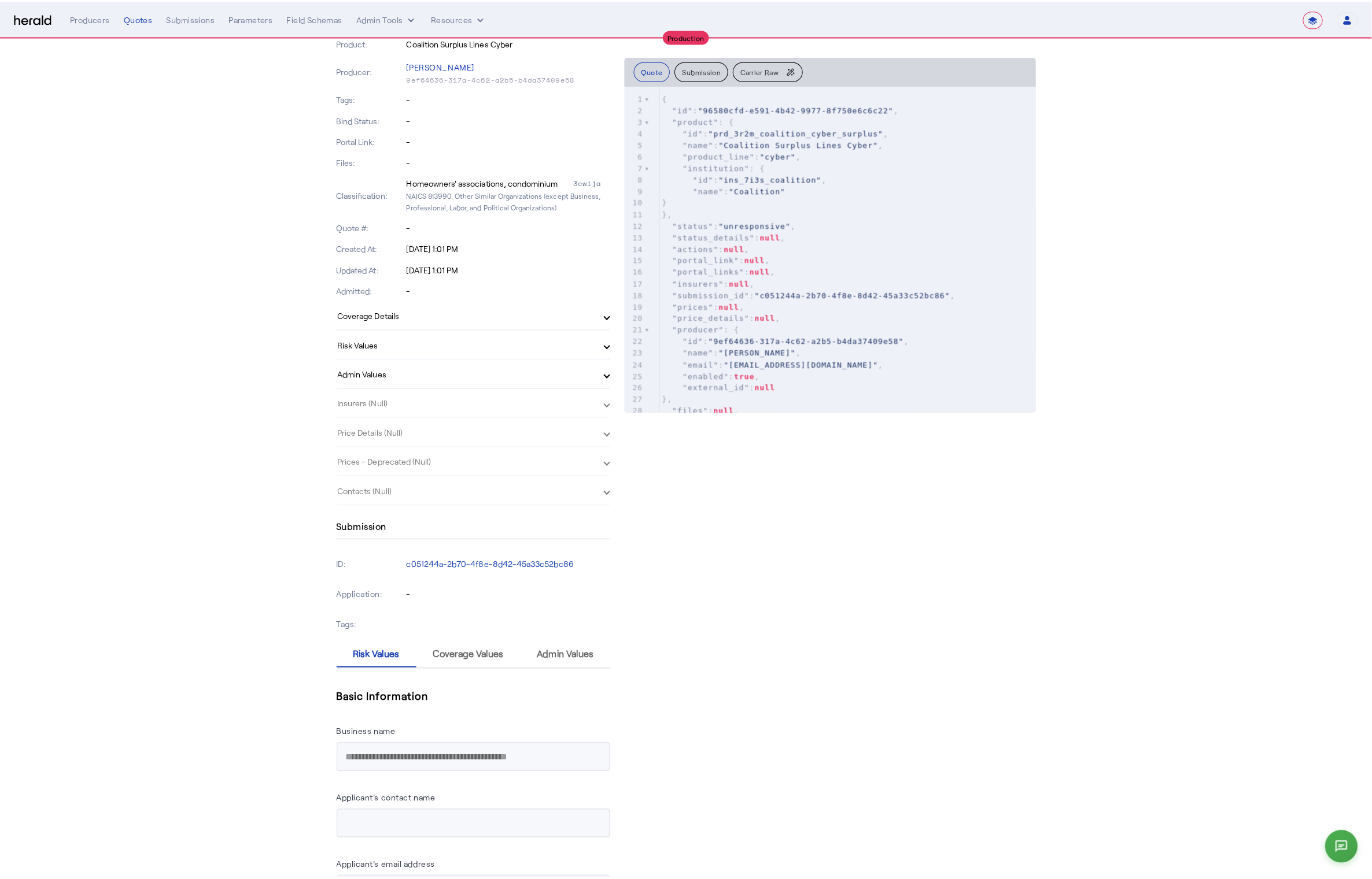
scroll to position [0, 0]
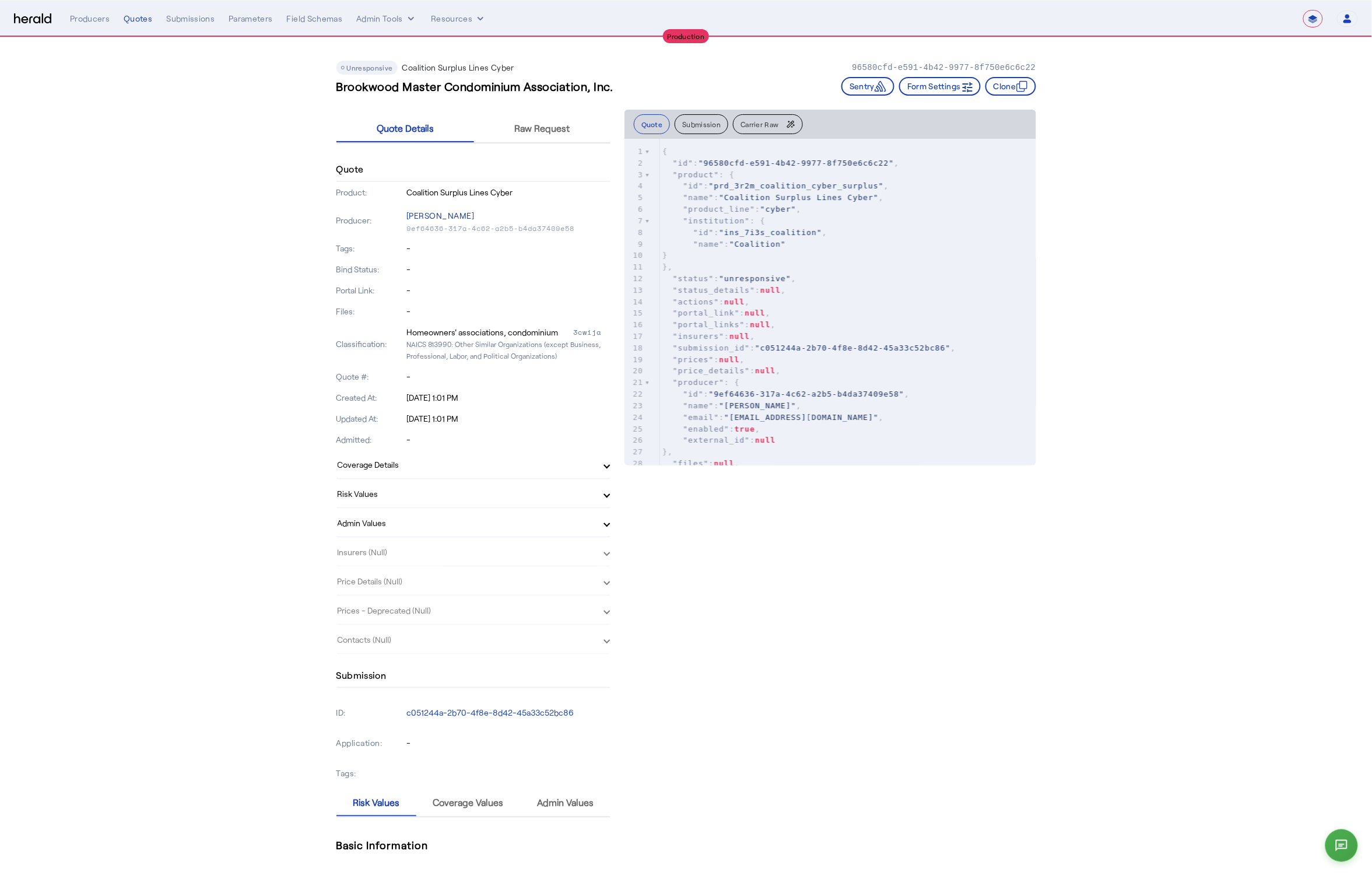
click at [525, 146] on div "Quote Details Raw Request" at bounding box center [473, 129] width 274 height 39
click at [534, 131] on span "Raw Request" at bounding box center [542, 128] width 55 height 9
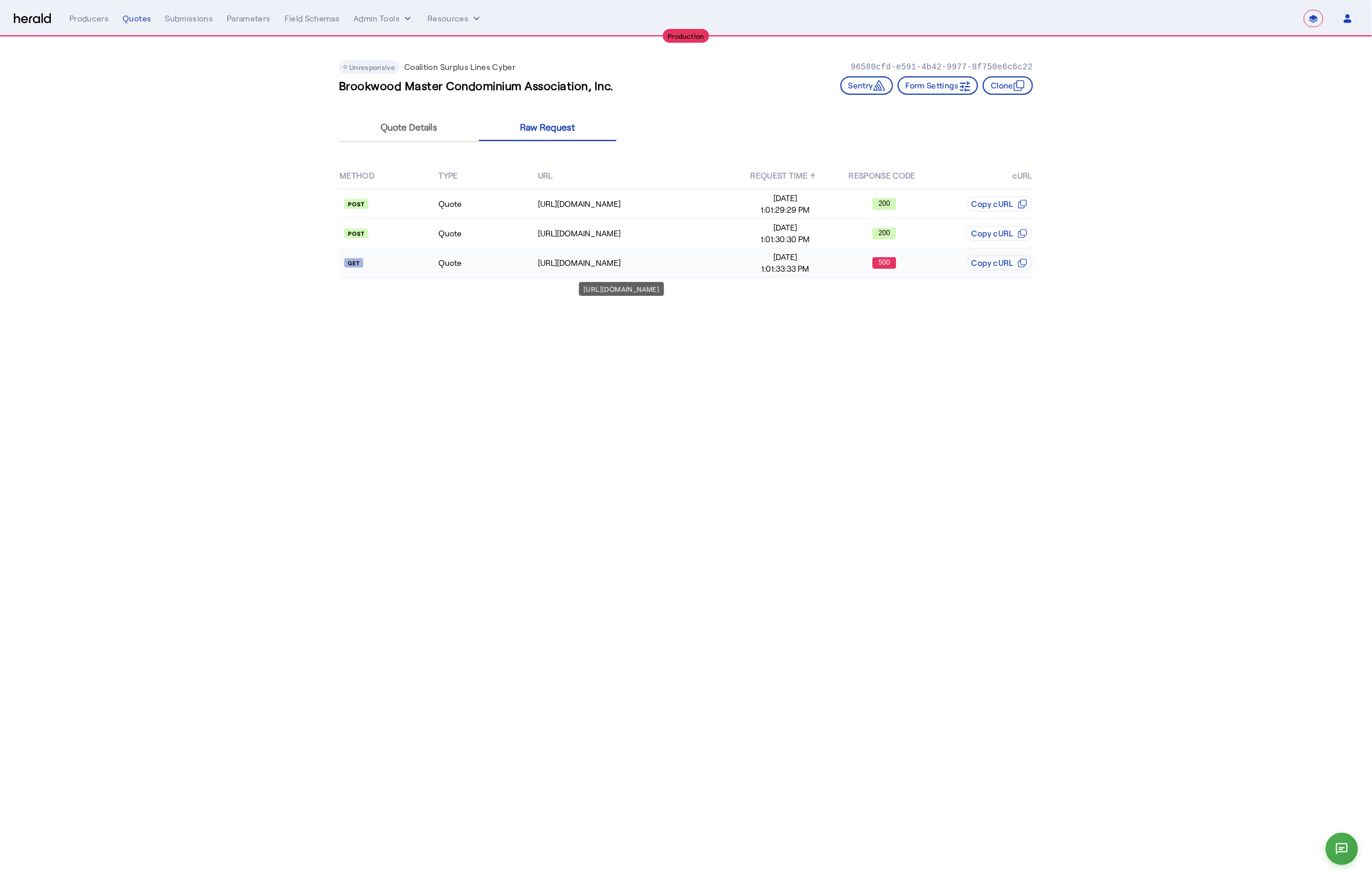
click at [543, 258] on div "https://distribution-api.coalitioninc.com/v2/packages/ac3f735b-0475-4cc3-bed7-0…" at bounding box center [636, 263] width 197 height 12
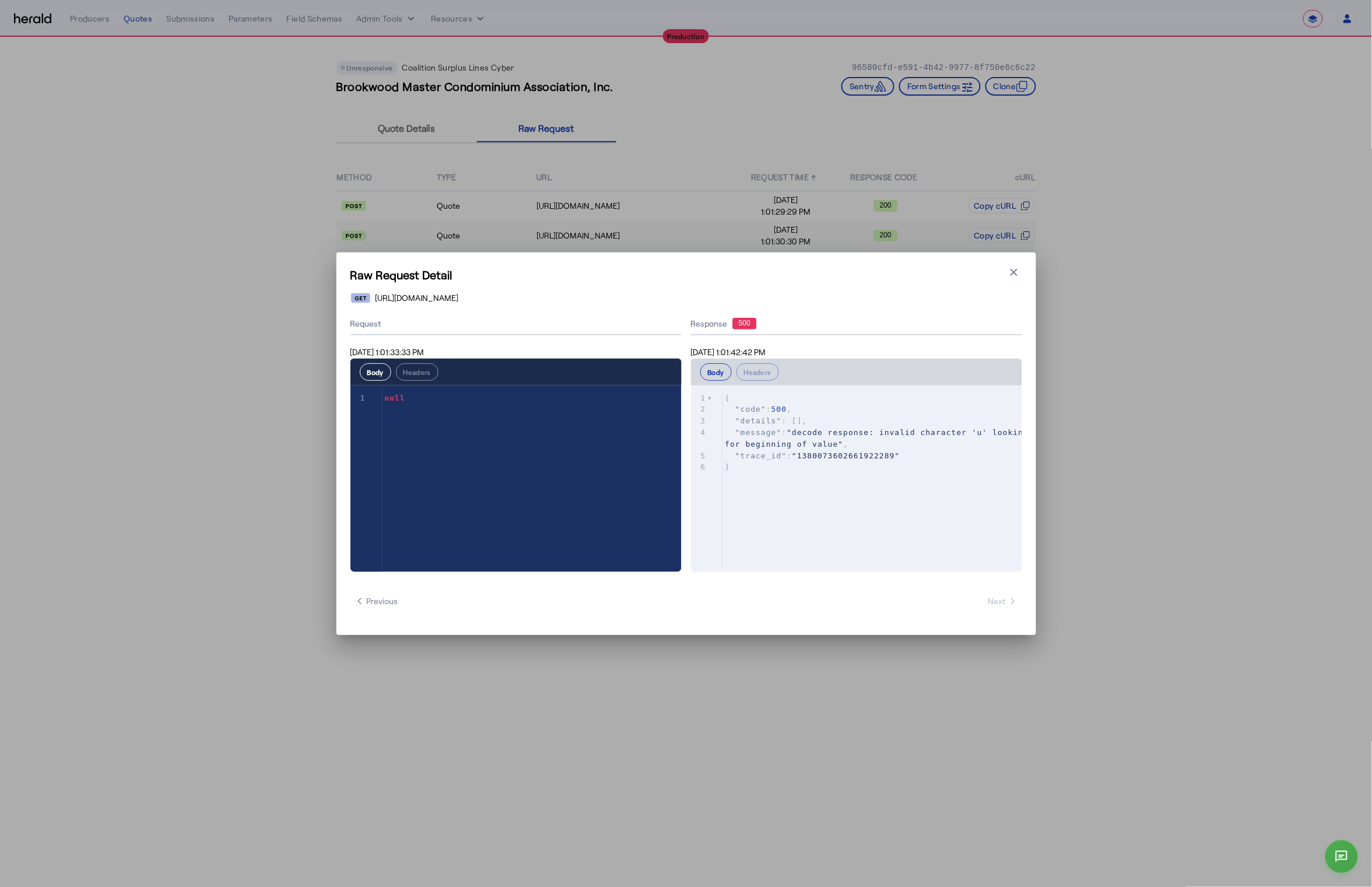
drag, startPoint x: 1014, startPoint y: 277, endPoint x: 1029, endPoint y: 220, distance: 58.9
click at [1014, 277] on icon "button" at bounding box center [1015, 272] width 12 height 12
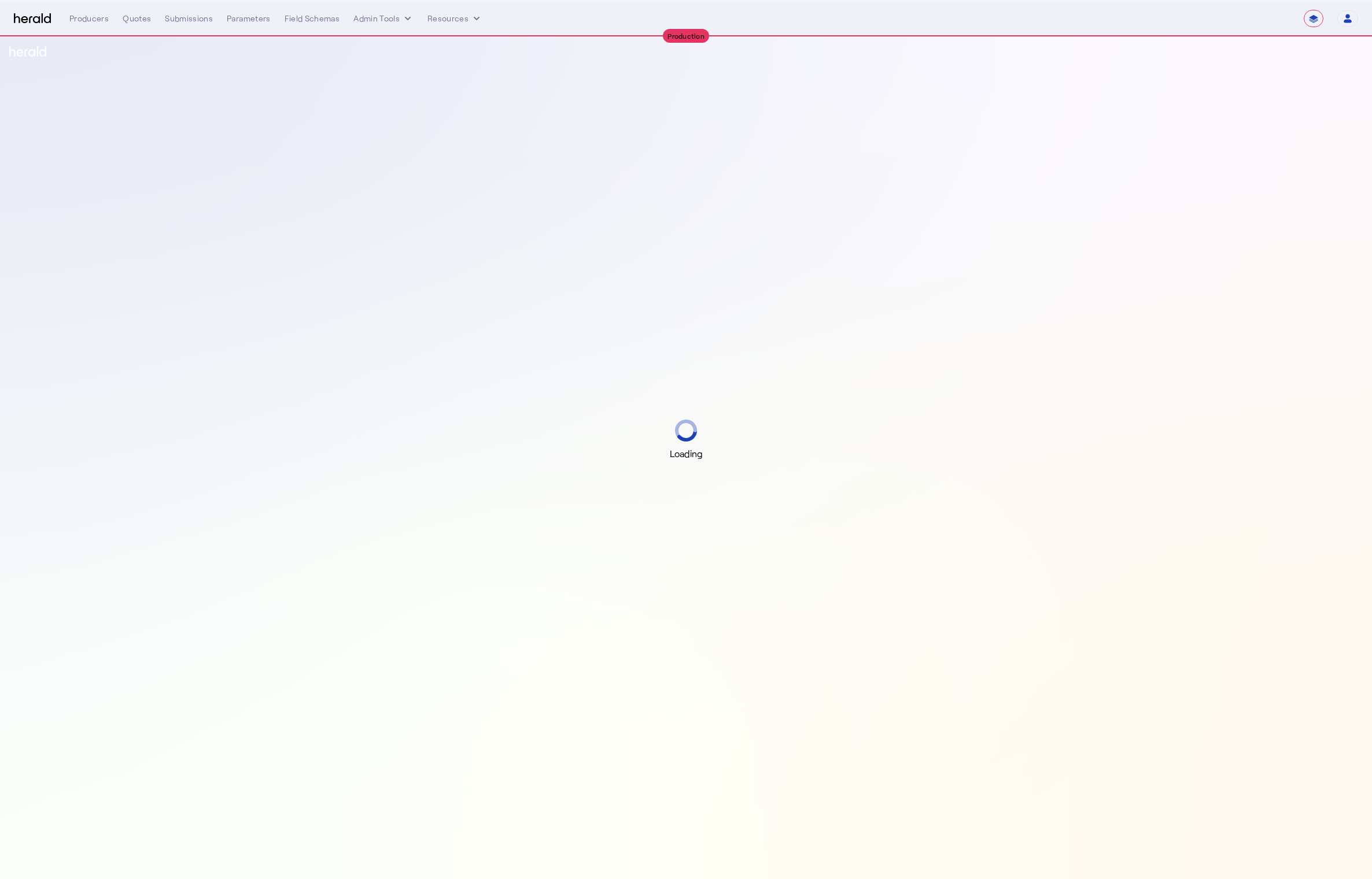
select select "**********"
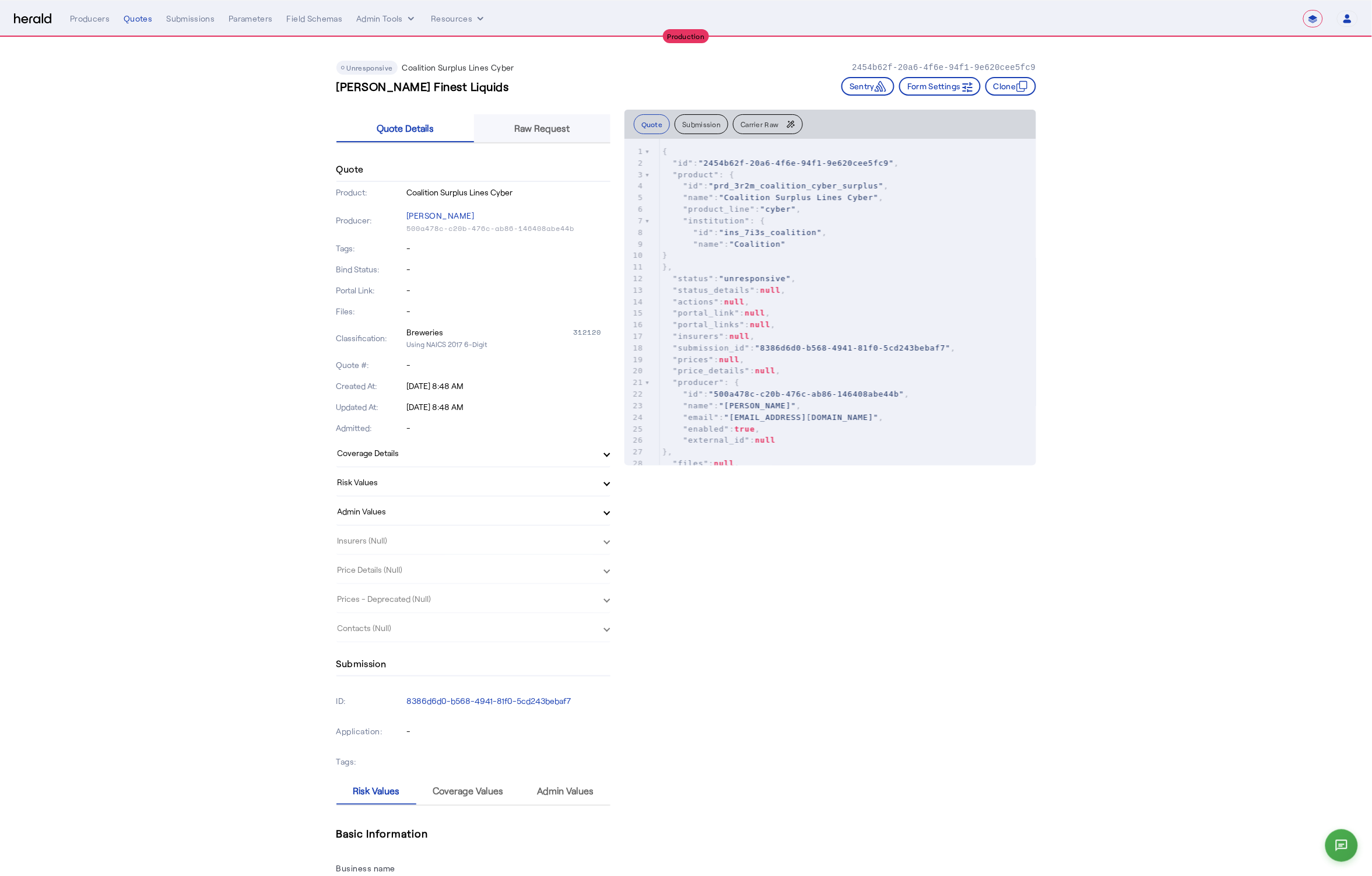
click at [540, 137] on span "Raw Request" at bounding box center [542, 128] width 55 height 28
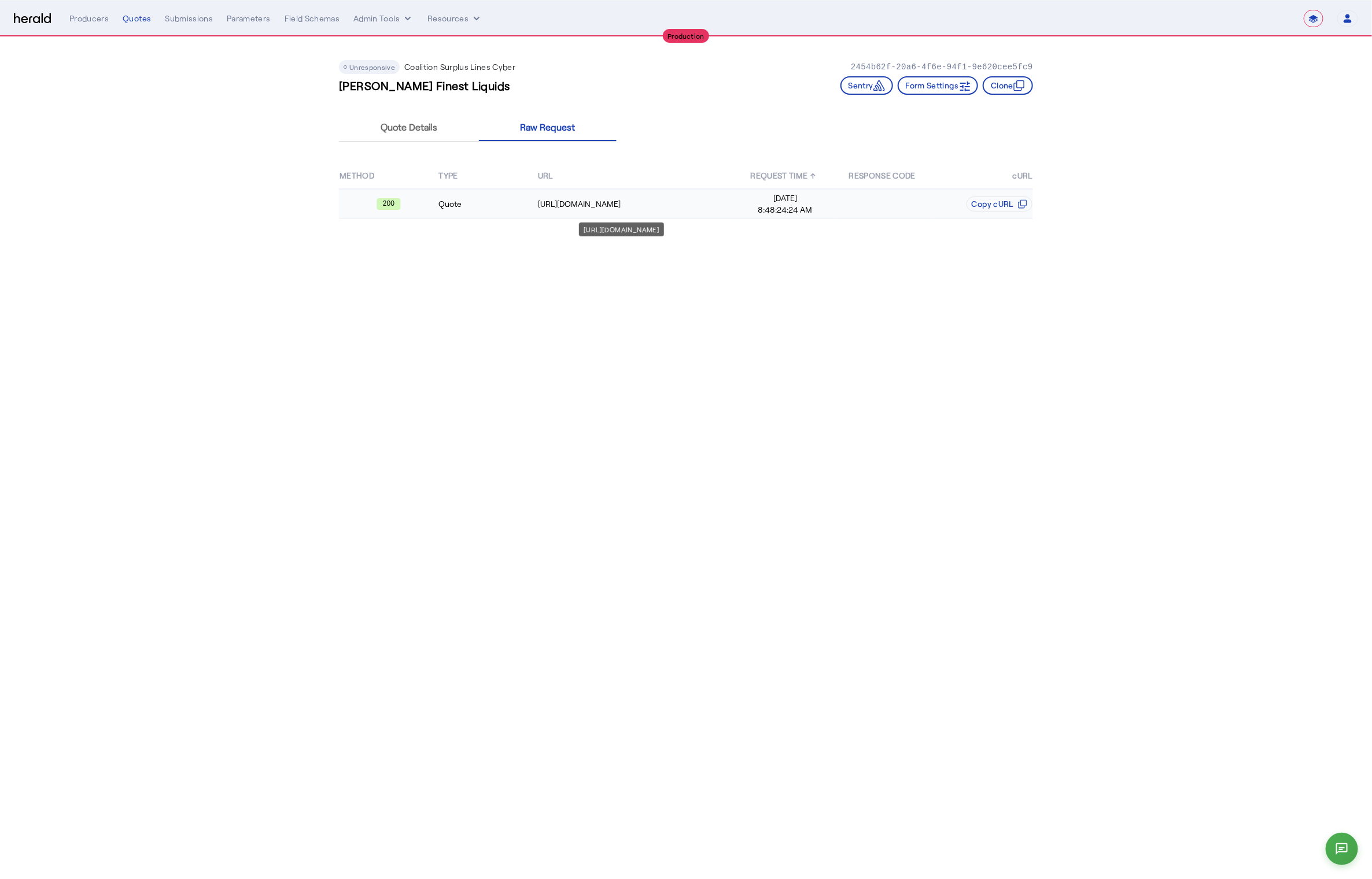
click at [595, 201] on div "https://distribution-api.coalitioninc.com/v2/login" at bounding box center [636, 204] width 197 height 12
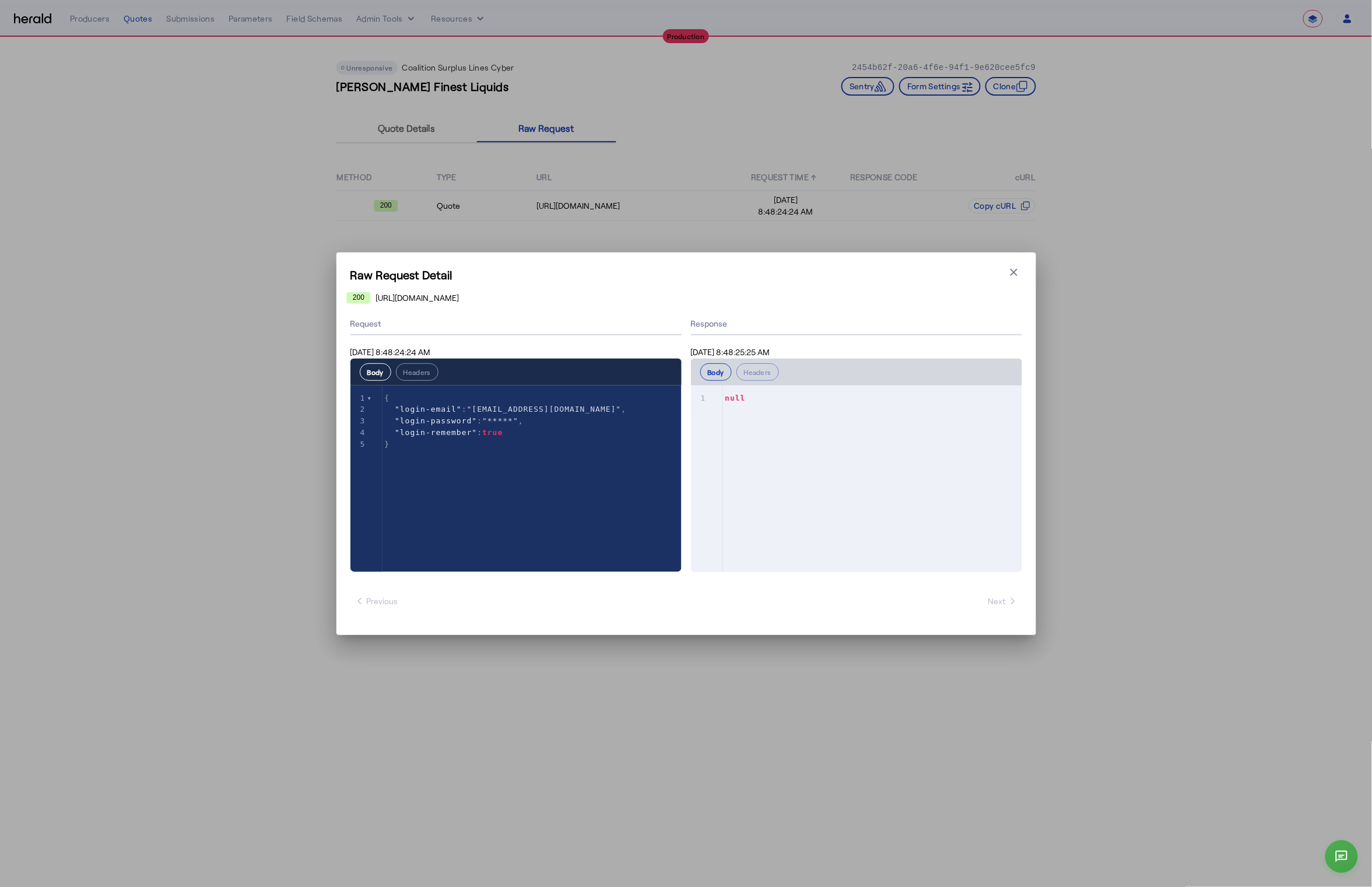
click at [1012, 280] on h1 "Raw Request Detail" at bounding box center [686, 274] width 672 height 16
click at [1015, 275] on icon "button" at bounding box center [1015, 272] width 12 height 12
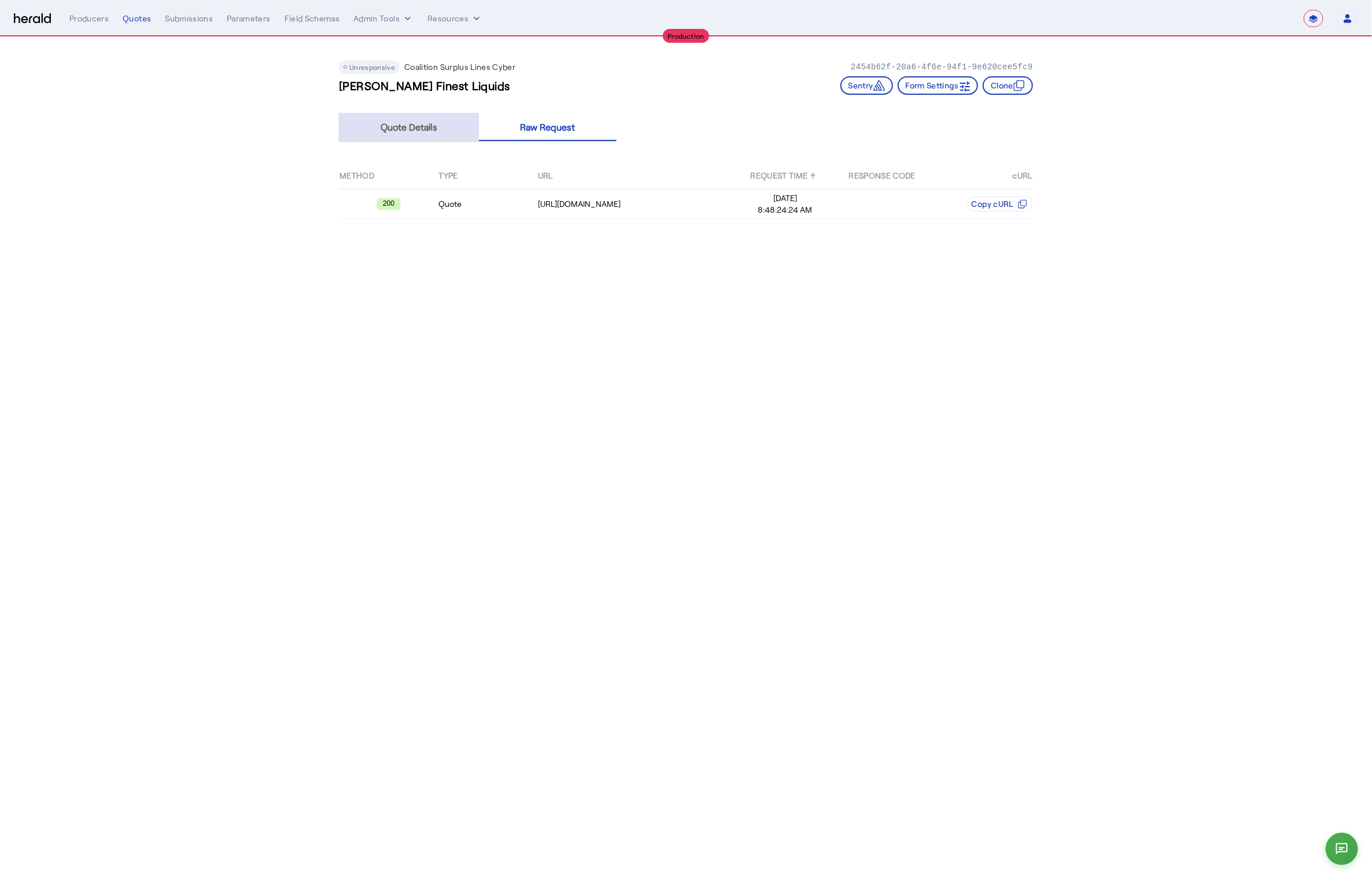
click at [396, 129] on span "Quote Details" at bounding box center [409, 127] width 57 height 9
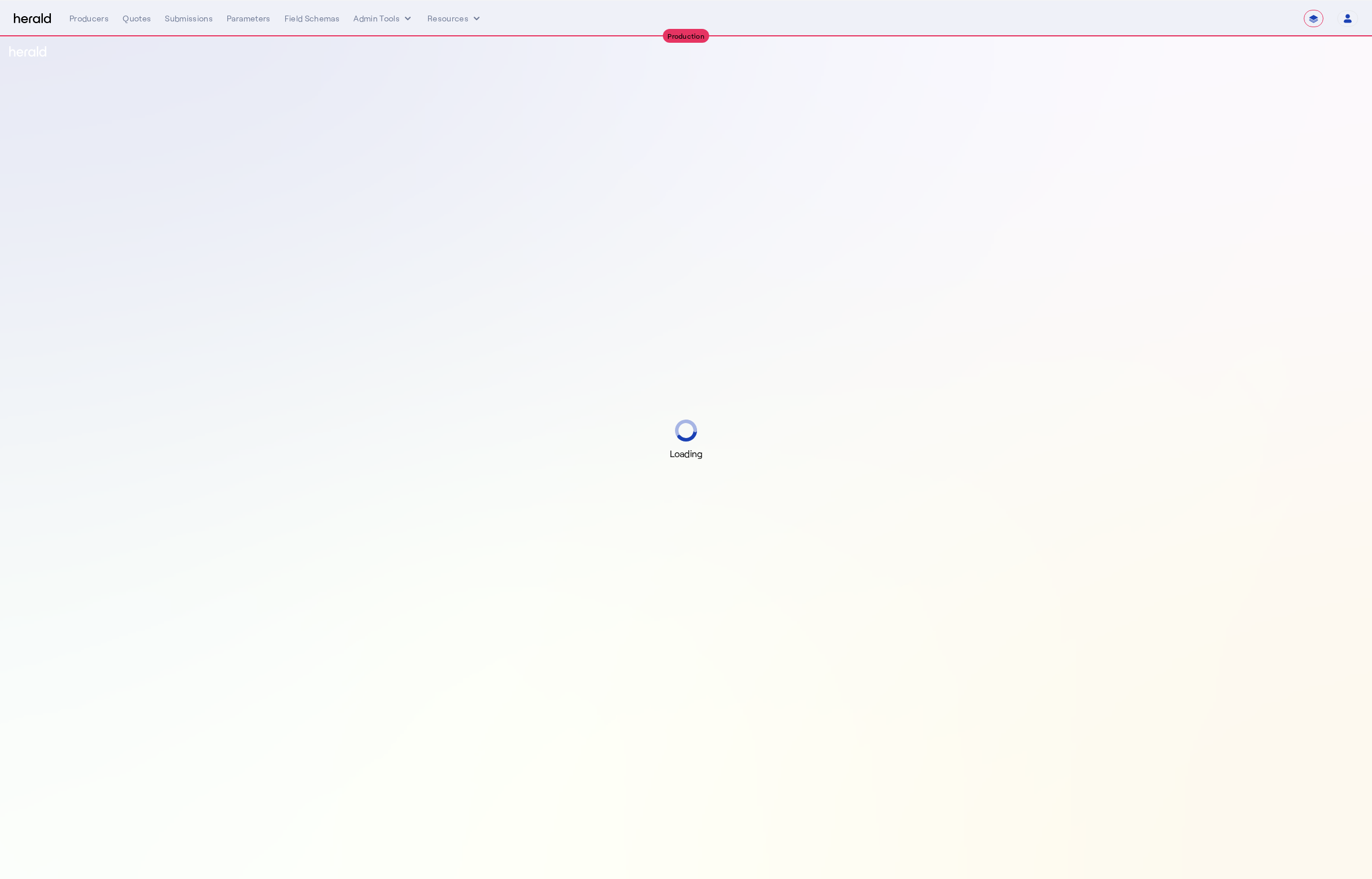
select select "**********"
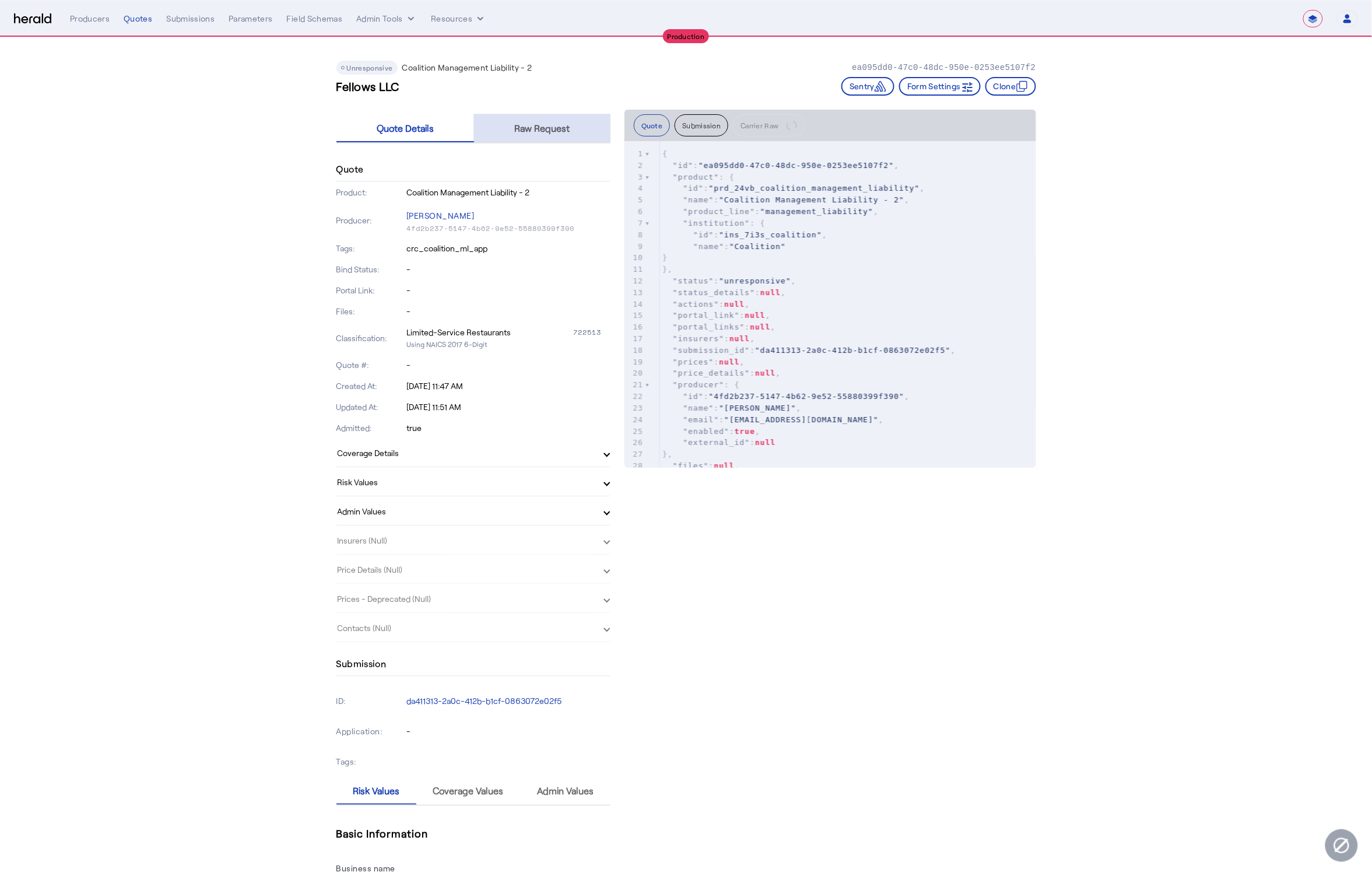
click at [545, 130] on span "Raw Request" at bounding box center [542, 128] width 55 height 9
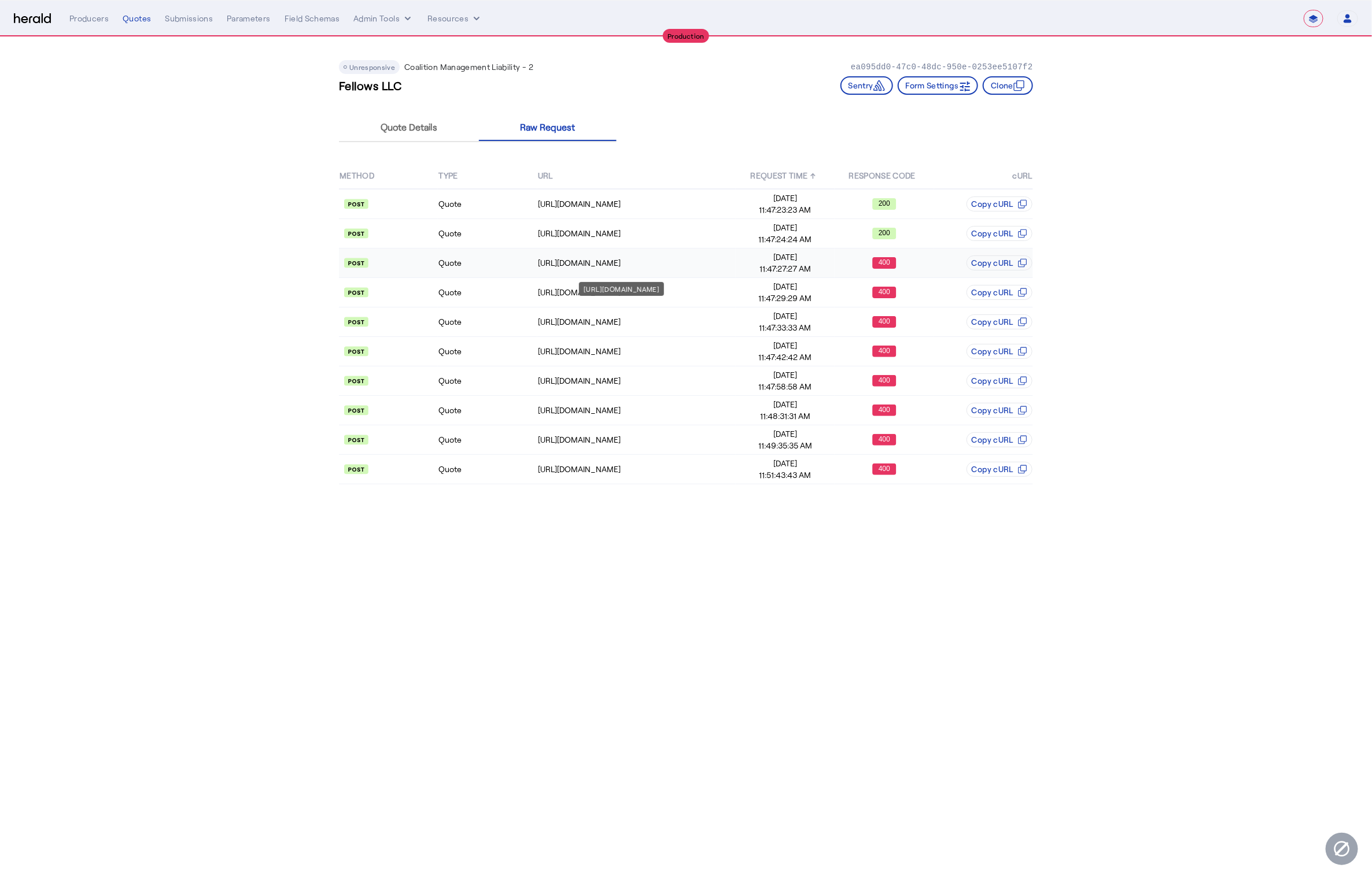
click at [655, 260] on div "[URL][DOMAIN_NAME]" at bounding box center [636, 263] width 197 height 12
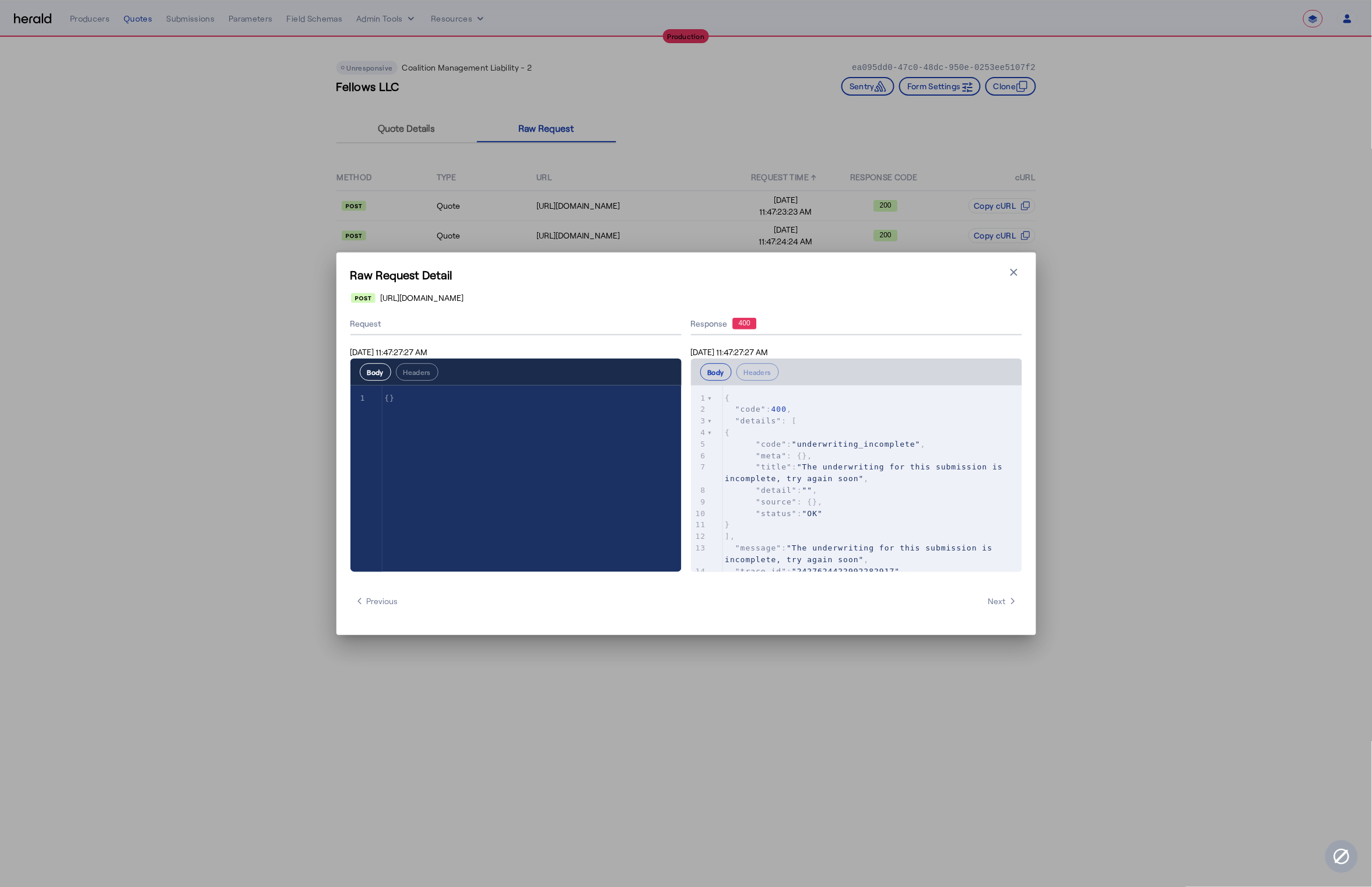
click at [1009, 276] on icon "button" at bounding box center [1015, 272] width 12 height 12
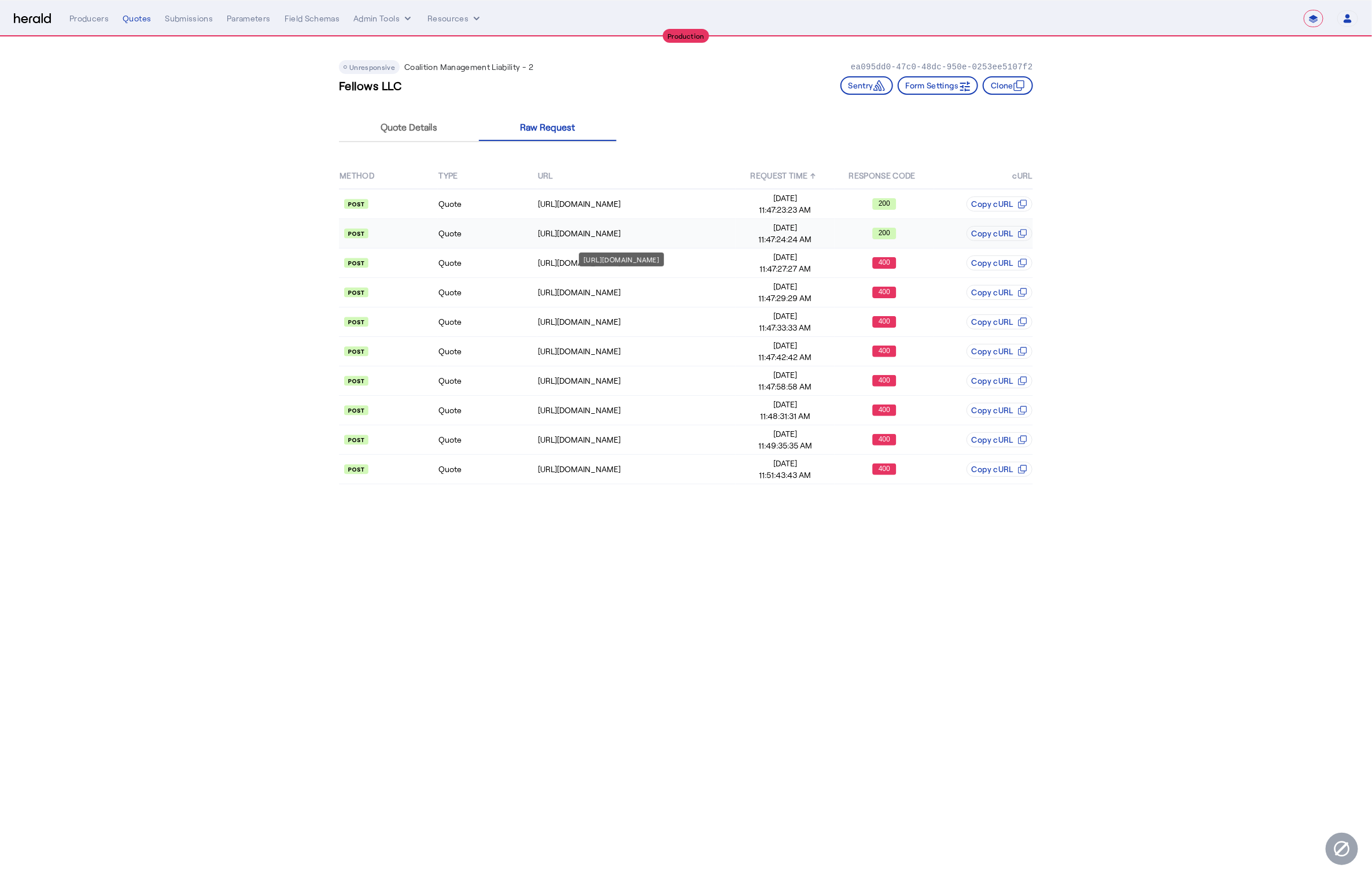
click at [688, 234] on div "[URL][DOMAIN_NAME]" at bounding box center [636, 233] width 197 height 12
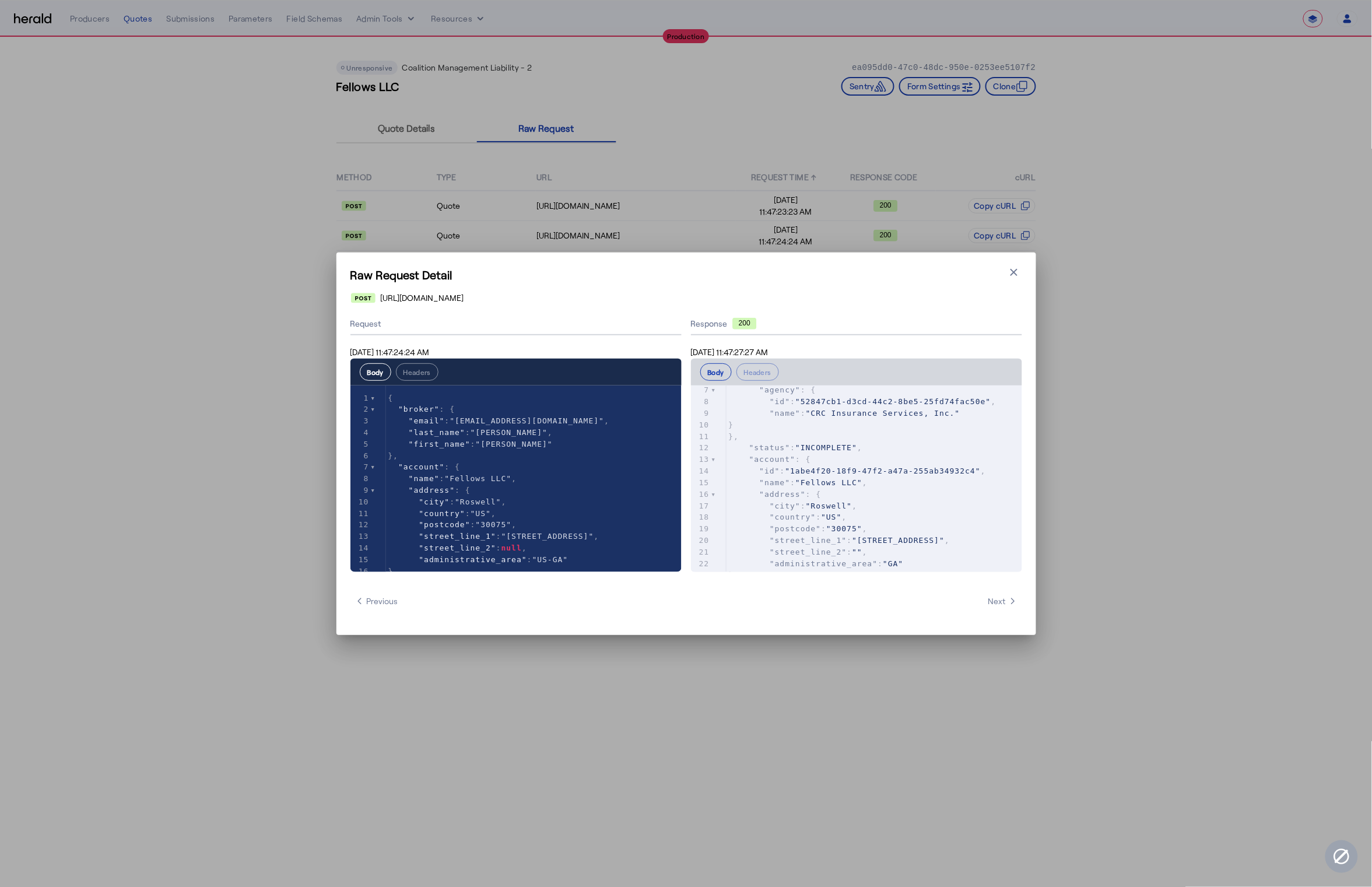
scroll to position [98, 0]
click at [1015, 272] on icon "button" at bounding box center [1014, 271] width 7 height 7
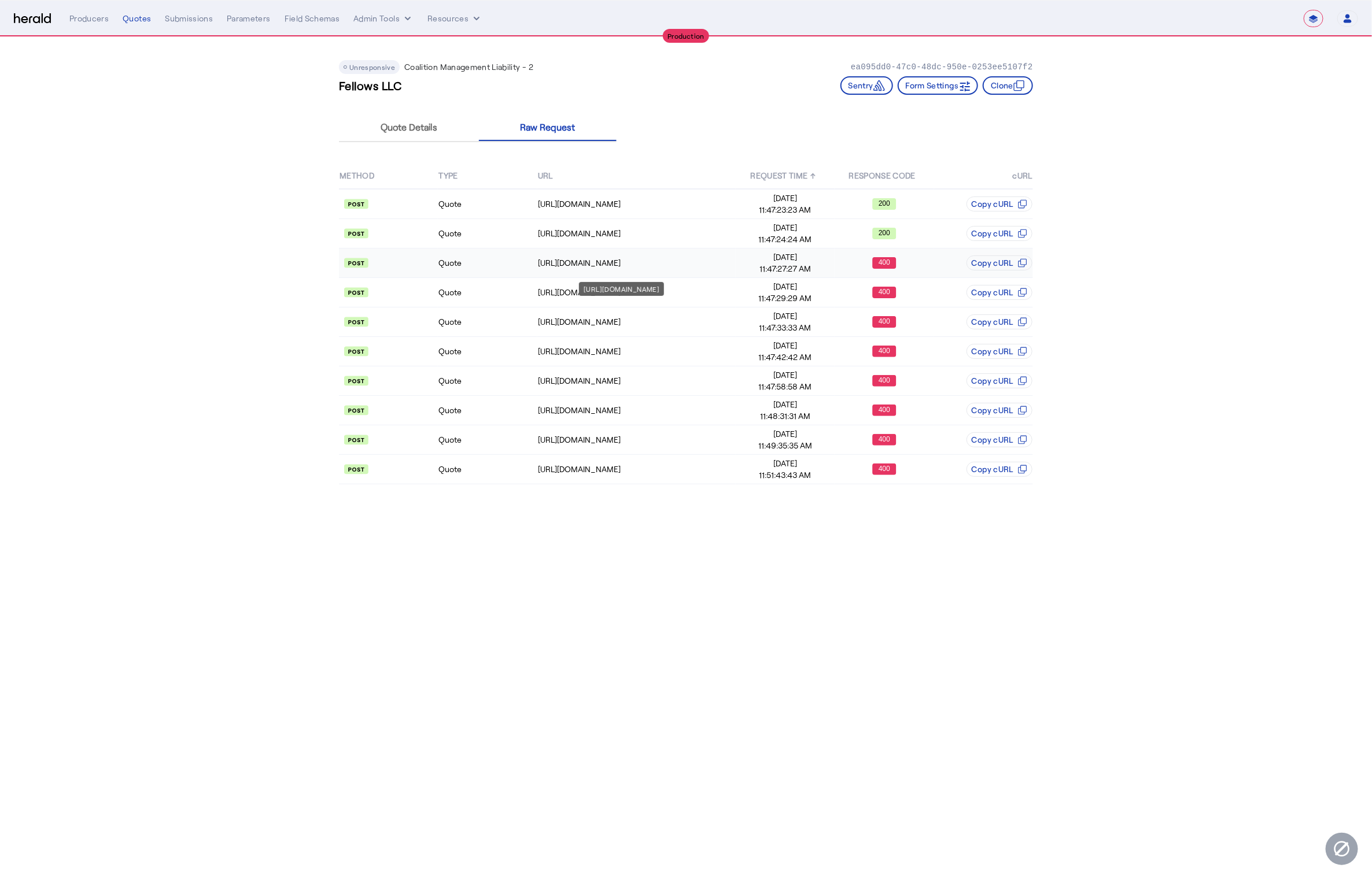
click at [666, 257] on div "[URL][DOMAIN_NAME]" at bounding box center [636, 263] width 197 height 12
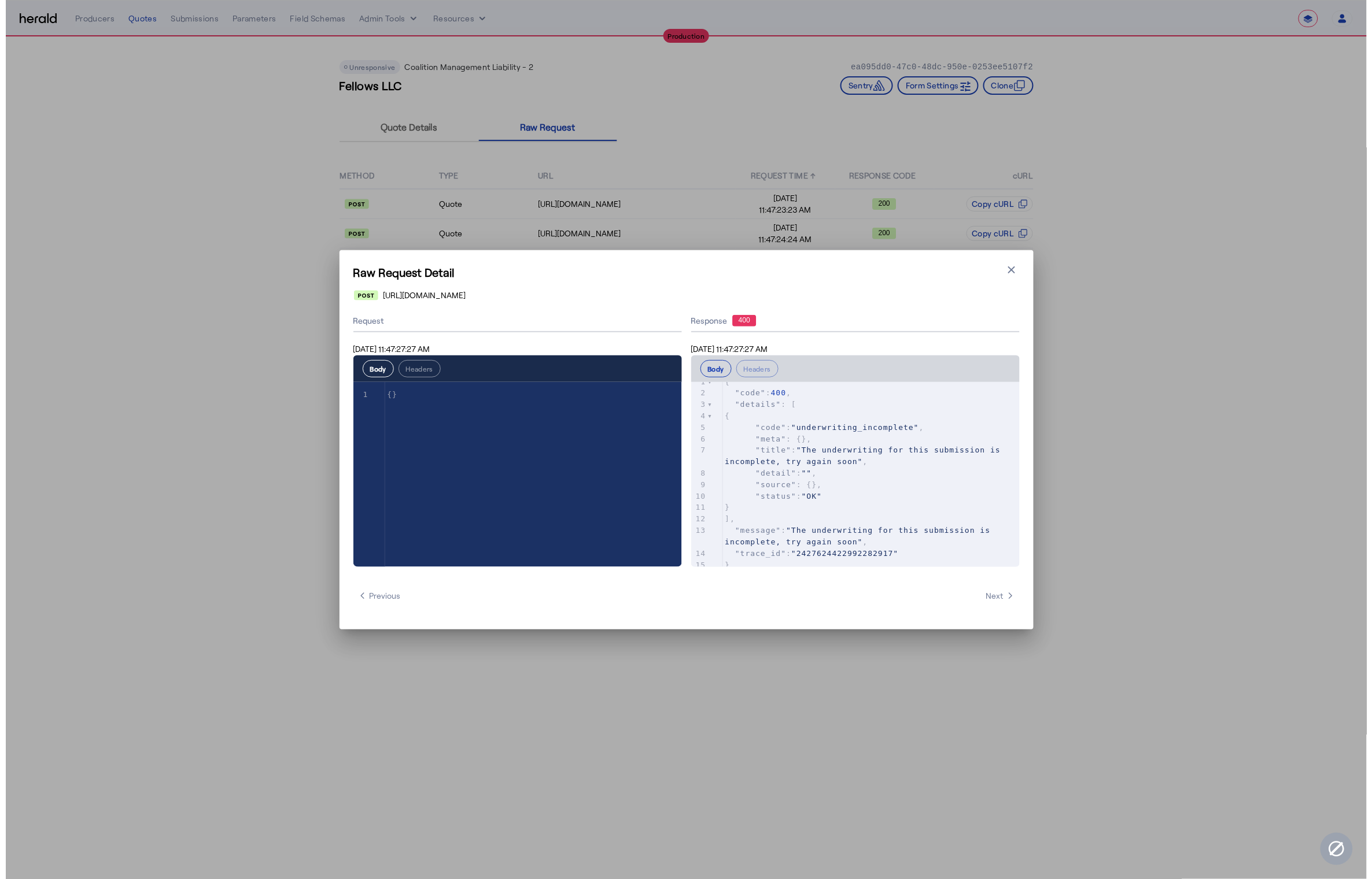
scroll to position [24, 0]
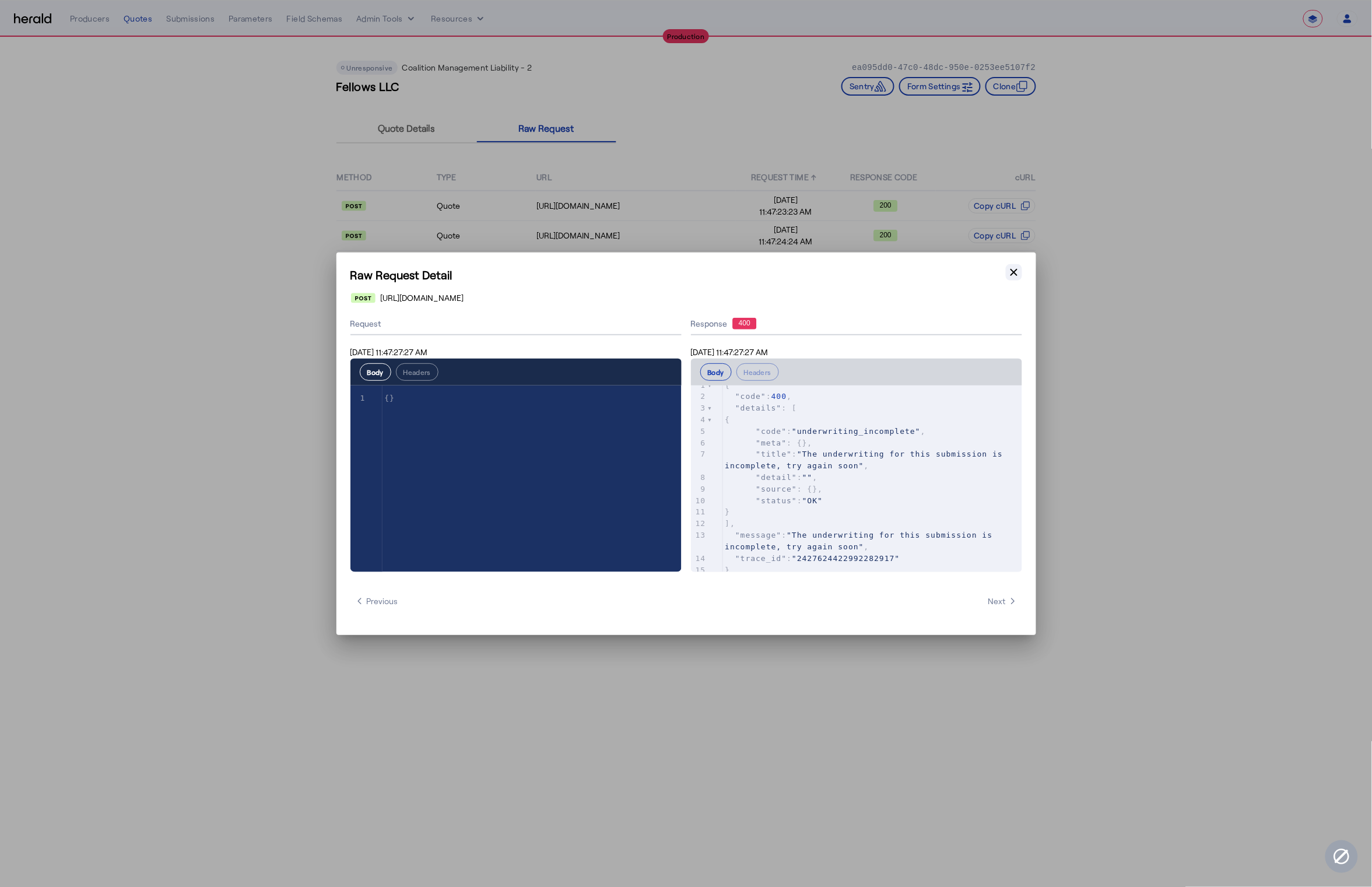
click at [1012, 273] on icon "button" at bounding box center [1014, 271] width 7 height 7
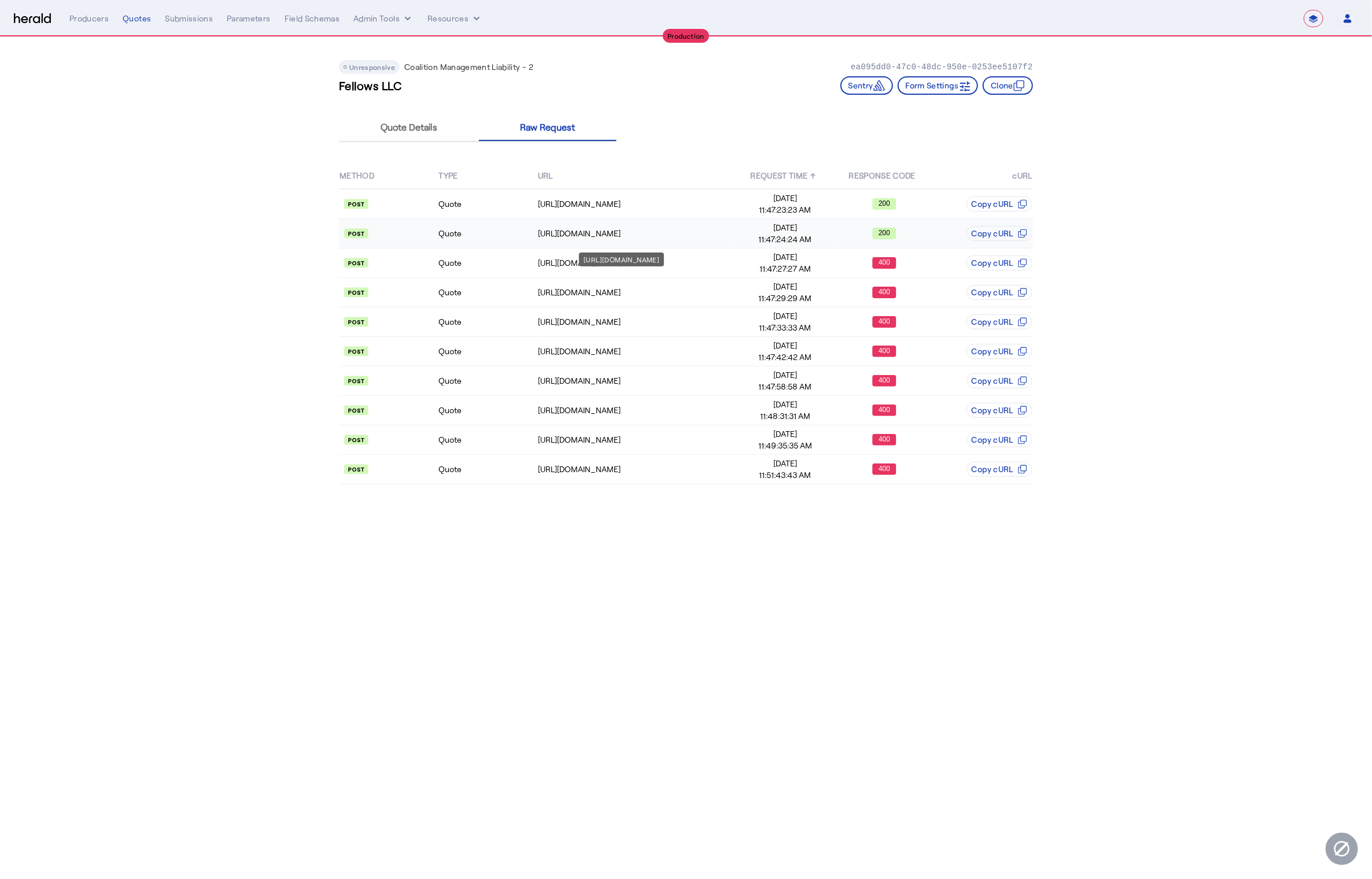
click at [691, 231] on div "[URL][DOMAIN_NAME]" at bounding box center [636, 233] width 197 height 12
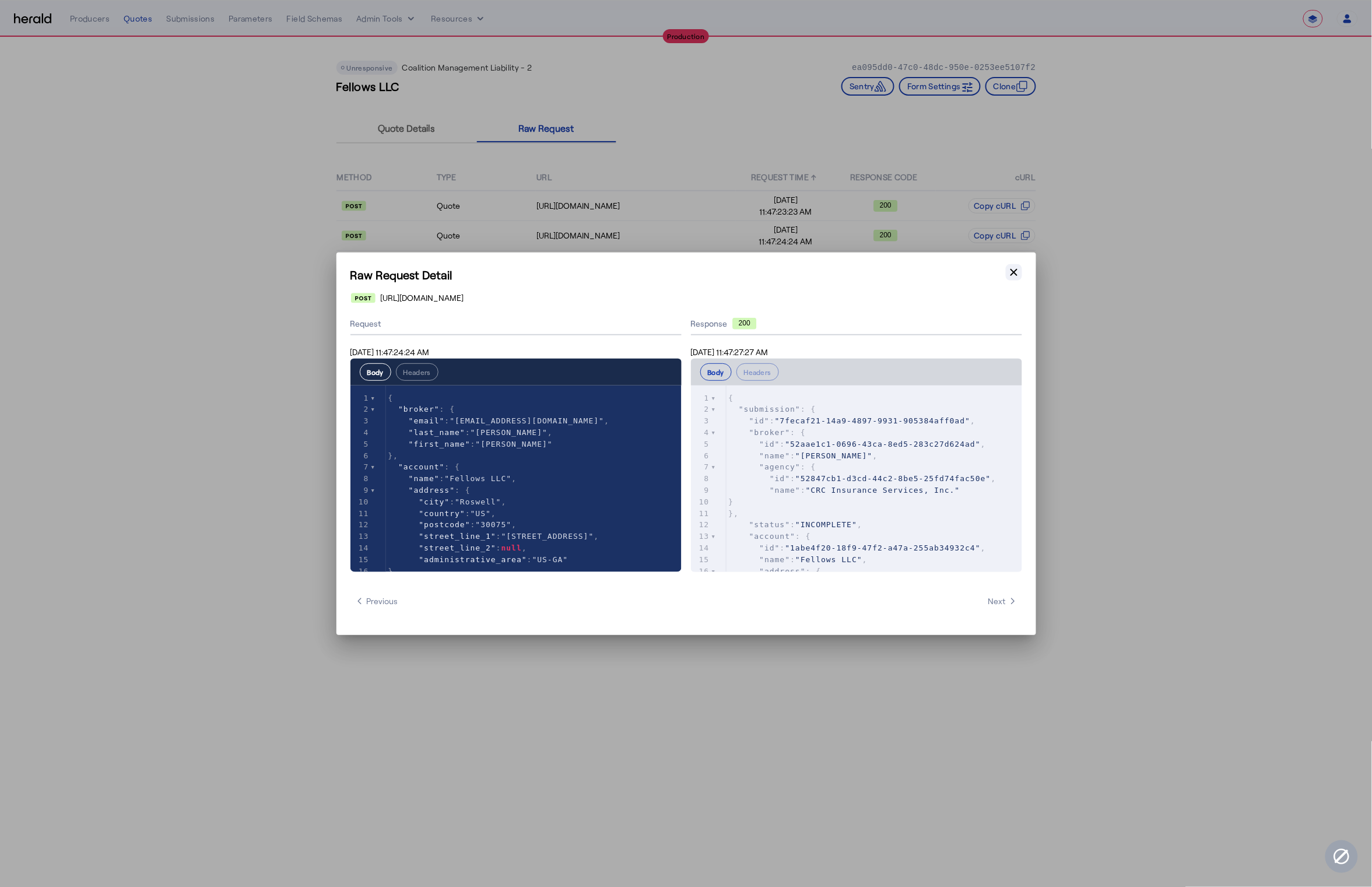
click at [1018, 276] on icon "button" at bounding box center [1015, 272] width 12 height 12
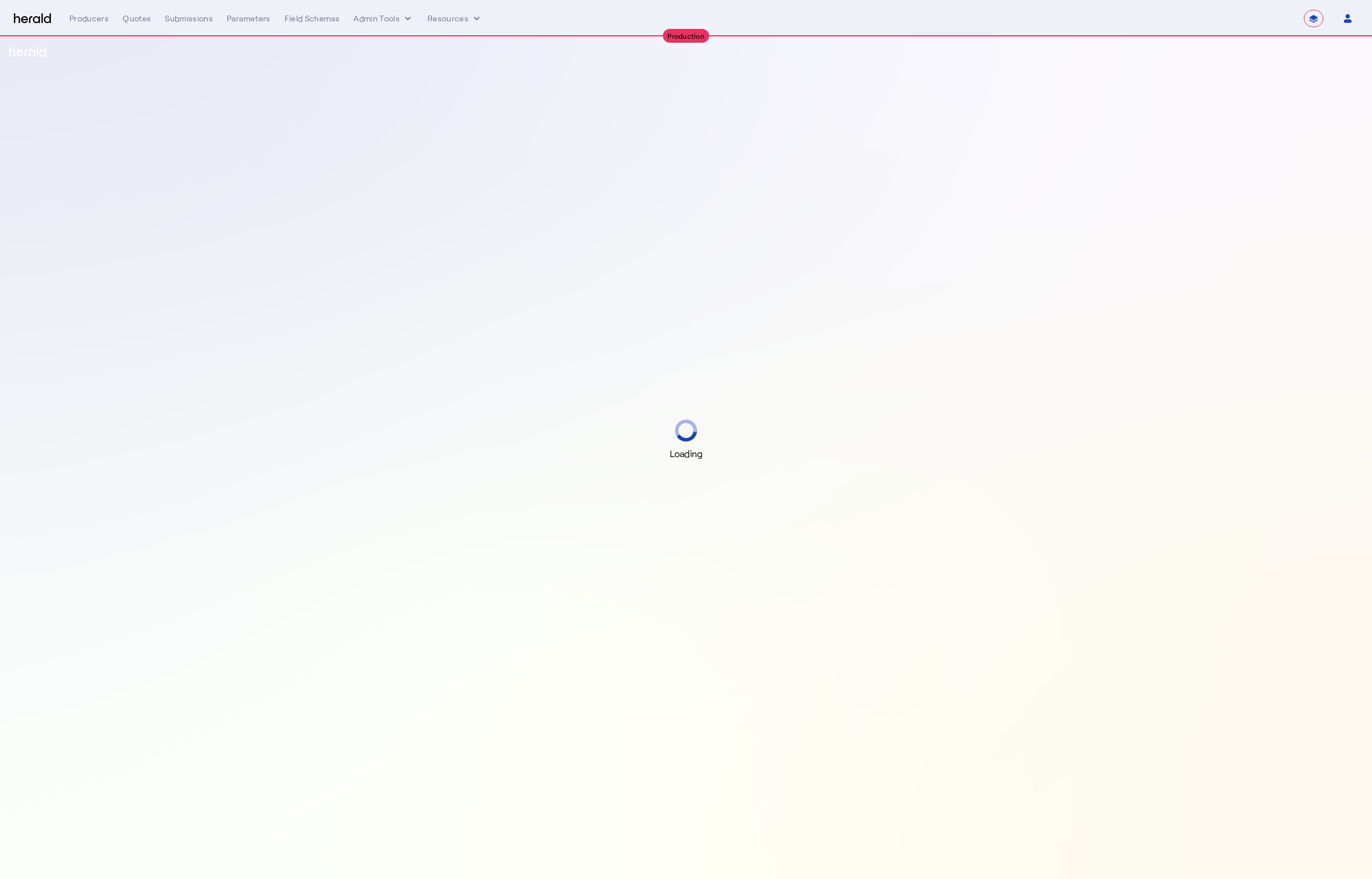
select select "**********"
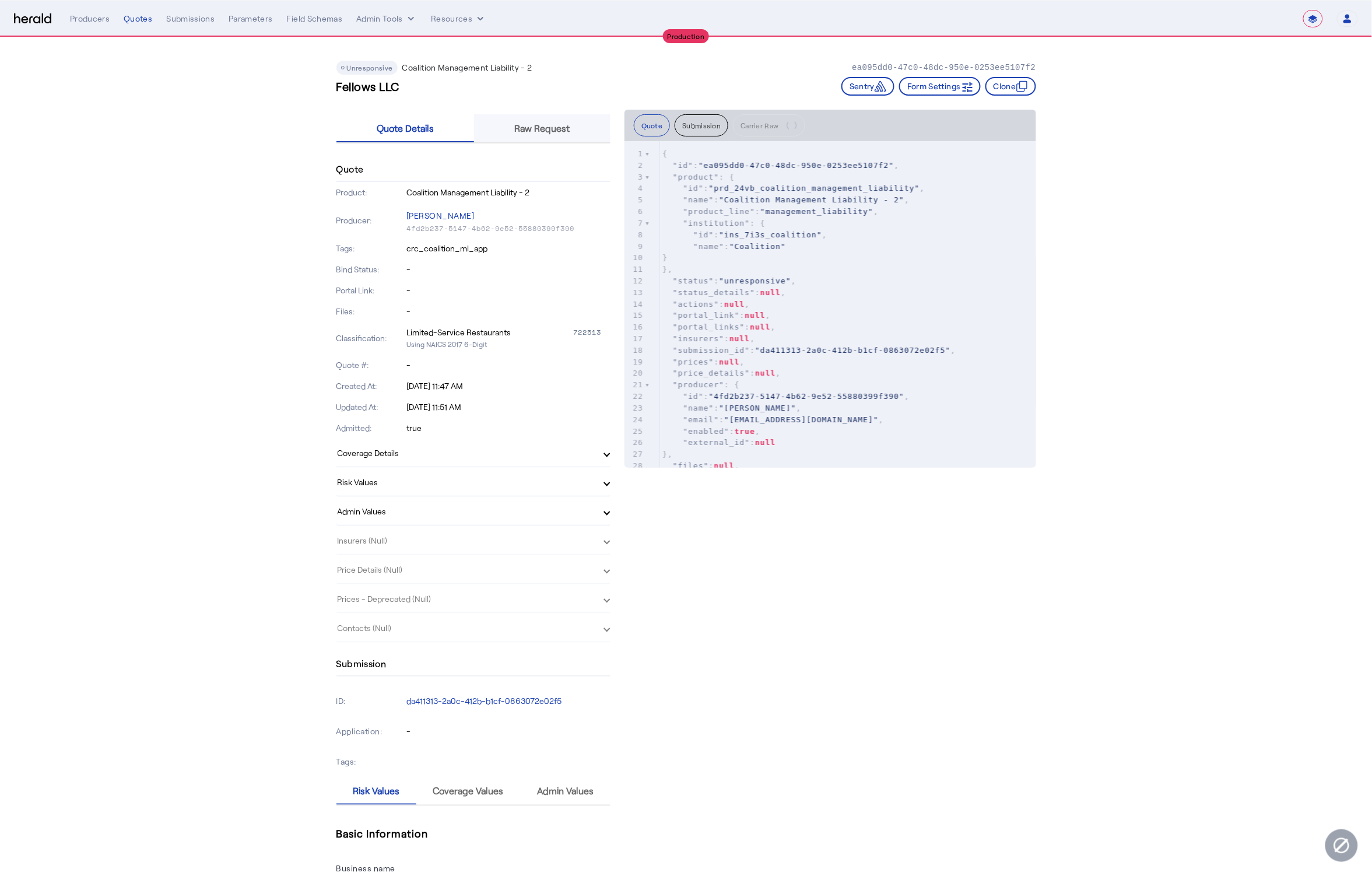
click at [553, 124] on span "Raw Request" at bounding box center [542, 128] width 55 height 9
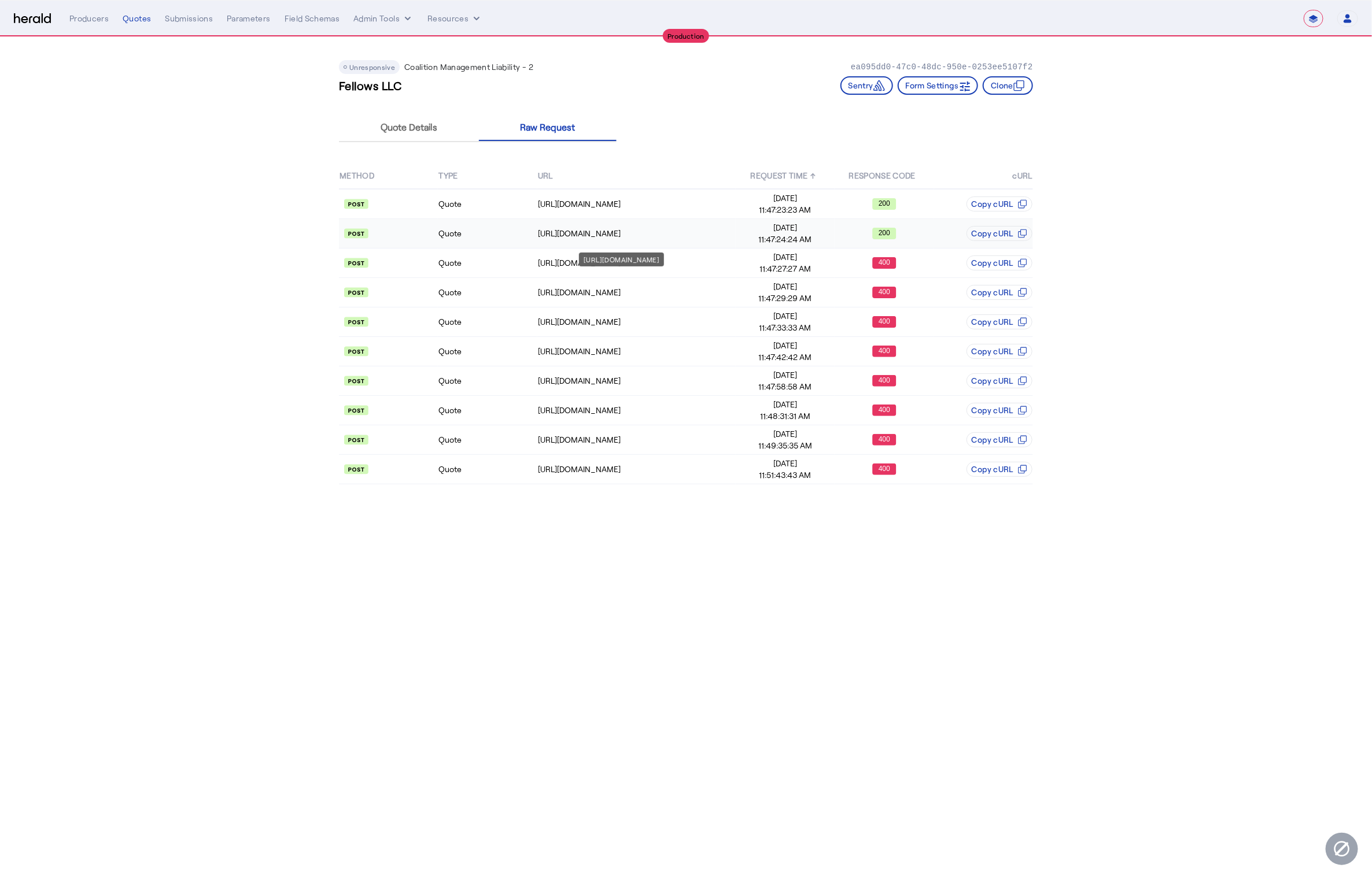
click at [674, 228] on div "[URL][DOMAIN_NAME]" at bounding box center [636, 233] width 197 height 12
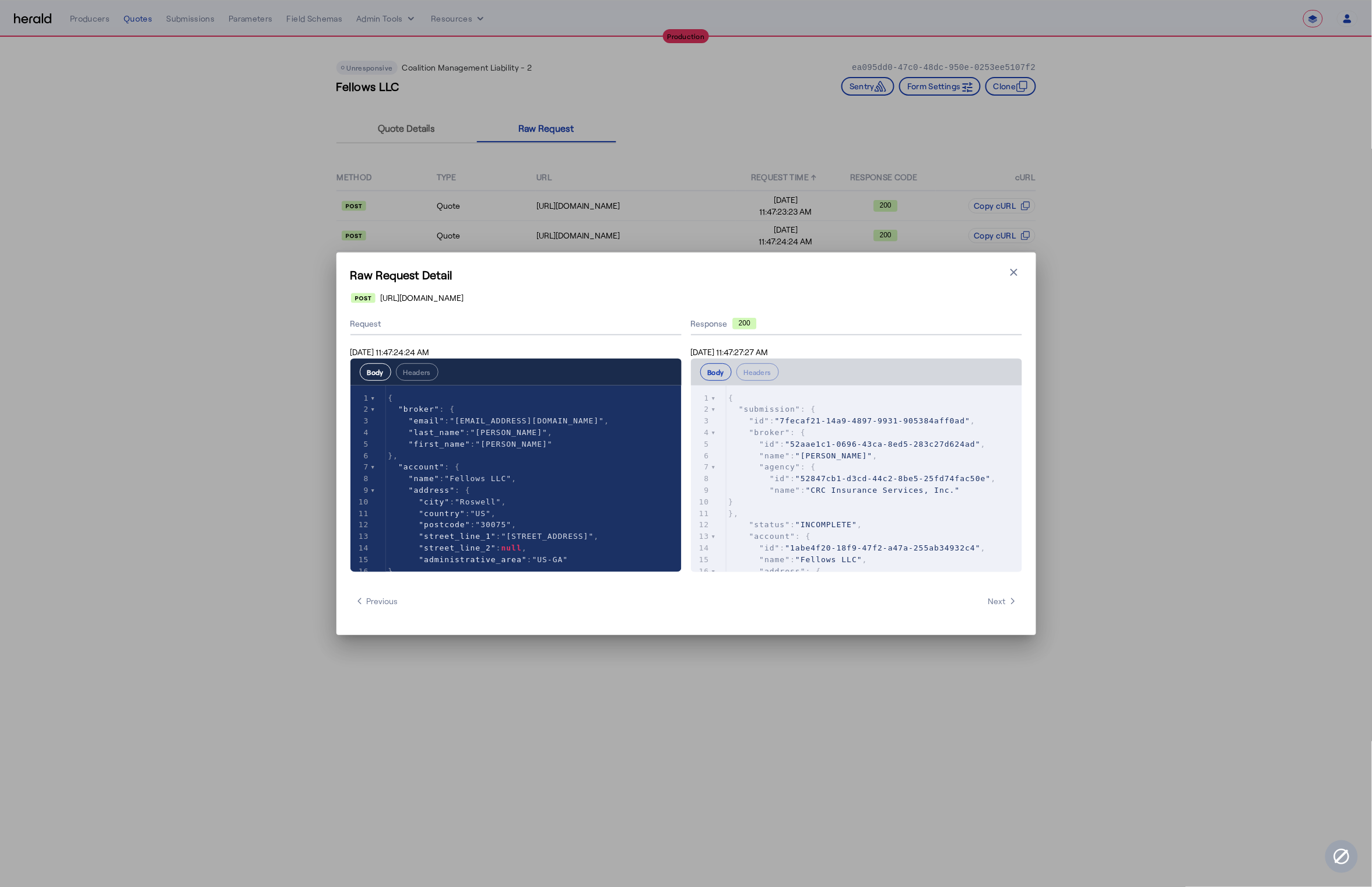
click at [873, 418] on span ""7fecaf21-14a9-4897-9931-905384aff0ad"" at bounding box center [872, 421] width 195 height 9
type textarea "****"
click at [873, 418] on span ""7fecaf21-14a9-4897-9931-905384aff0ad"" at bounding box center [872, 421] width 195 height 9
click at [915, 431] on pre ""broker" : {" at bounding box center [874, 433] width 296 height 12
type textarea "**********"
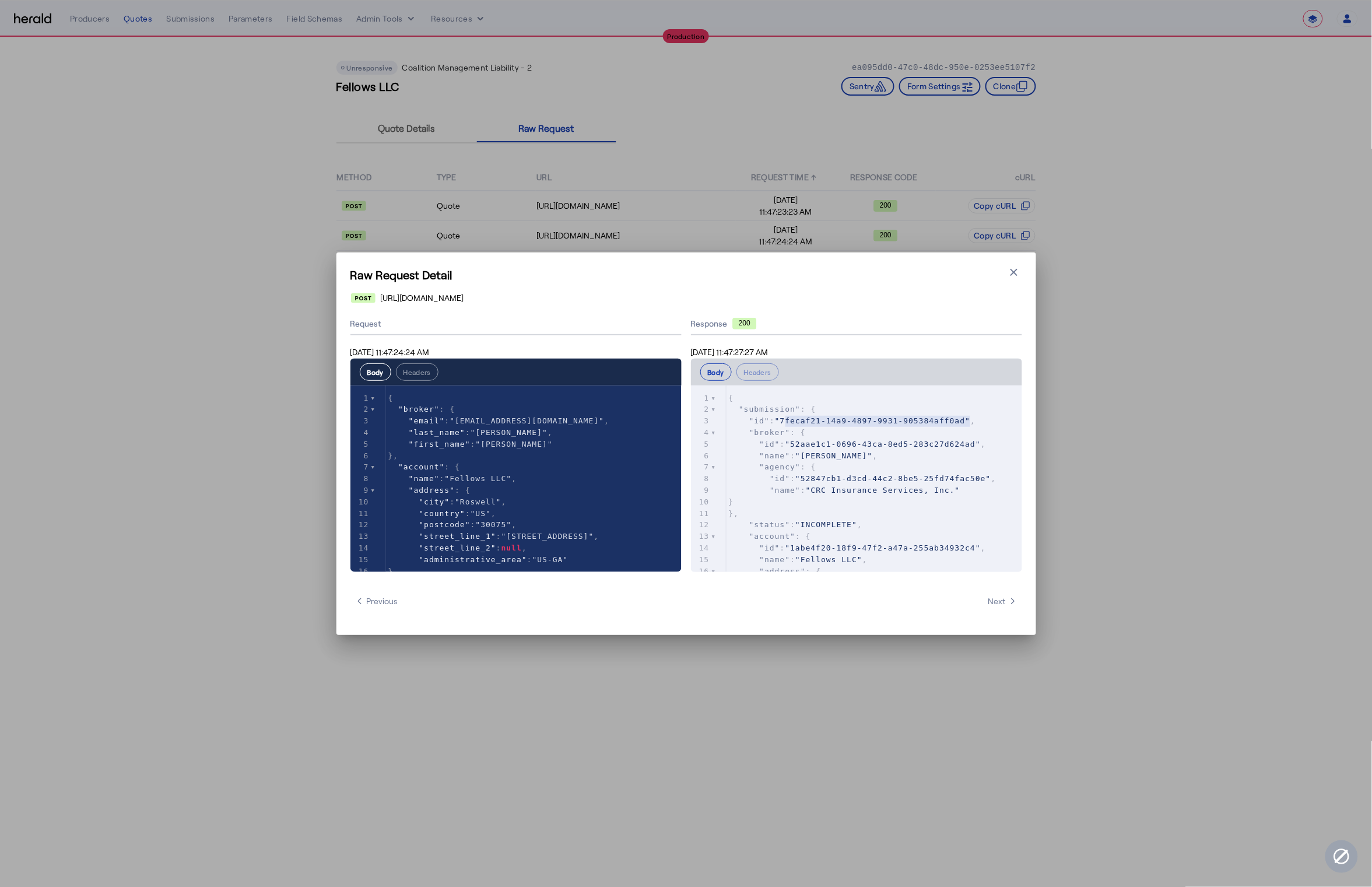
drag, startPoint x: 972, startPoint y: 421, endPoint x: 783, endPoint y: 420, distance: 189.0
click at [783, 420] on span ""7fecaf21-14a9-4897-9931-905384aff0ad"" at bounding box center [872, 421] width 195 height 9
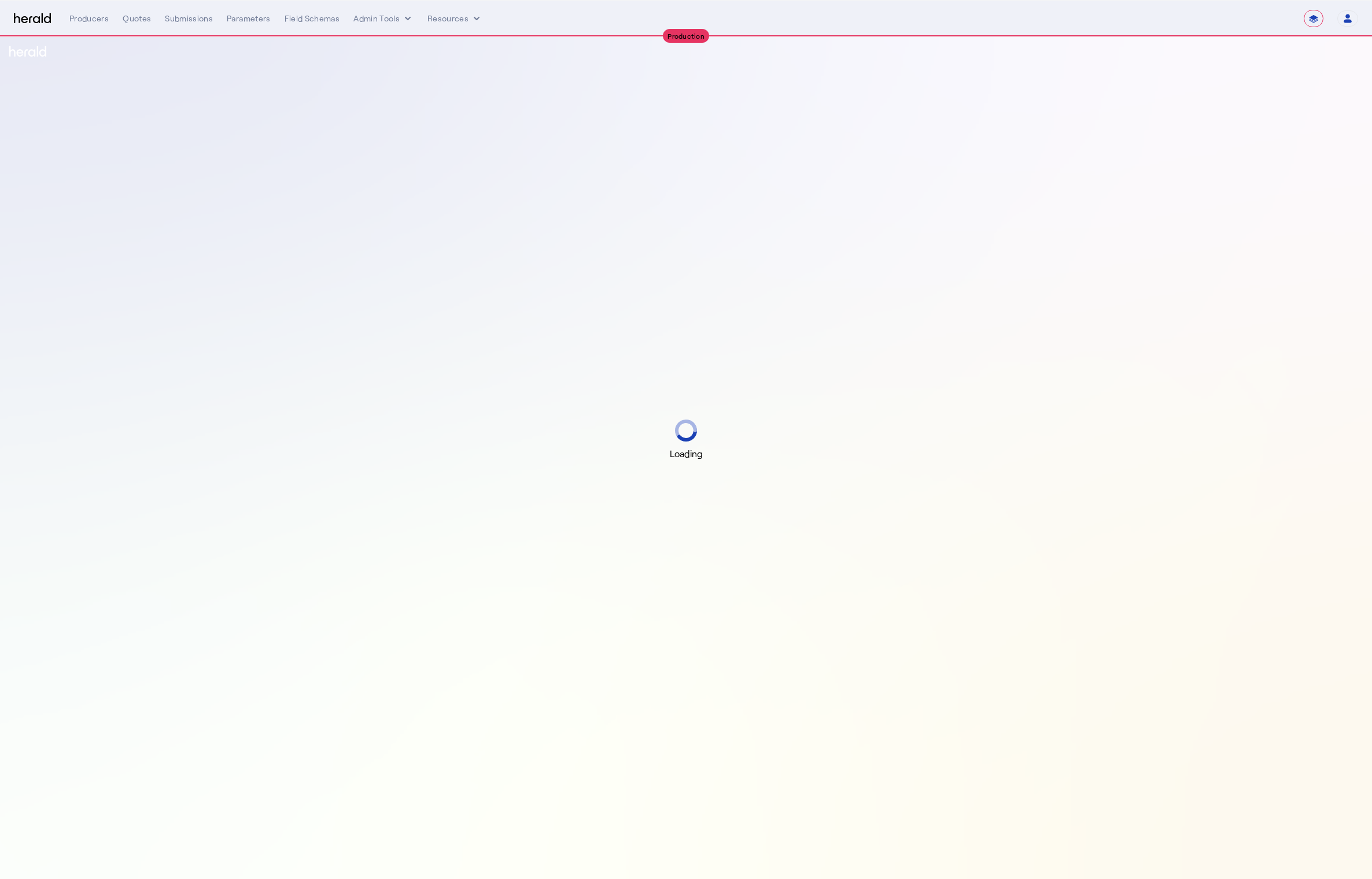
select select "**********"
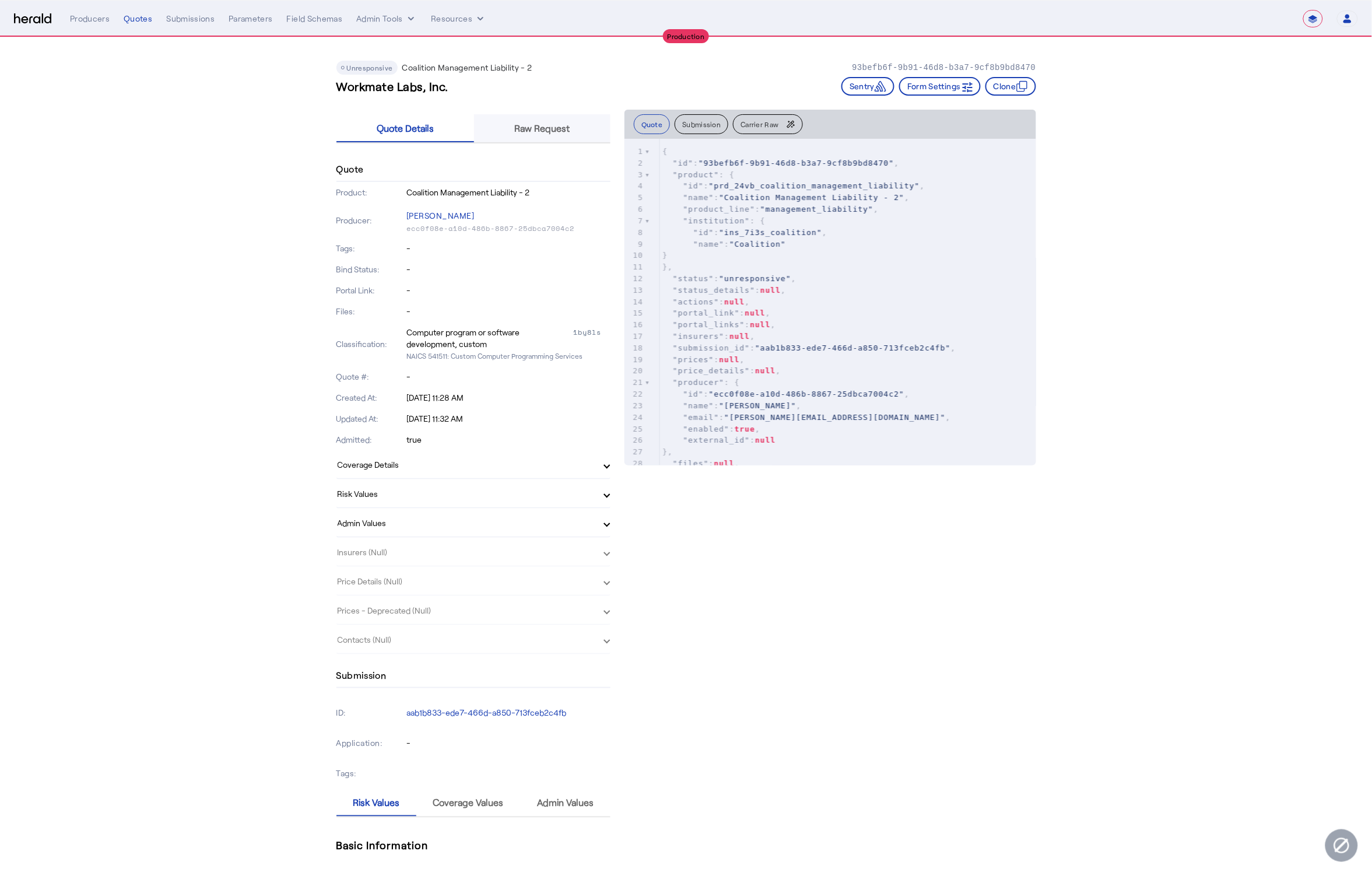
click at [544, 136] on span "Raw Request" at bounding box center [542, 128] width 55 height 28
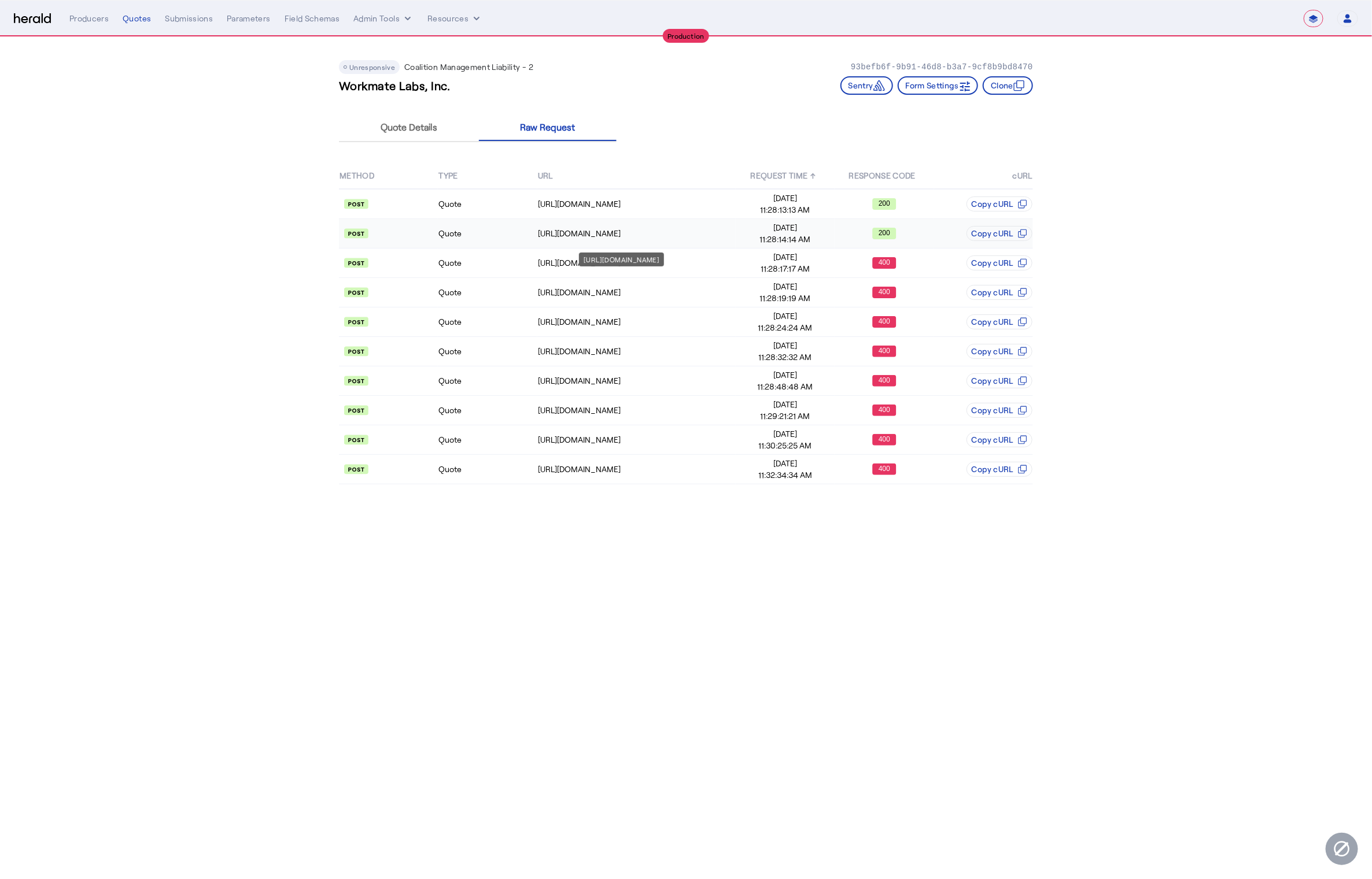
click at [580, 234] on div "[URL][DOMAIN_NAME]" at bounding box center [636, 233] width 197 height 12
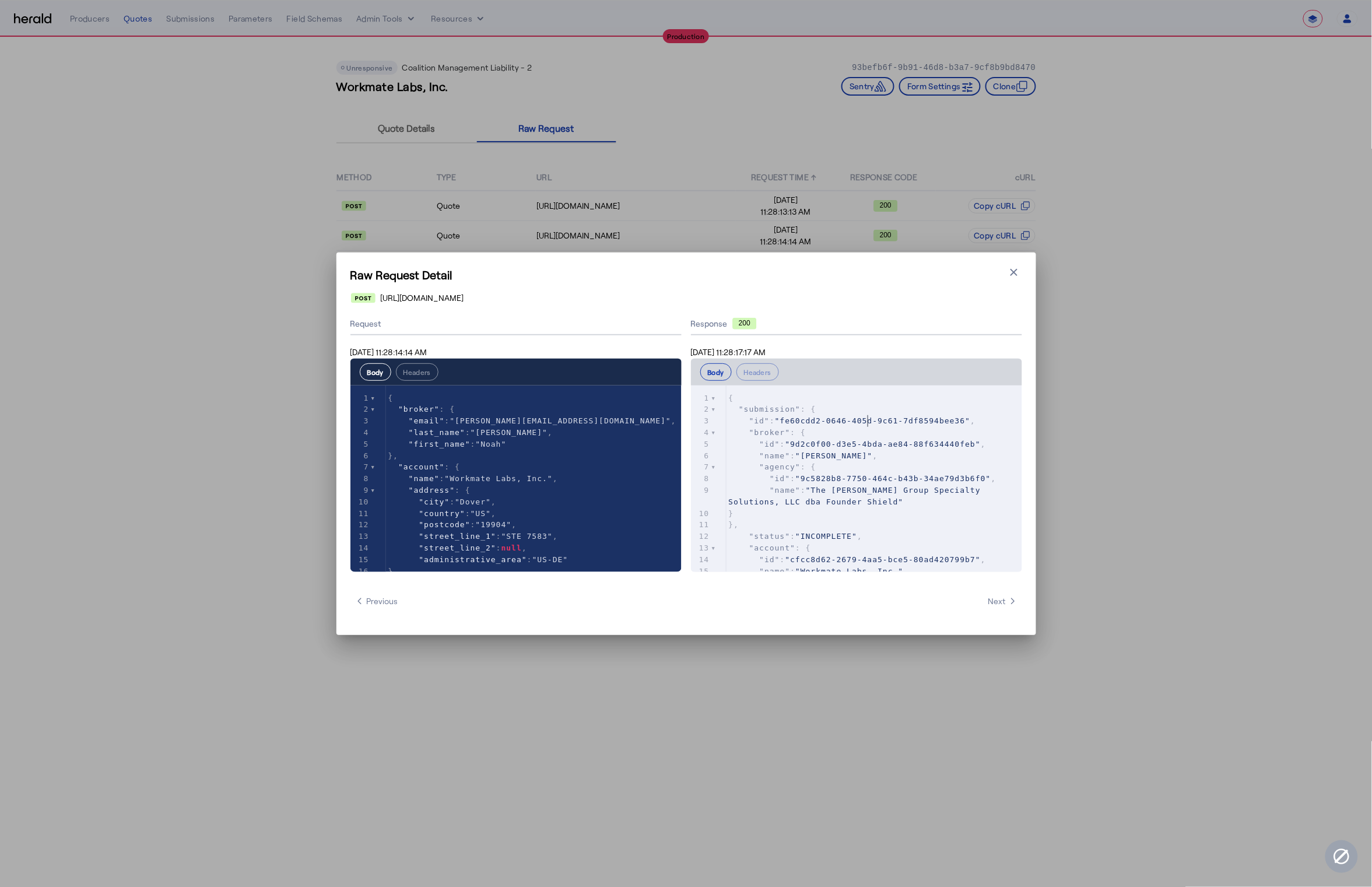
click at [868, 422] on span ""fe60cdd2-0646-405d-9c61-7df8594bee36"" at bounding box center [872, 421] width 195 height 9
type textarea "**********"
click at [868, 422] on span ""fe60cdd2-0646-405d-9c61-7df8594bee36"" at bounding box center [872, 421] width 195 height 9
click at [954, 433] on pre ""broker" : {" at bounding box center [874, 433] width 296 height 12
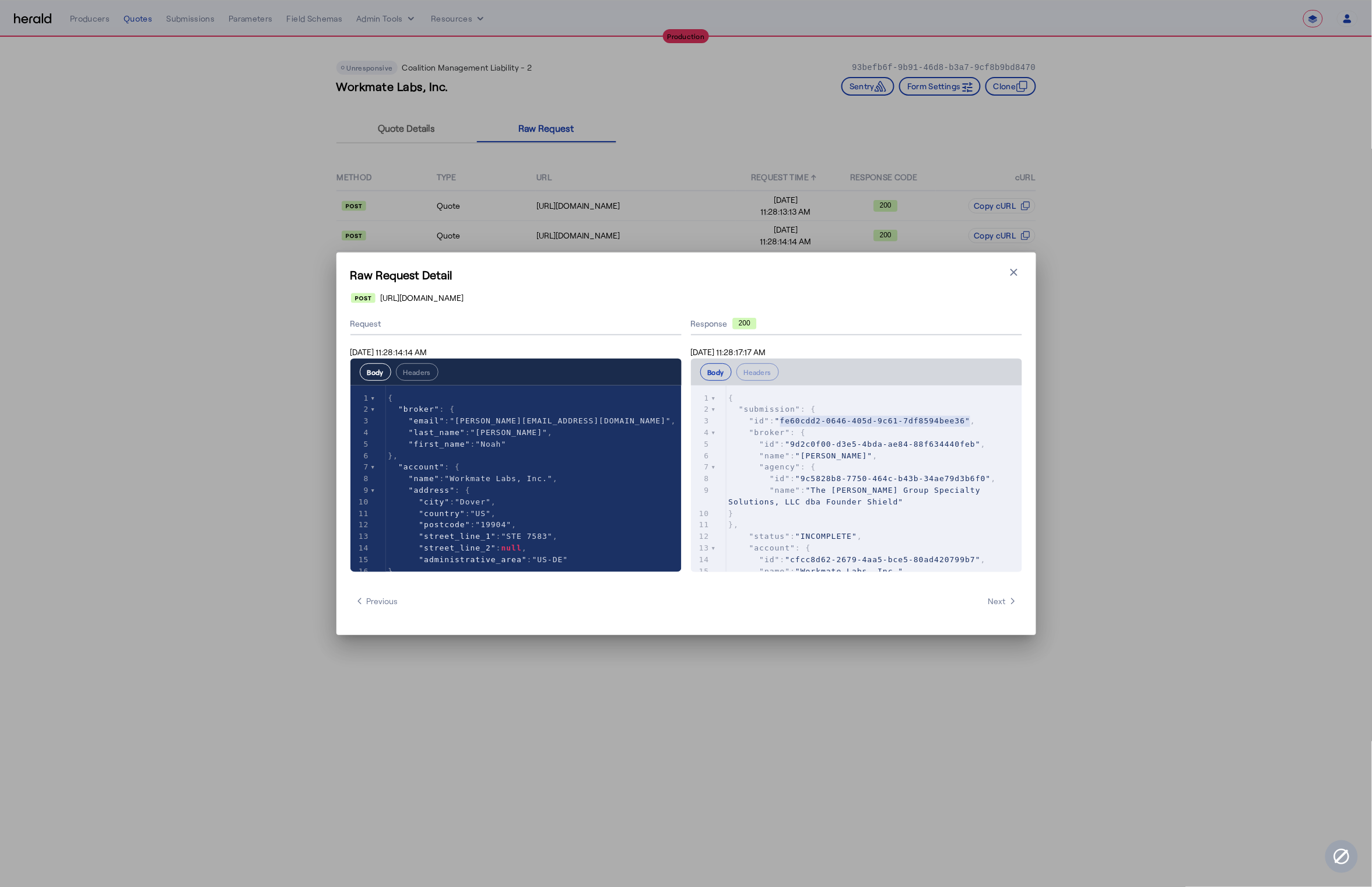
type textarea "**********"
drag, startPoint x: 971, startPoint y: 423, endPoint x: 787, endPoint y: 421, distance: 184.0
click at [787, 421] on span ""fe60cdd2-0646-405d-9c61-7df8594bee36"" at bounding box center [872, 421] width 195 height 9
click at [881, 486] on span ""The Baldwin Group Specialty Solutions, LLC dba Founder Shield"" at bounding box center [858, 496] width 257 height 21
click at [885, 423] on span ""fe60cdd2-0646-405d-9c61-7df8594bee36"" at bounding box center [872, 421] width 195 height 9
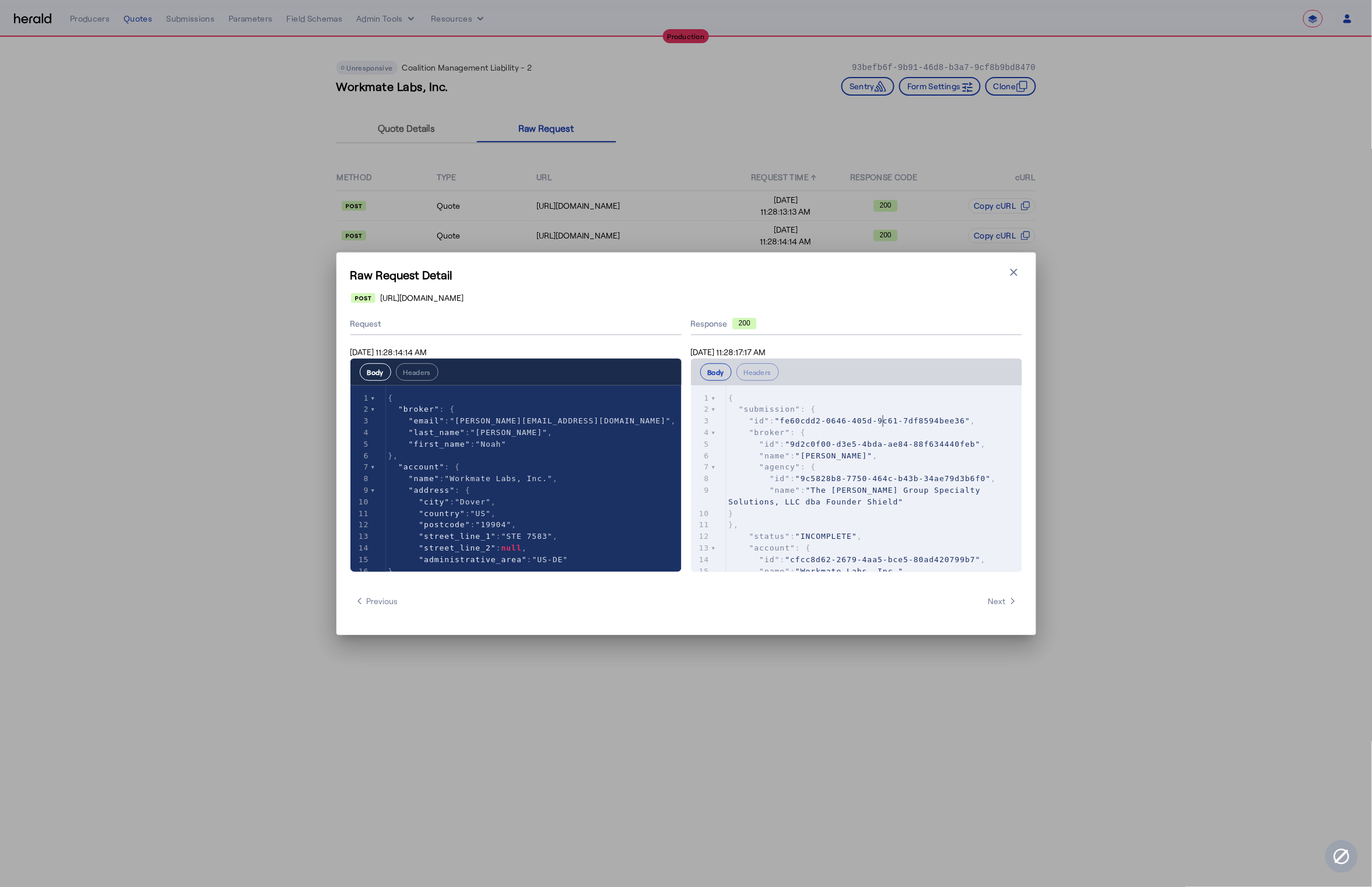
type textarea "****"
click at [885, 423] on span ""fe60cdd2-0646-405d-9c61-7df8594bee36"" at bounding box center [872, 421] width 195 height 9
type textarea "**********"
drag, startPoint x: 970, startPoint y: 423, endPoint x: 786, endPoint y: 425, distance: 184.0
click at [786, 425] on span ""fe60cdd2-0646-405d-9c61-7df8594bee36"" at bounding box center [872, 421] width 195 height 9
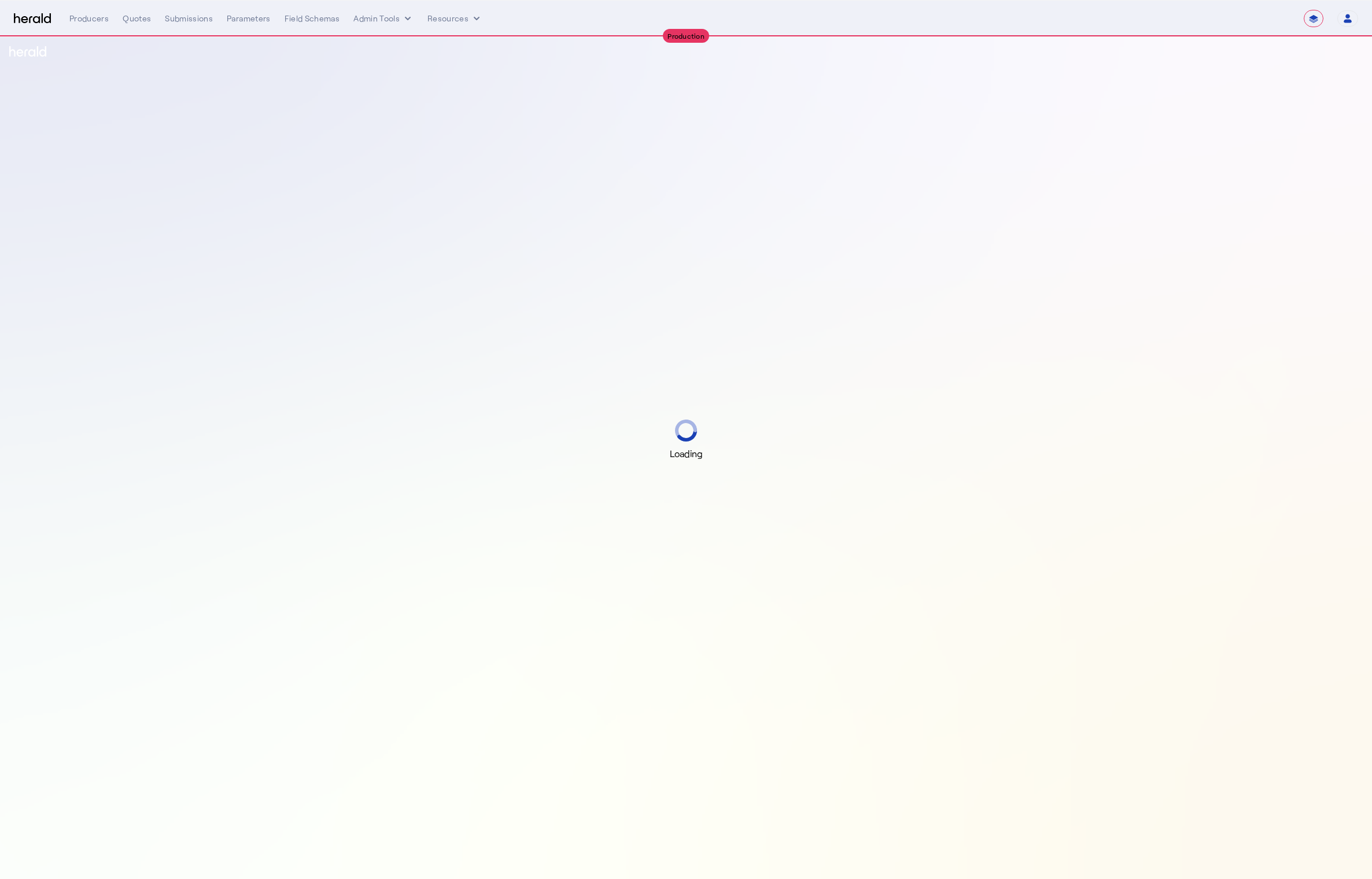
select select "**********"
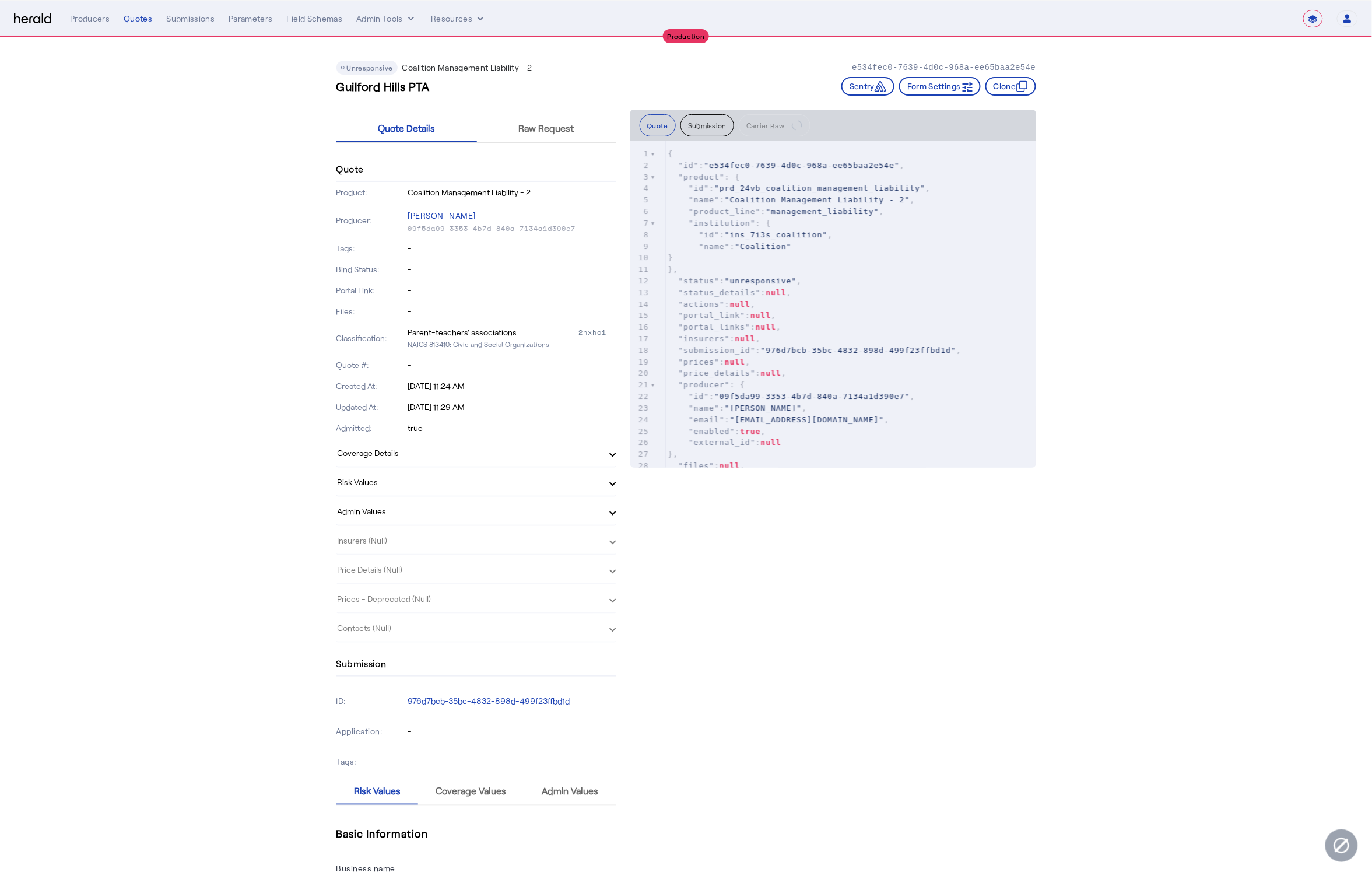
click at [551, 126] on span "Raw Request" at bounding box center [546, 128] width 55 height 9
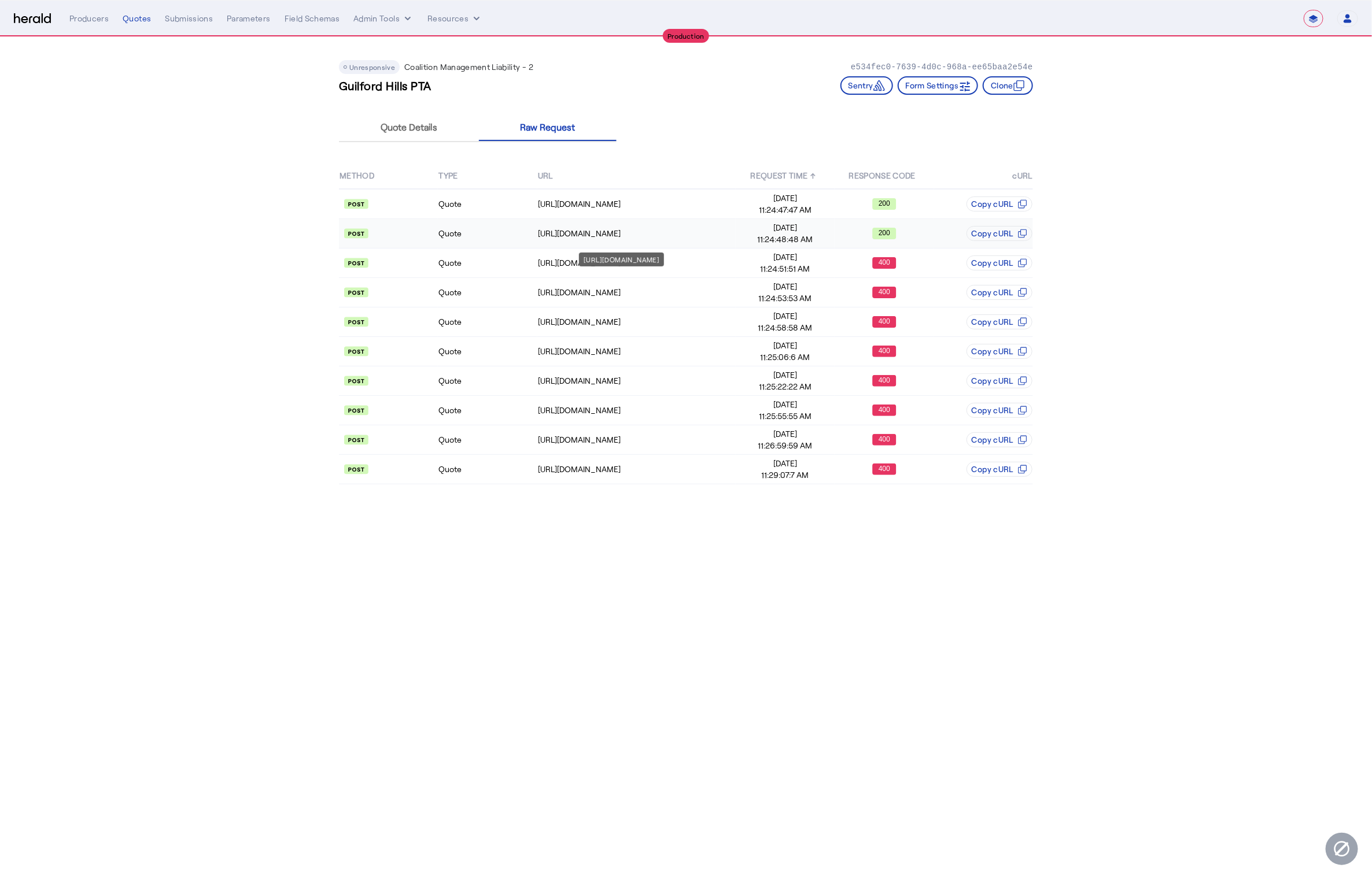
click at [687, 236] on div "[URL][DOMAIN_NAME]" at bounding box center [636, 233] width 197 height 12
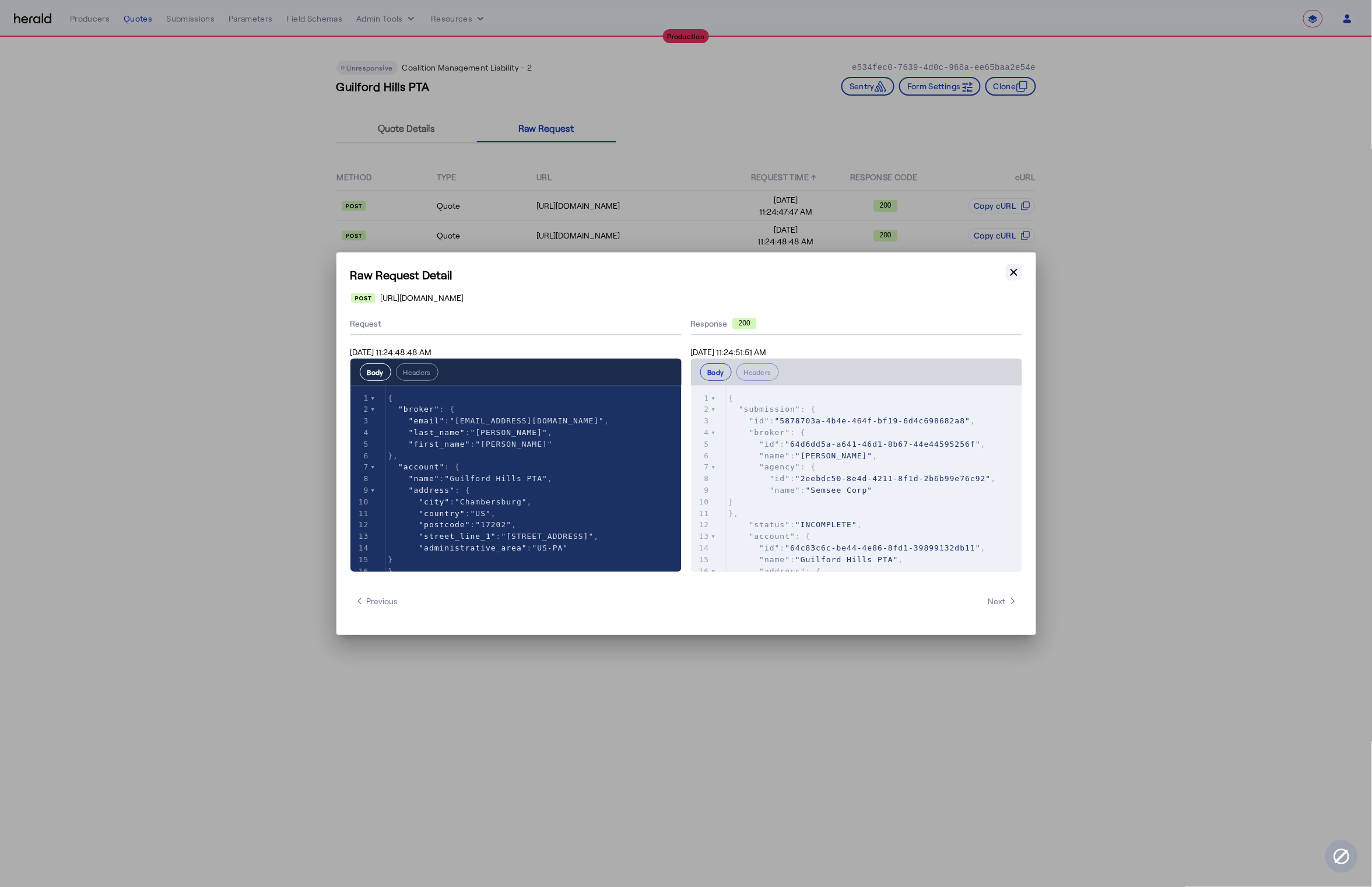
click at [1022, 274] on button "Close modal" at bounding box center [1014, 272] width 16 height 16
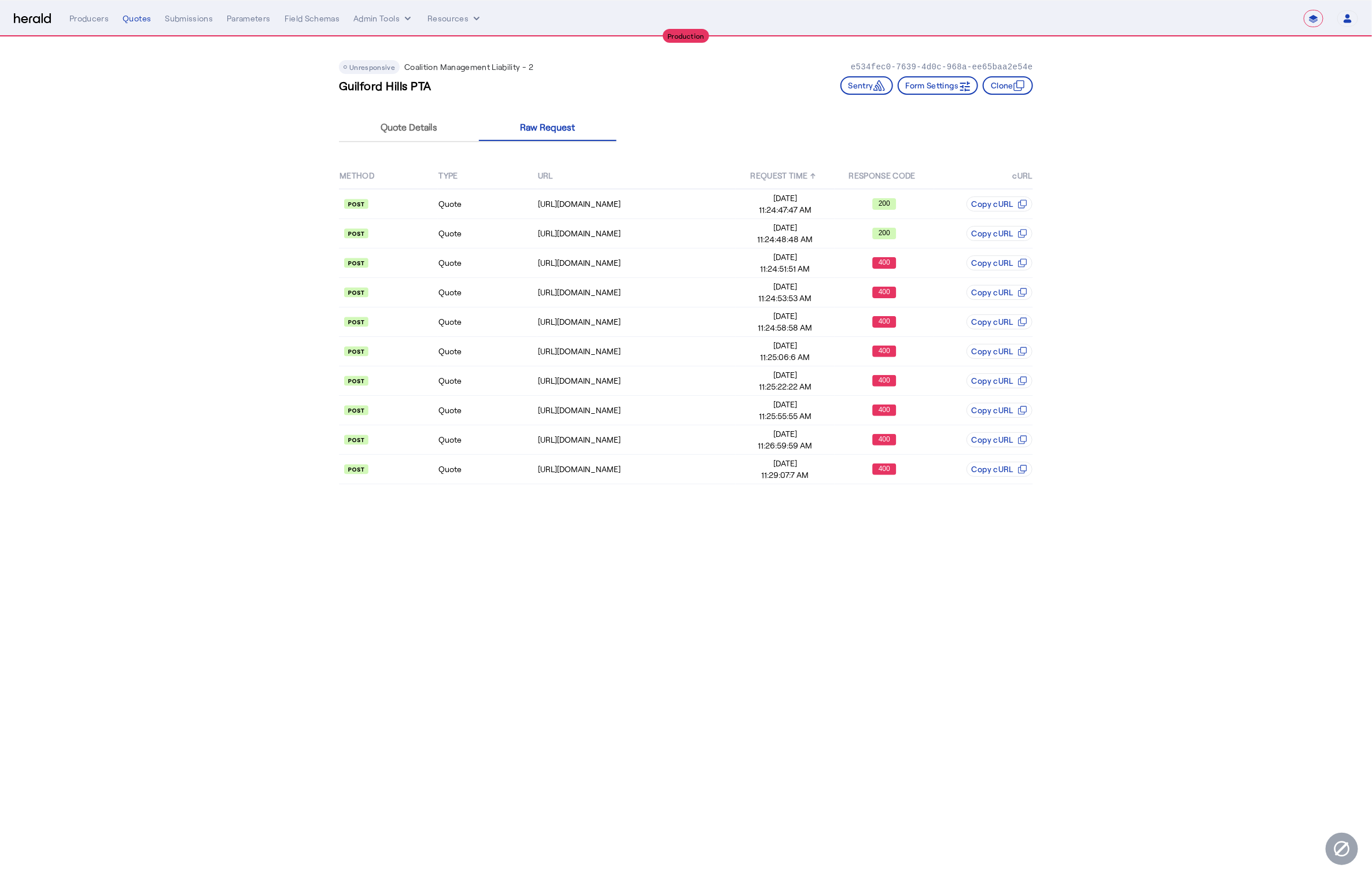
click at [394, 88] on h3 "Guilford Hills PTA" at bounding box center [385, 85] width 92 height 16
click at [438, 97] on div "Unresponsive Coalition Management Liability - 2 e534fec0-7639-4d0c-968a-ee65baa…" at bounding box center [685, 73] width 694 height 72
click at [654, 232] on div "https://distribution-api.coalitioninc.com/v2/submissions" at bounding box center [636, 233] width 197 height 12
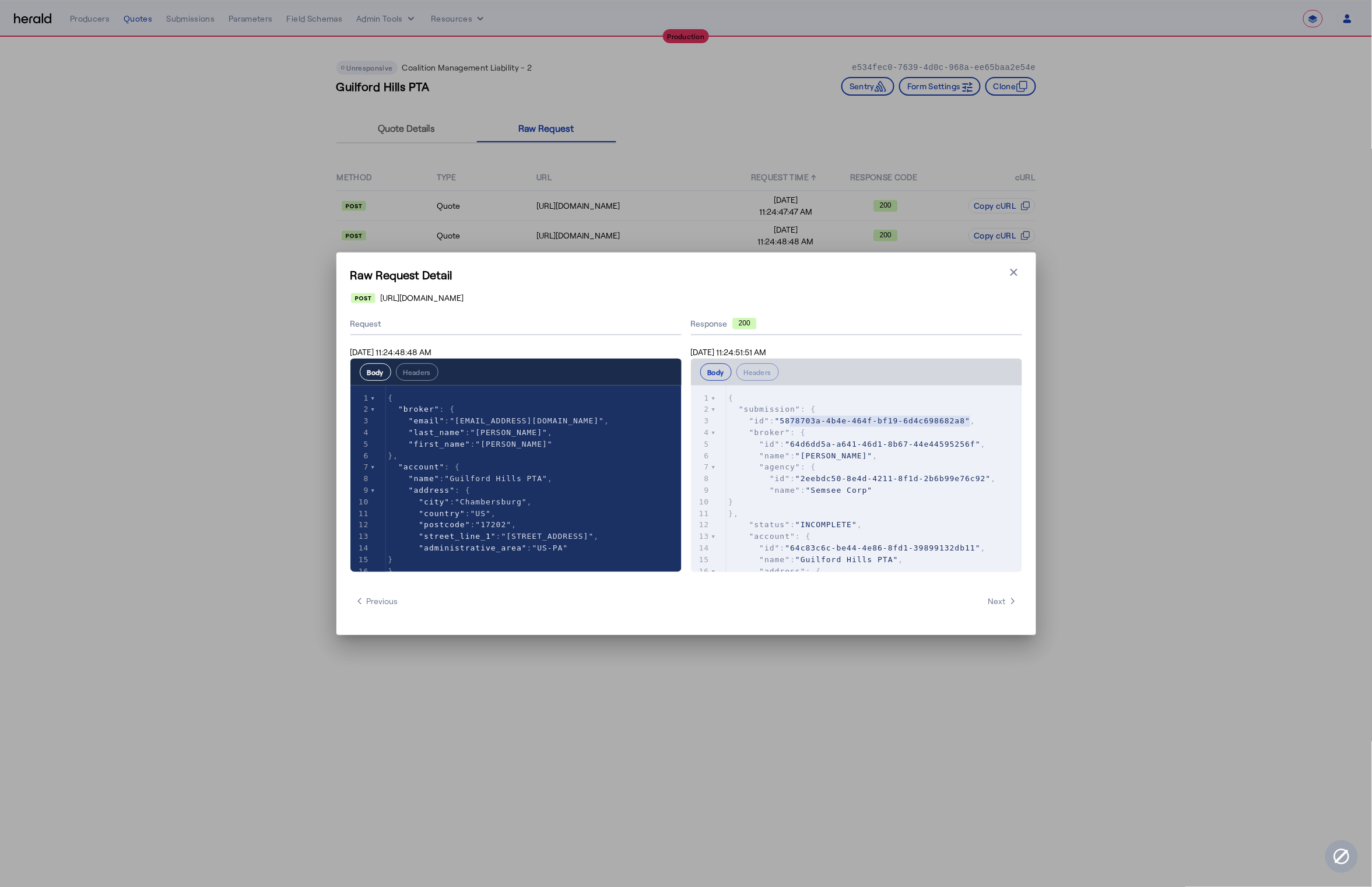
type textarea "**********"
drag, startPoint x: 970, startPoint y: 423, endPoint x: 785, endPoint y: 423, distance: 185.0
click at [785, 423] on span ""5878703a-4b4e-464f-bf19-6d4c698682a8"" at bounding box center [872, 421] width 195 height 9
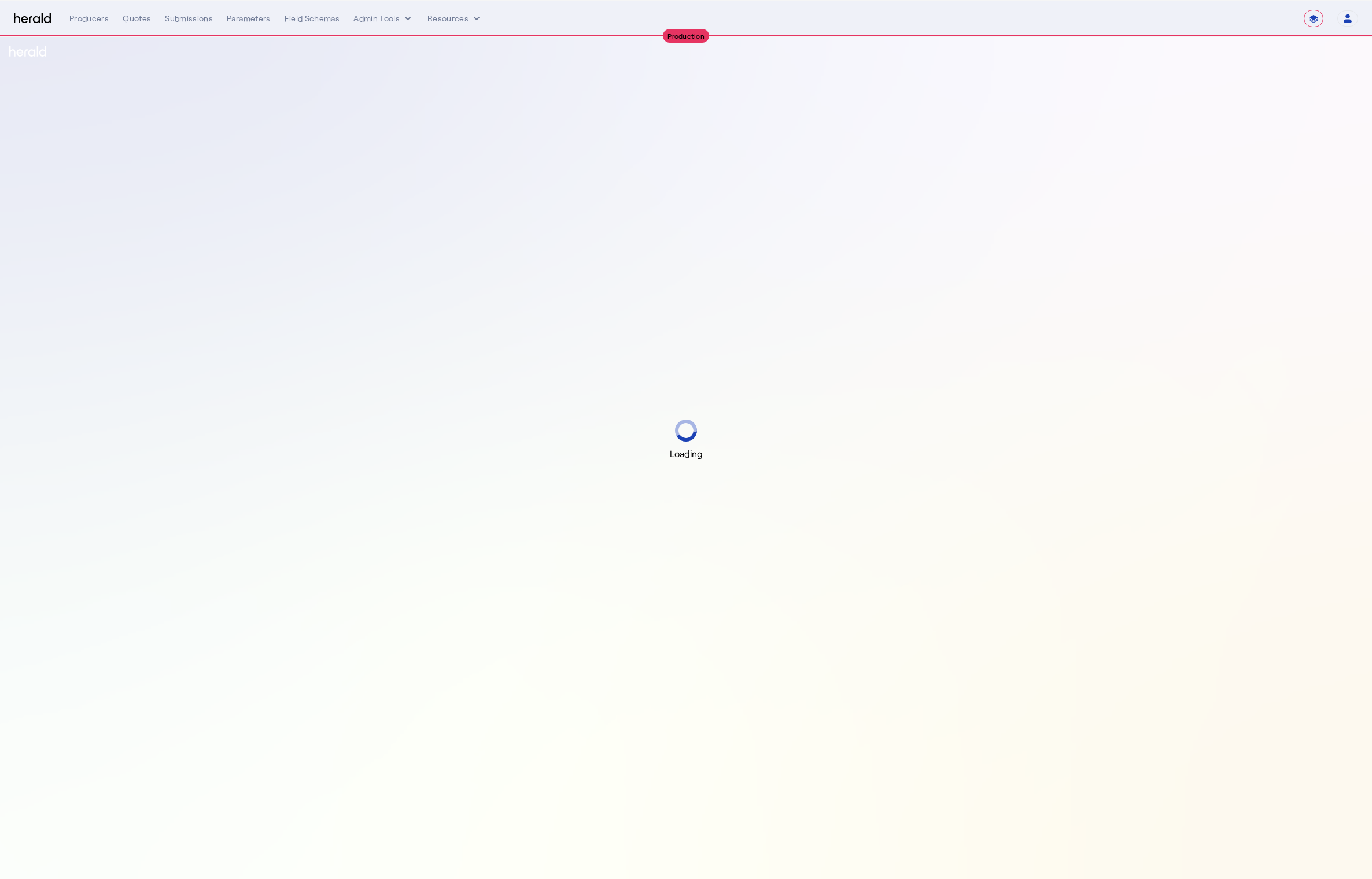
select select "**********"
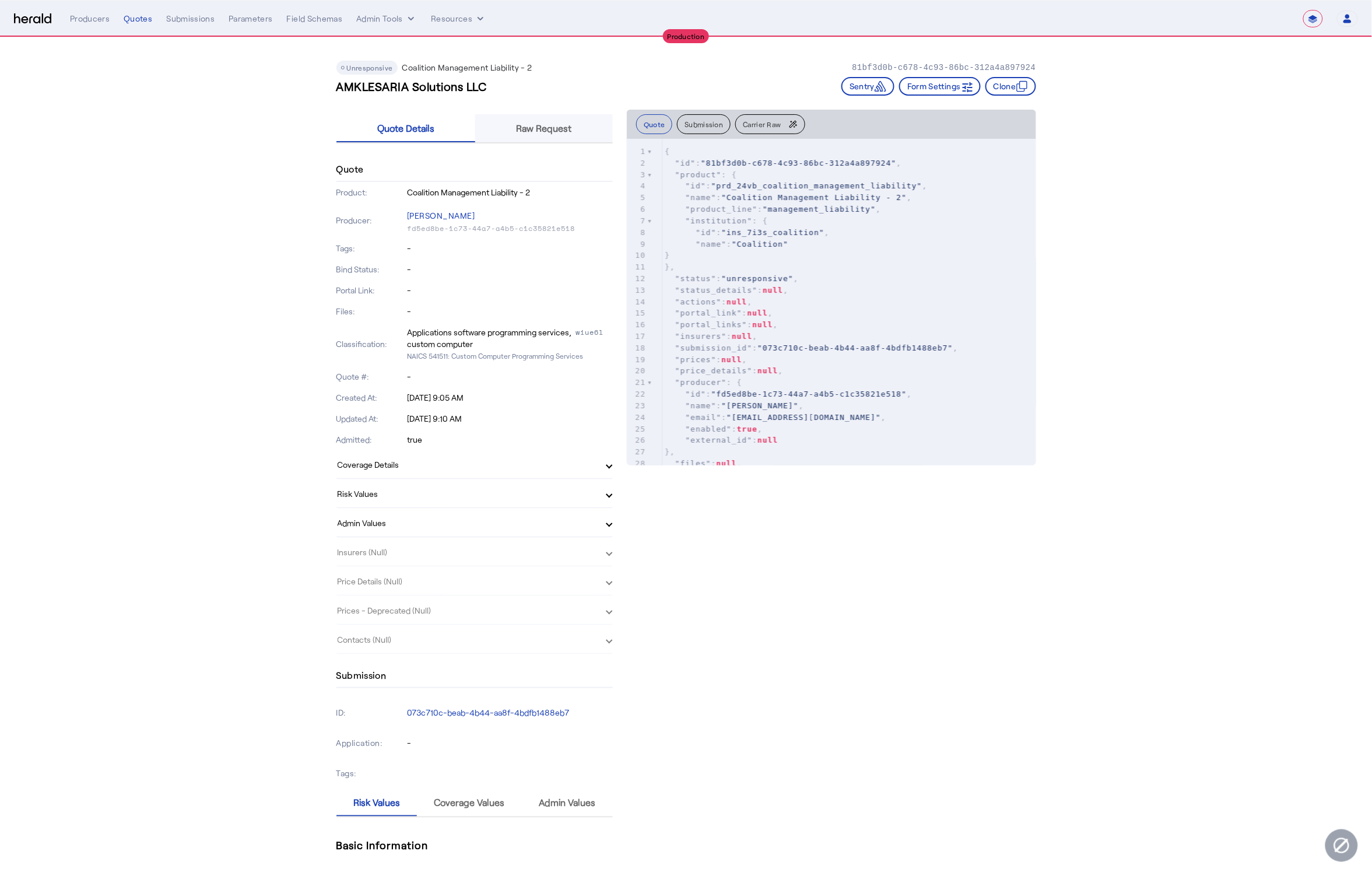
click at [543, 129] on span "Raw Request" at bounding box center [544, 128] width 55 height 9
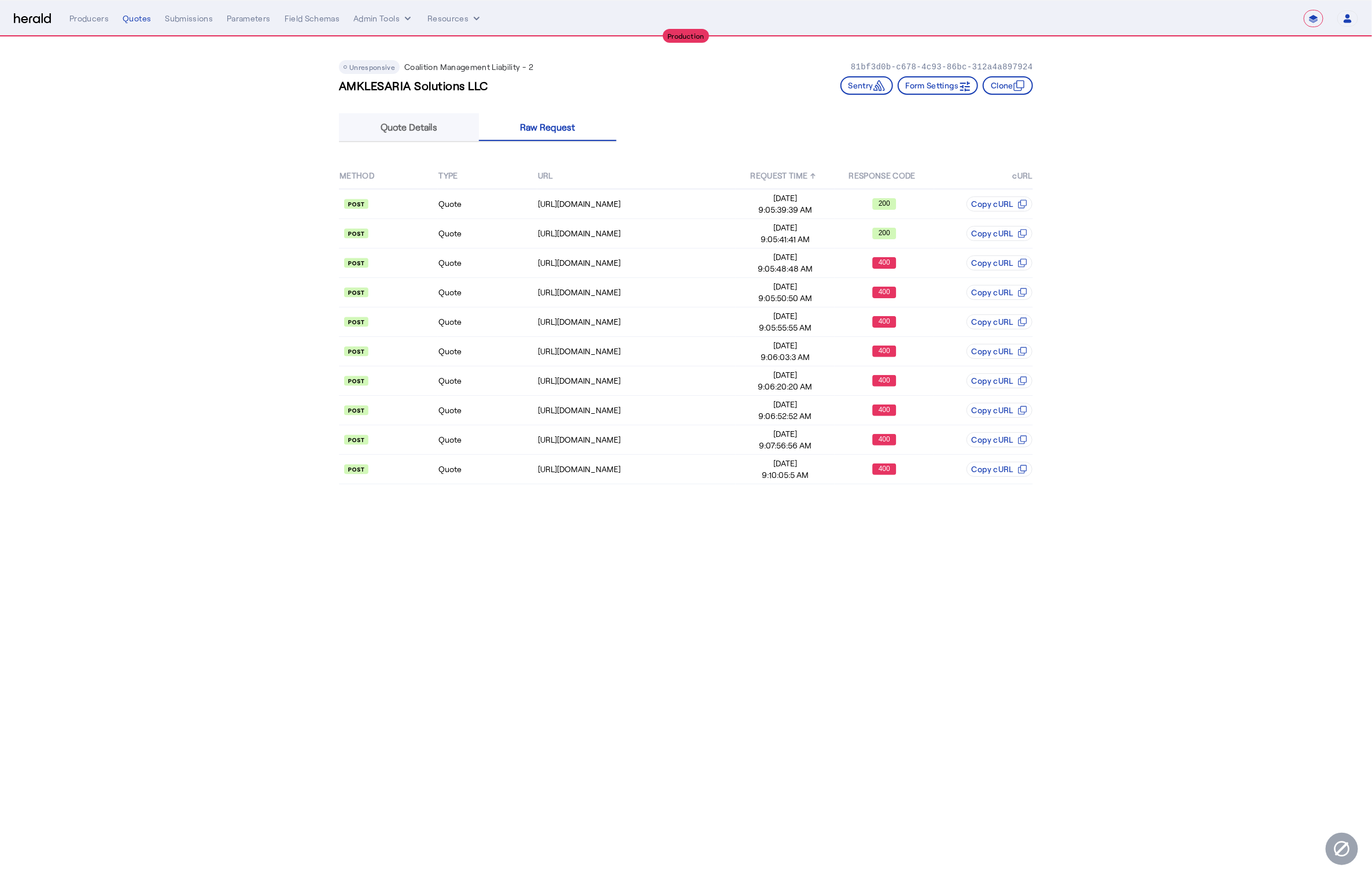
click at [412, 123] on span "Quote Details" at bounding box center [409, 127] width 57 height 9
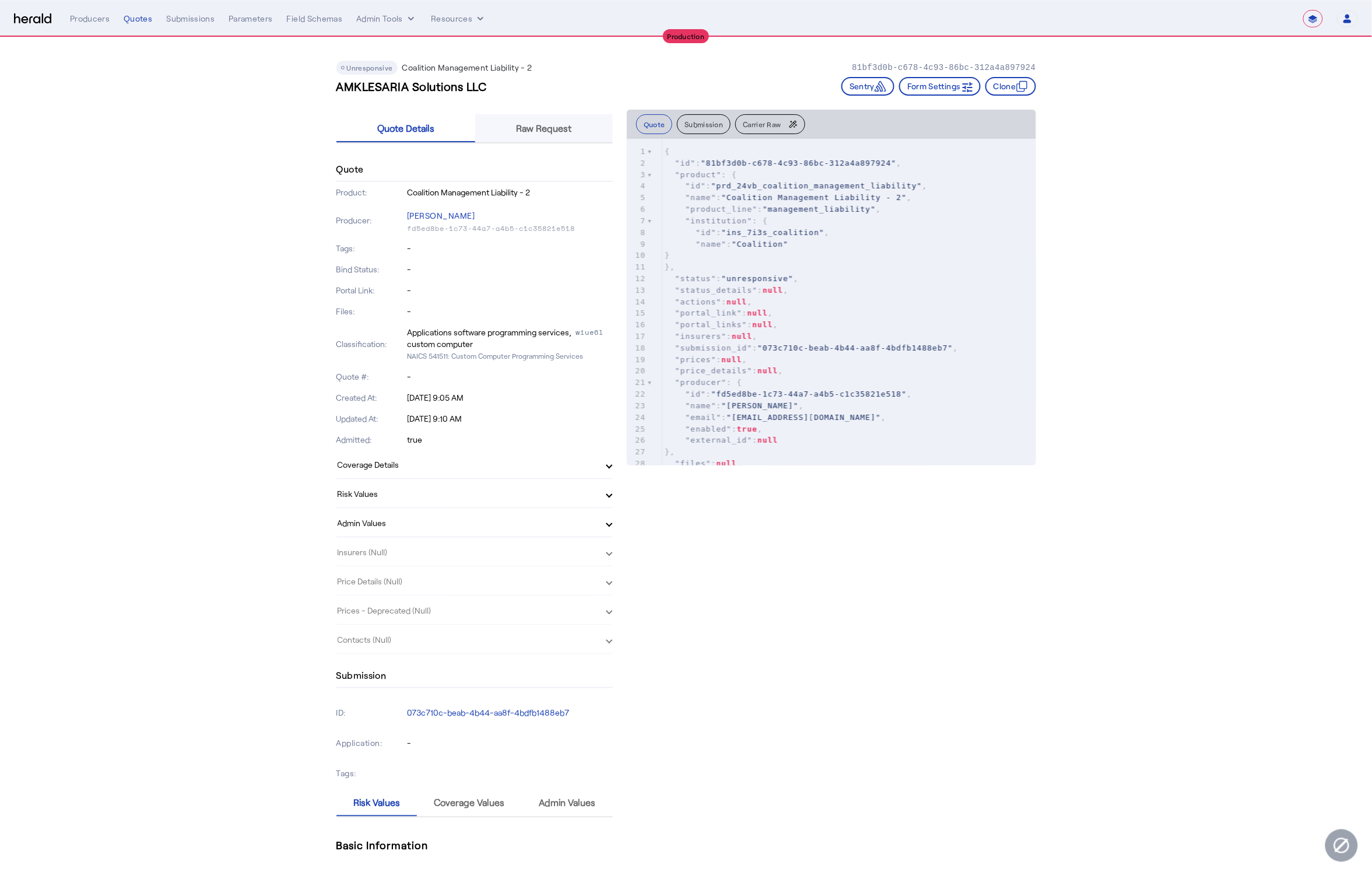
click at [553, 132] on span "Raw Request" at bounding box center [544, 128] width 55 height 9
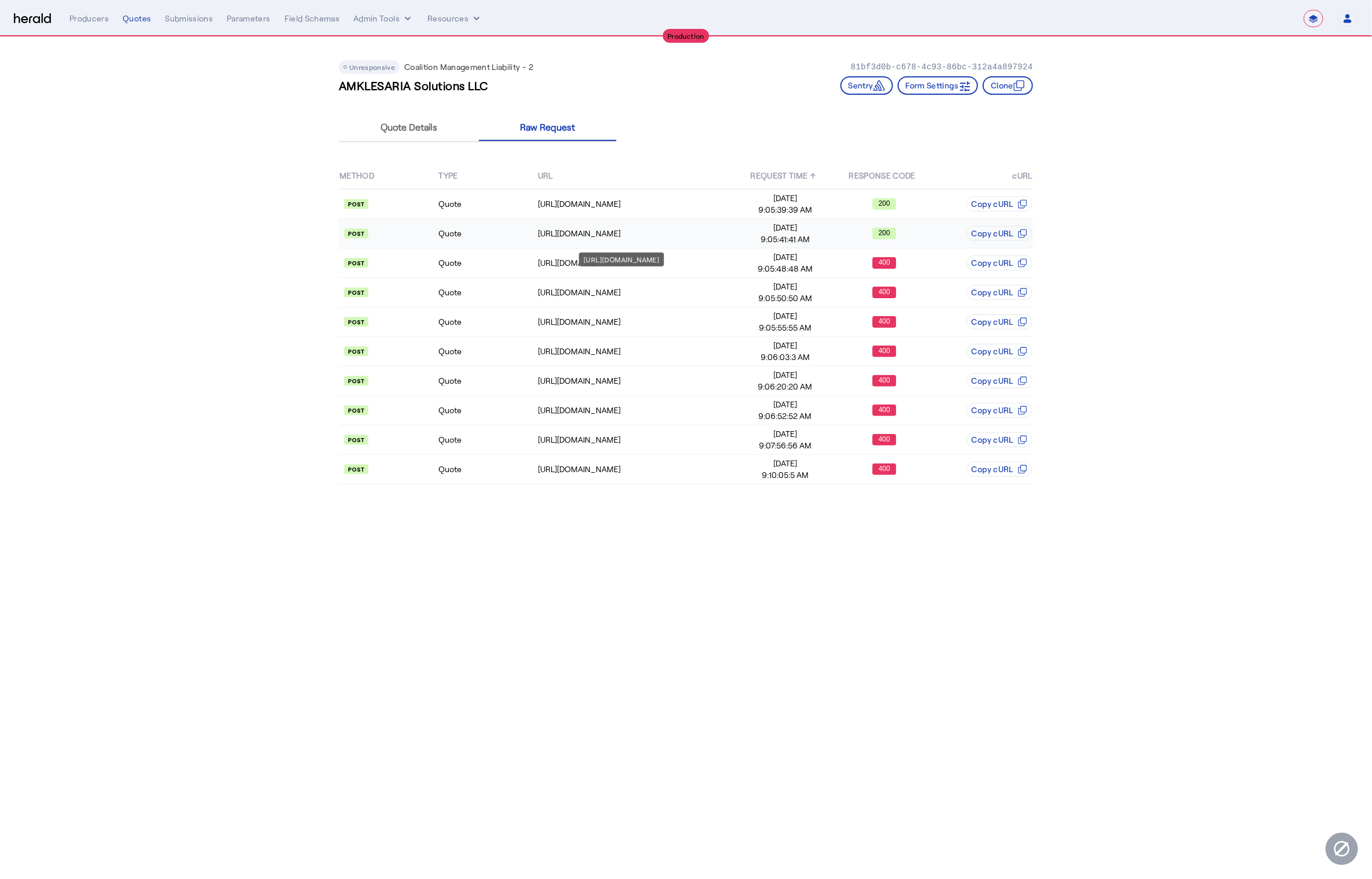
click at [655, 236] on div "https://distribution-api.coalitioninc.com/v2/submissions" at bounding box center [636, 233] width 197 height 12
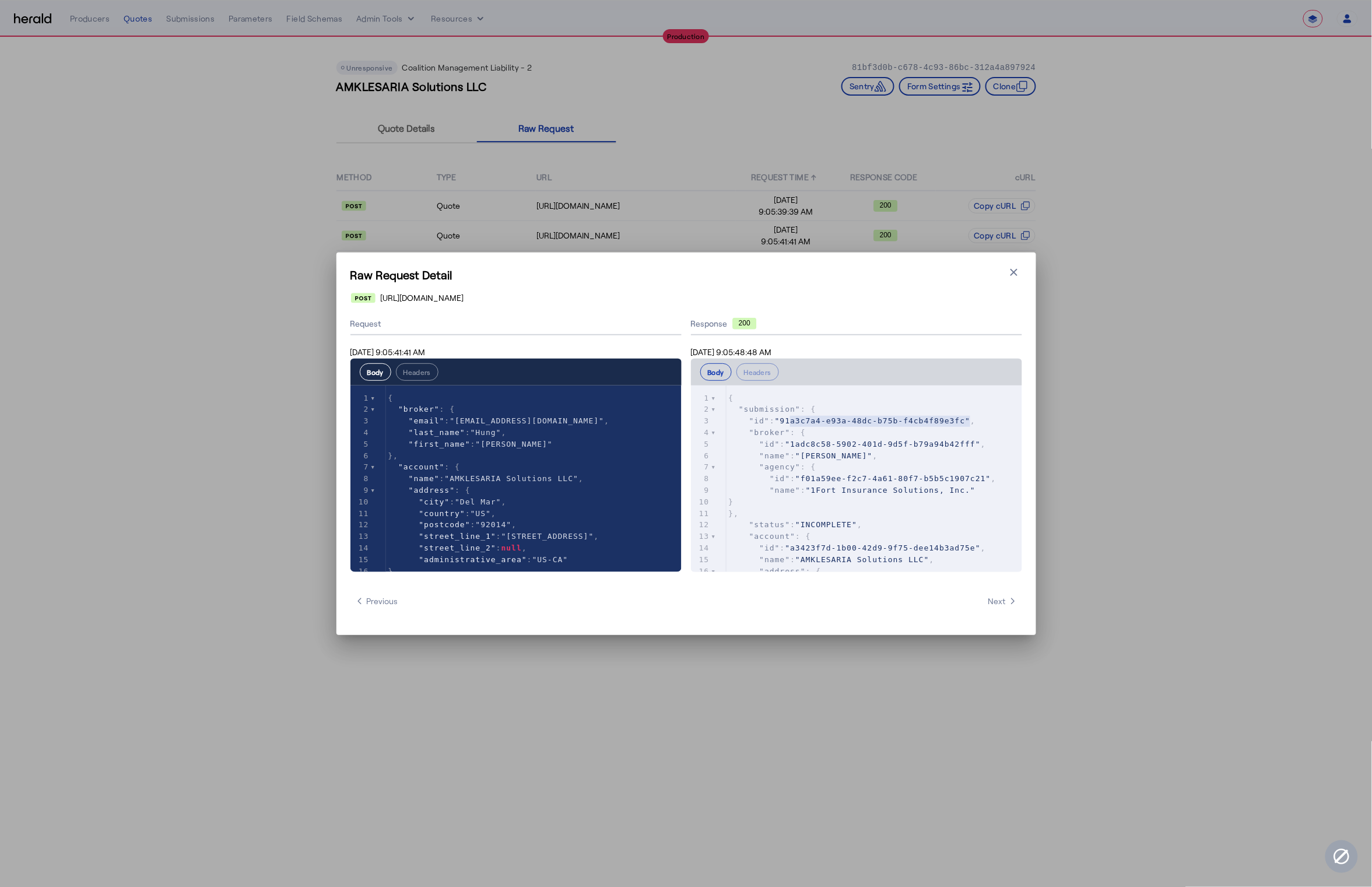
type textarea "**********"
drag, startPoint x: 972, startPoint y: 421, endPoint x: 786, endPoint y: 420, distance: 186.0
click at [786, 420] on span ""91a3c7a4-e93a-48dc-b75b-f4cb4f89e3fc"" at bounding box center [872, 421] width 195 height 9
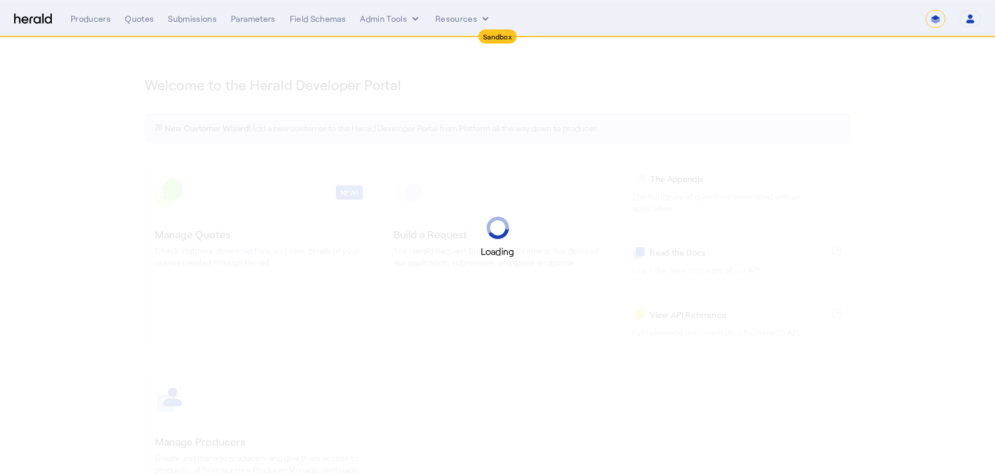
select select "*******"
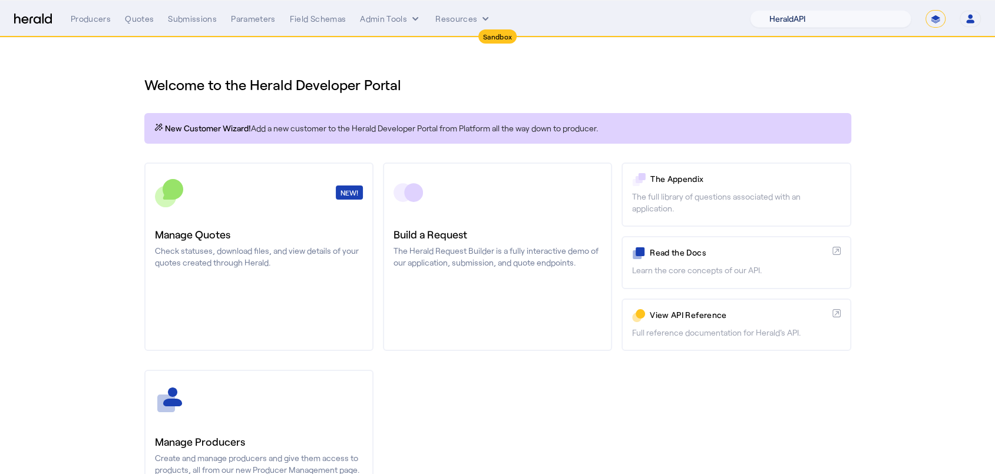
click at [838, 19] on select "1Fort Acrisure Acturis Affinity Advisors Affinity Risk Agentero AmWins Anzen Ao…" at bounding box center [830, 19] width 161 height 18
select select "pfm_h3db_crc"
click at [780, 10] on select "1Fort Acrisure Acturis Affinity Advisors Affinity Risk Agentero AmWins Anzen Ao…" at bounding box center [830, 19] width 161 height 18
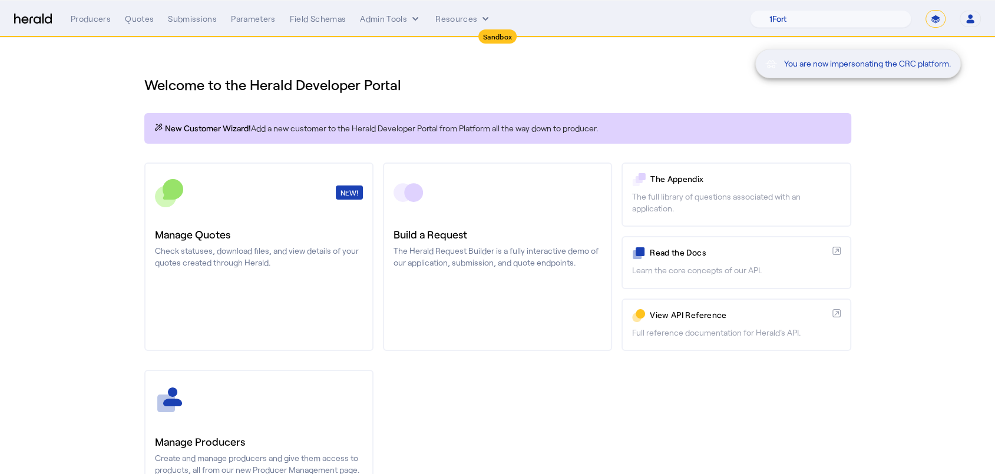
click at [588, 73] on div "You are now impersonating the CRC platform." at bounding box center [497, 237] width 995 height 474
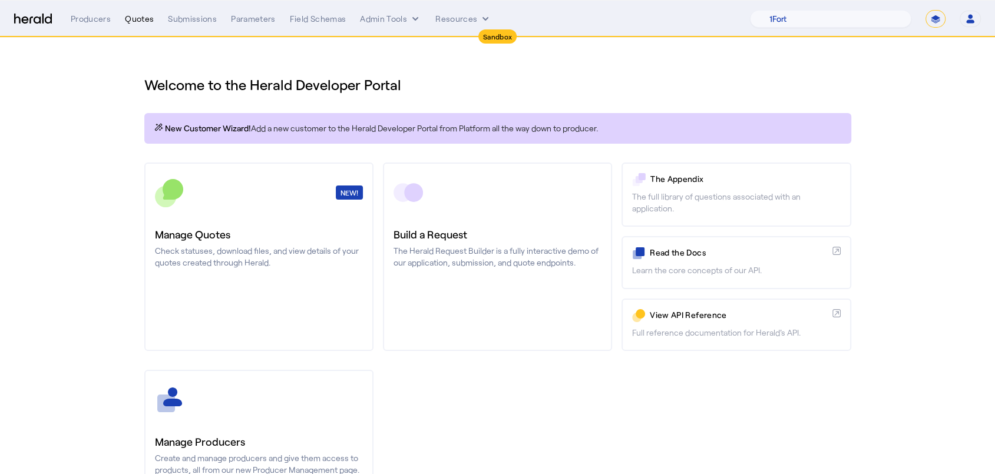
click at [141, 21] on div "Quotes" at bounding box center [139, 19] width 29 height 12
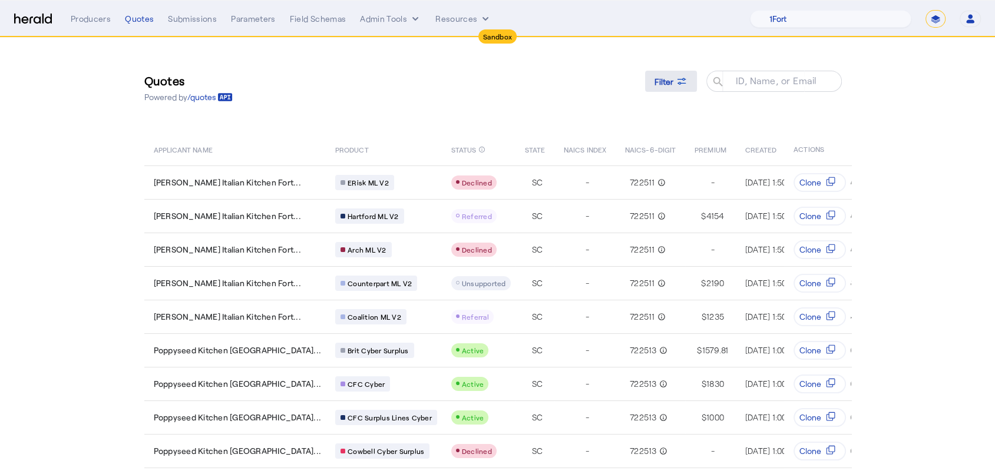
click at [678, 80] on div "Filter" at bounding box center [671, 81] width 33 height 12
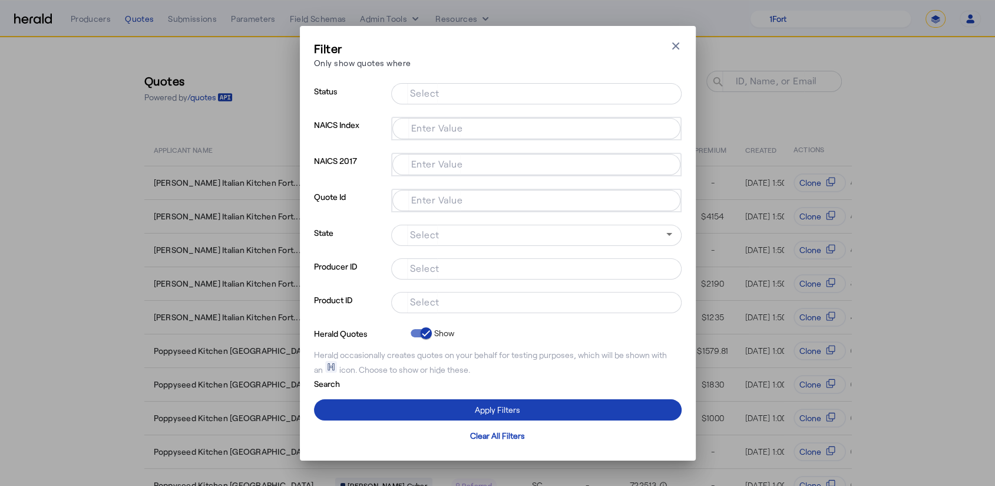
click at [456, 300] on input "Select" at bounding box center [534, 301] width 267 height 14
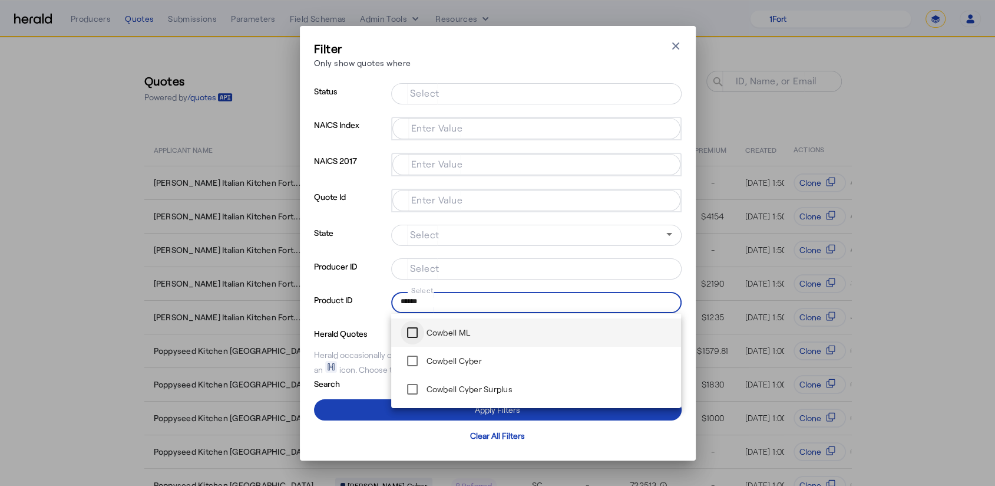
type input "******"
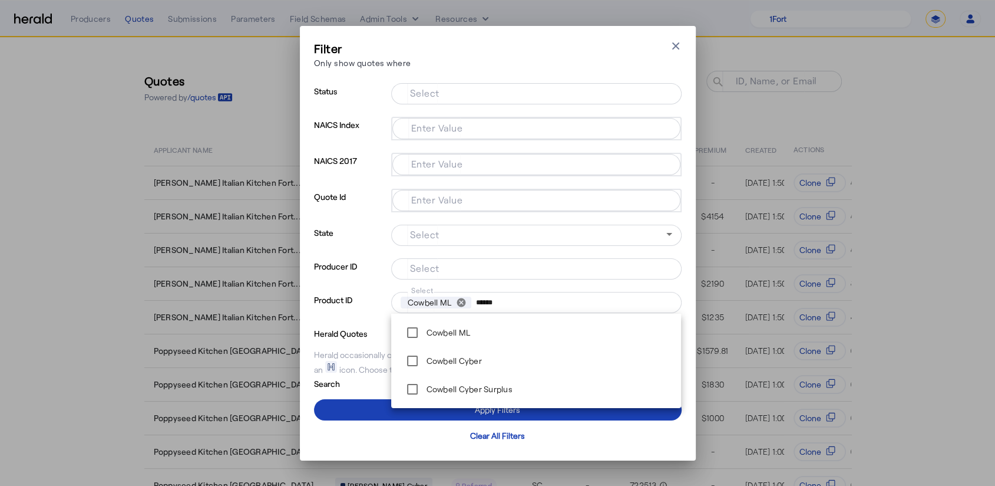
click at [365, 236] on p "State" at bounding box center [350, 241] width 72 height 34
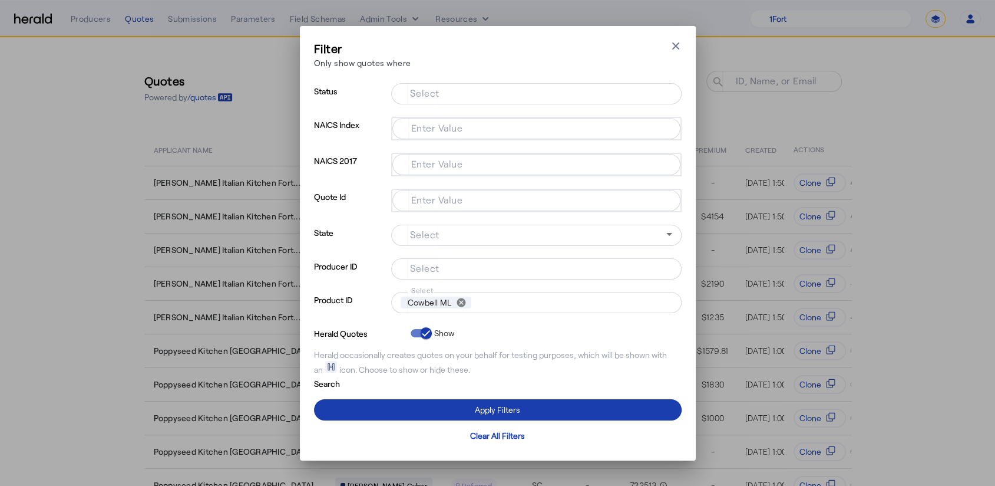
click at [527, 405] on span at bounding box center [498, 409] width 368 height 28
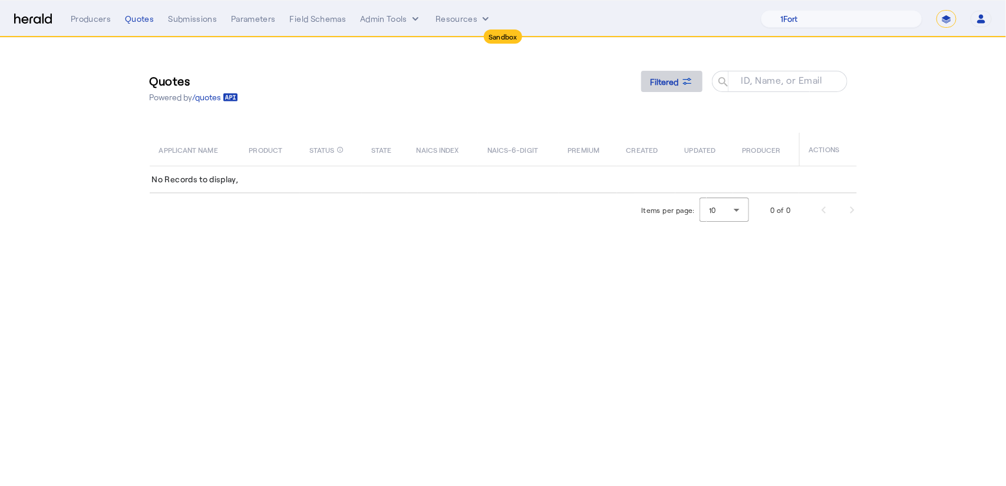
click at [672, 81] on span "Filtered" at bounding box center [665, 81] width 28 height 12
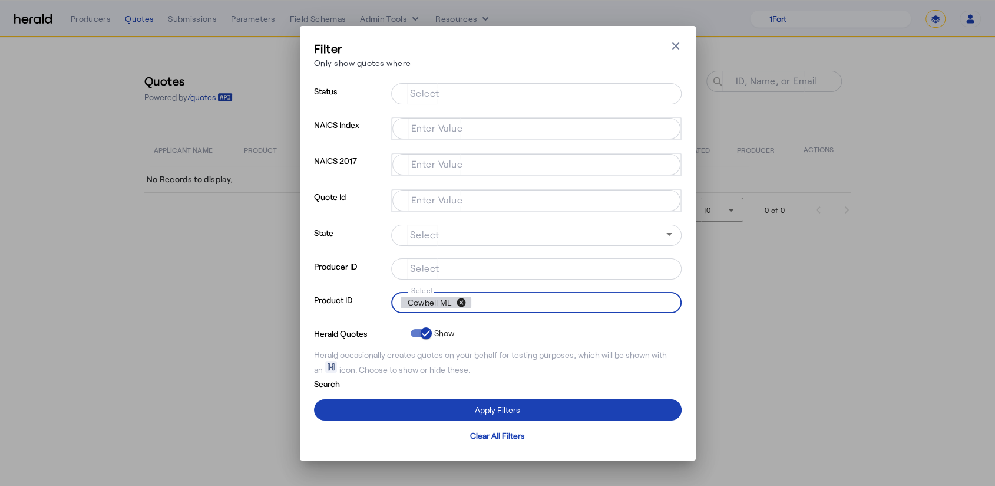
click at [458, 303] on button "cancel" at bounding box center [461, 302] width 20 height 11
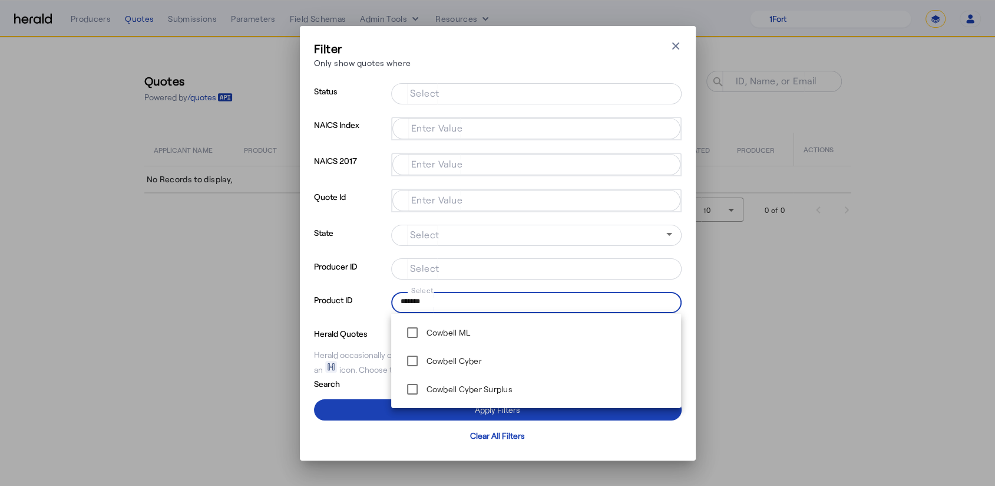
type input "*******"
click at [674, 37] on div "Filter Only show quotes where Close modal Status Select NAICS Index Enter Value…" at bounding box center [498, 243] width 396 height 434
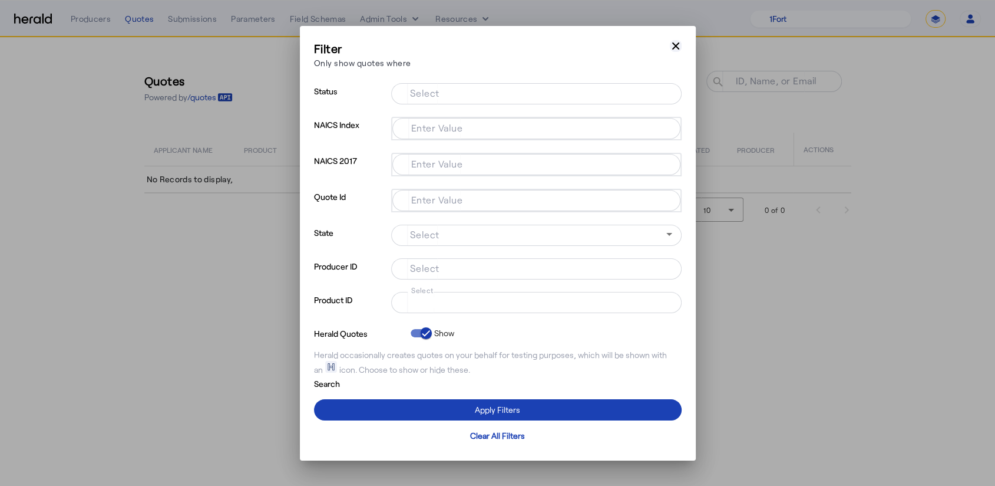
click at [674, 42] on icon "button" at bounding box center [676, 46] width 12 height 12
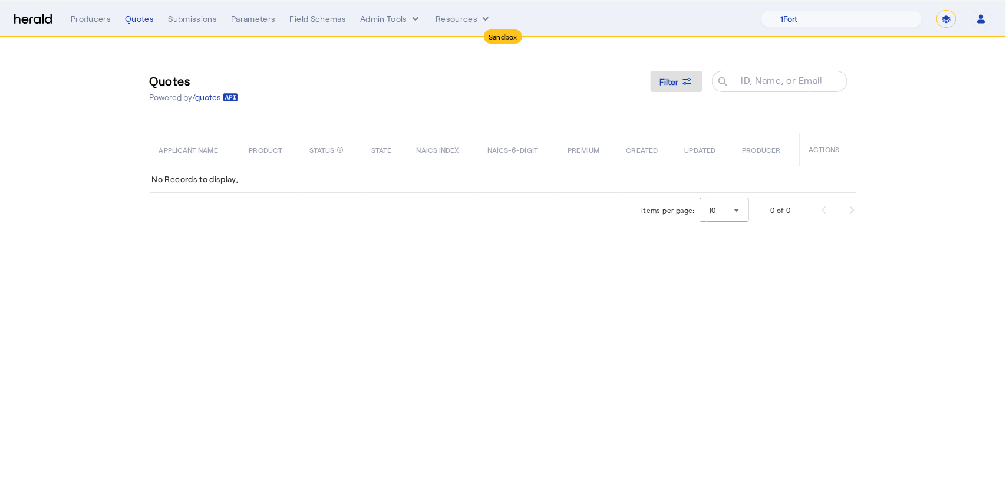
click at [944, 24] on select "**********" at bounding box center [946, 19] width 20 height 18
click at [937, 10] on select "**********" at bounding box center [946, 19] width 20 height 18
click at [939, 26] on form "**********" at bounding box center [946, 19] width 20 height 18
click at [943, 26] on select "**********" at bounding box center [946, 19] width 20 height 18
select select "**********"
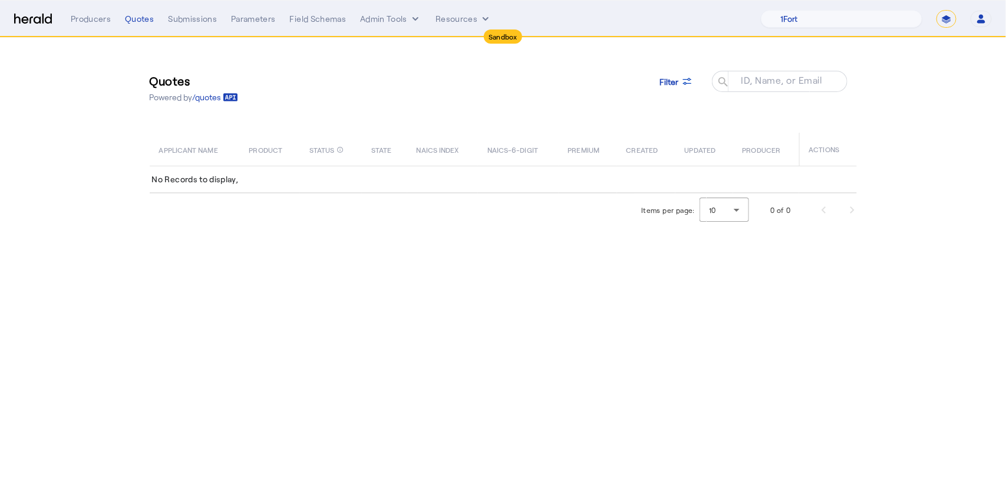
click at [936, 10] on select "**********" at bounding box center [946, 19] width 20 height 18
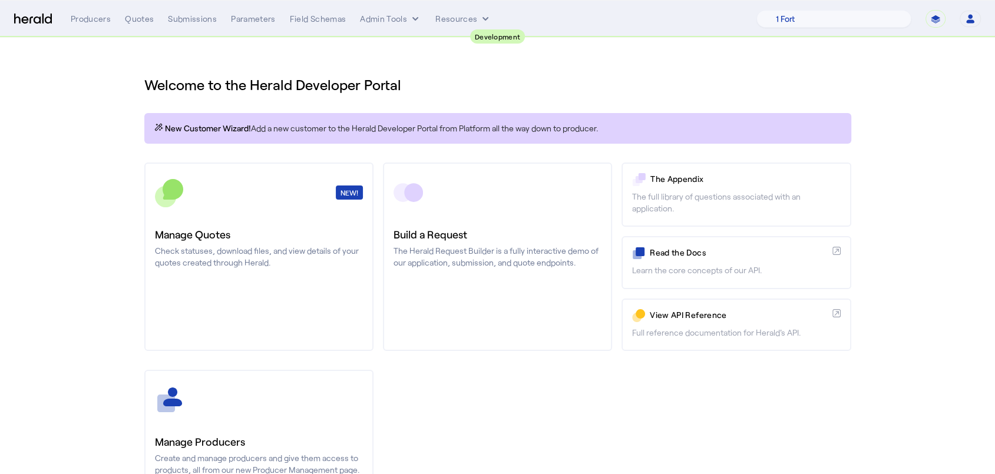
click at [569, 95] on div "Welcome to the Herald Developer Portal New Customer Wizard! Add a new customer …" at bounding box center [498, 310] width 754 height 544
click at [134, 22] on div "Quotes" at bounding box center [139, 19] width 29 height 12
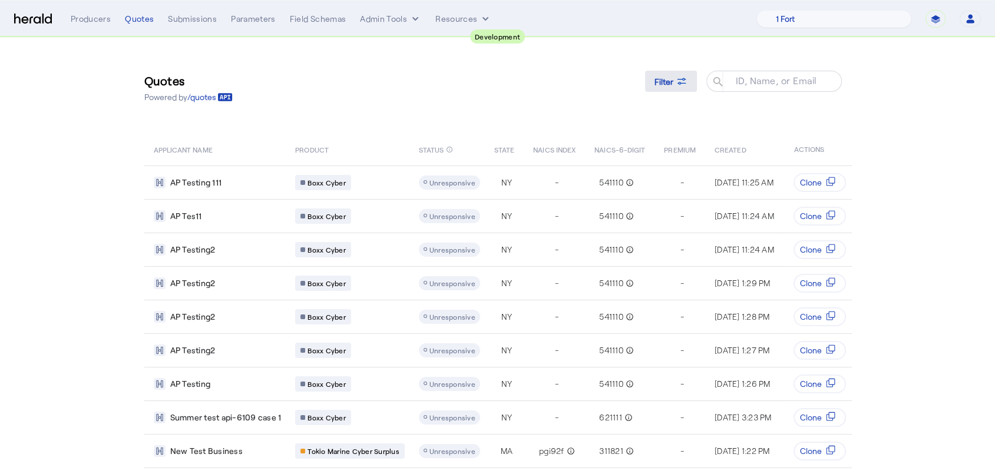
click at [669, 77] on span "Filter" at bounding box center [664, 81] width 19 height 12
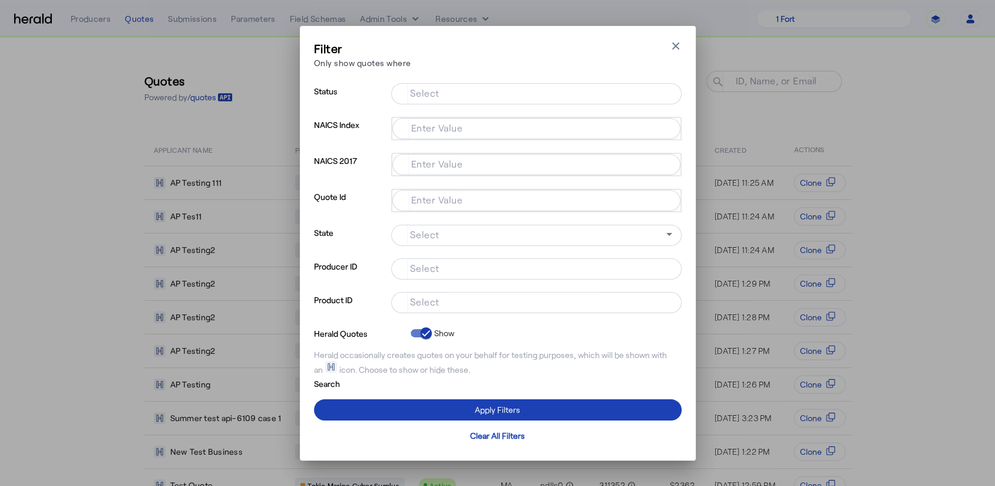
click at [435, 308] on input "Select" at bounding box center [534, 301] width 267 height 14
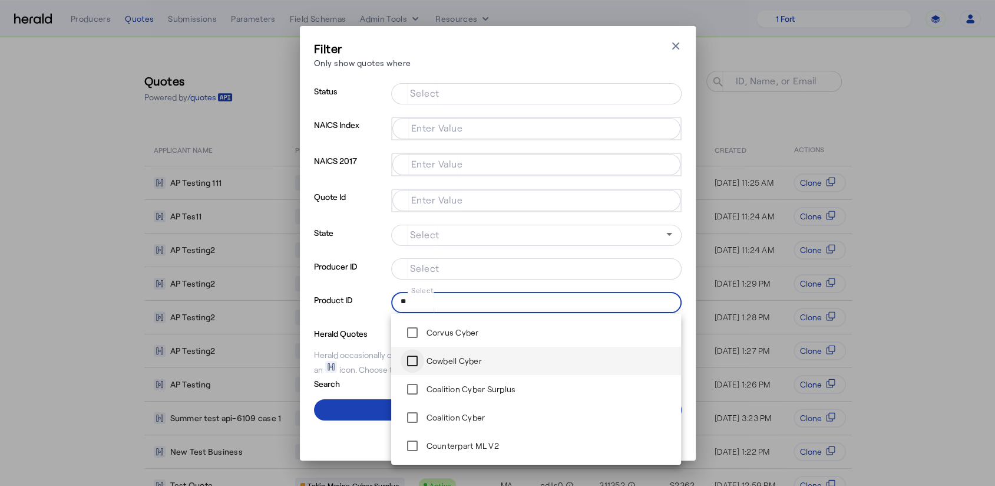
type input "*"
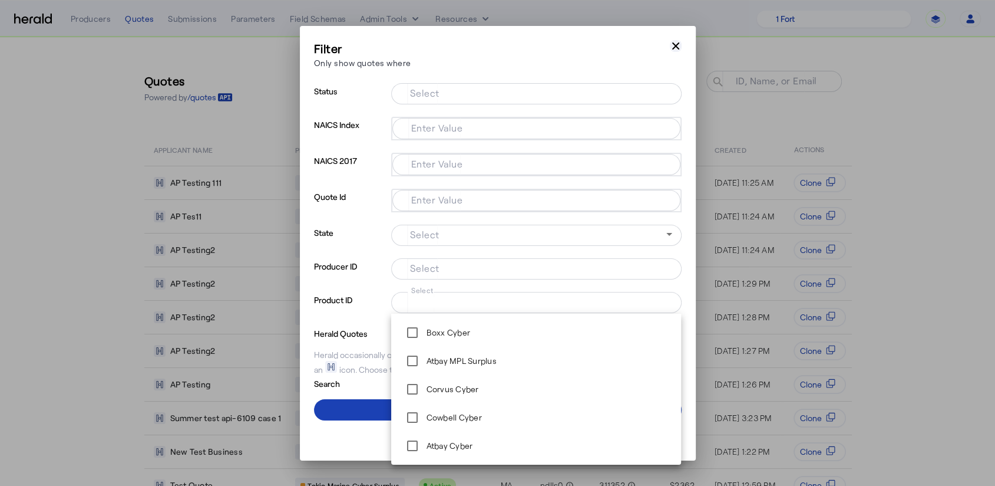
click at [680, 46] on icon "button" at bounding box center [676, 46] width 12 height 12
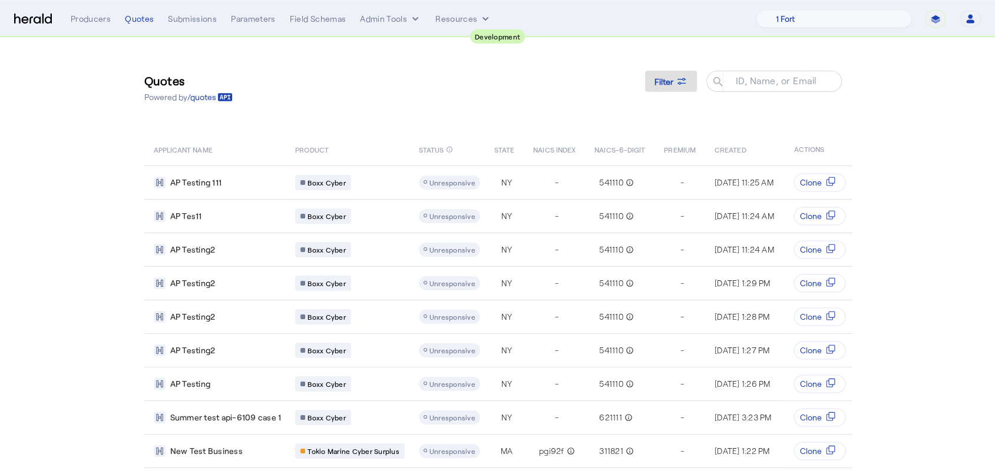
click at [939, 19] on select "**********" at bounding box center [936, 19] width 20 height 18
select select "*******"
click at [926, 10] on select "**********" at bounding box center [936, 19] width 20 height 18
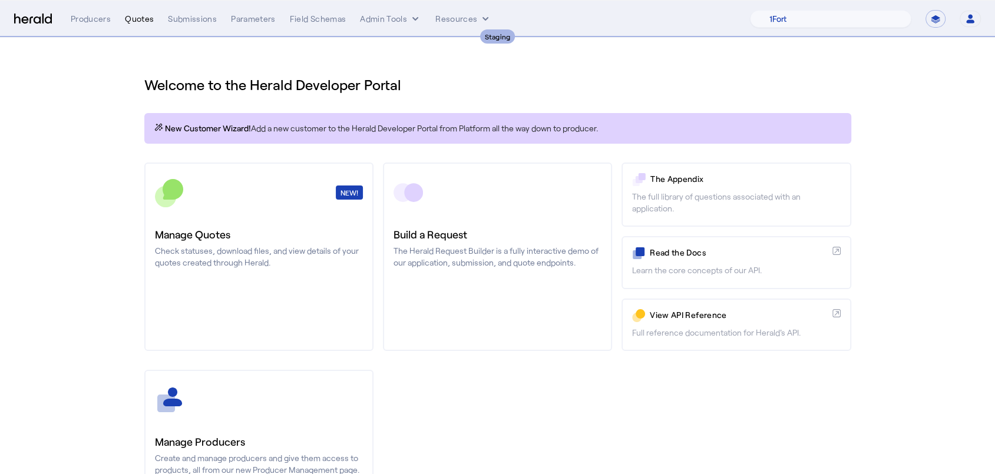
click at [145, 24] on div "Quotes" at bounding box center [139, 19] width 29 height 12
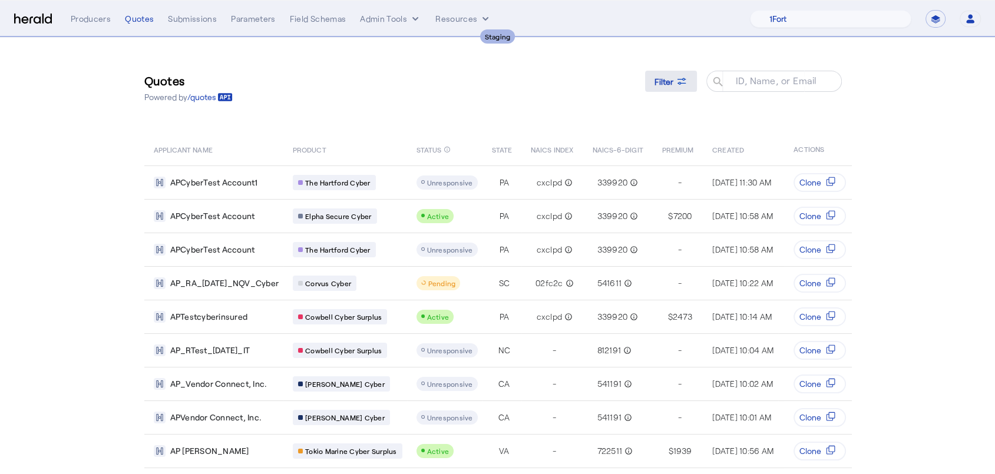
click at [673, 83] on span "Filter" at bounding box center [664, 81] width 19 height 12
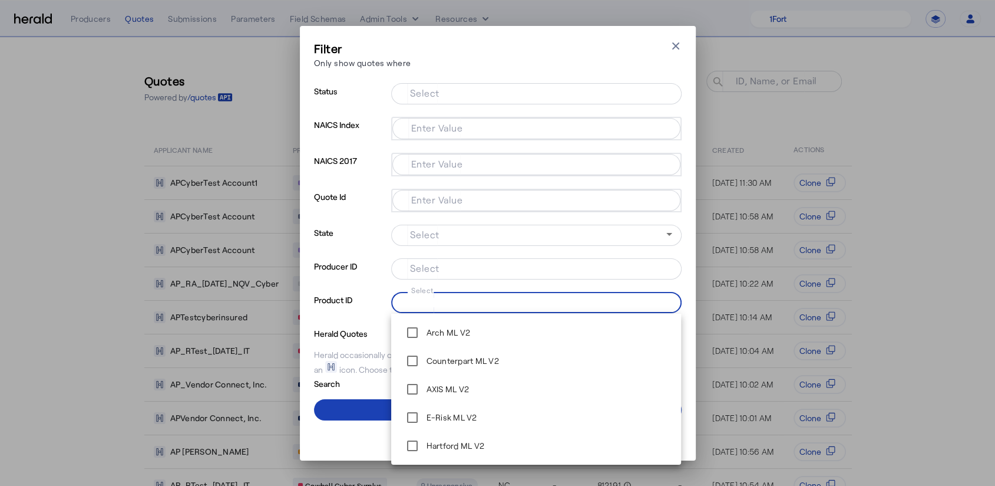
click at [498, 298] on input "Select" at bounding box center [534, 301] width 267 height 14
type input "*"
click at [682, 42] on div "Filter Only show quotes where Close modal Status Select NAICS Index Enter Value…" at bounding box center [498, 243] width 396 height 434
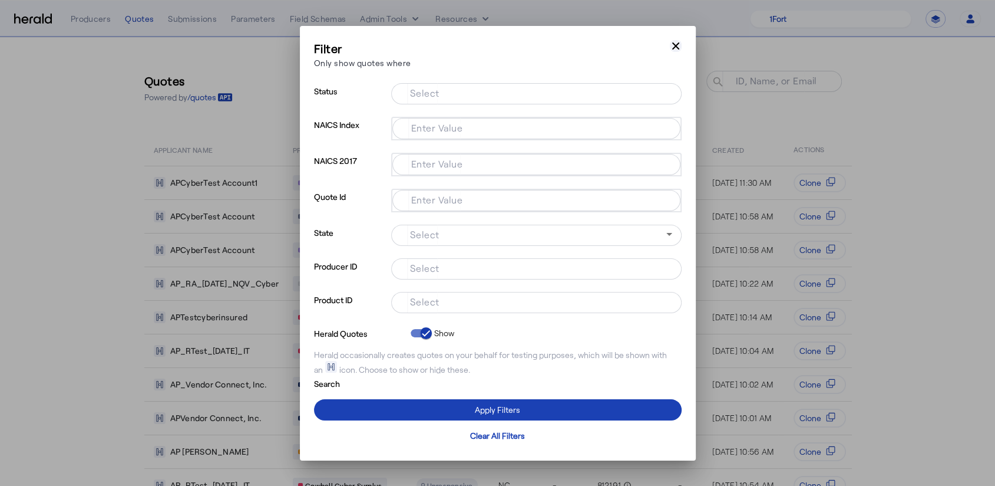
click at [678, 44] on icon "button" at bounding box center [676, 46] width 12 height 12
